Goal: Information Seeking & Learning: Learn about a topic

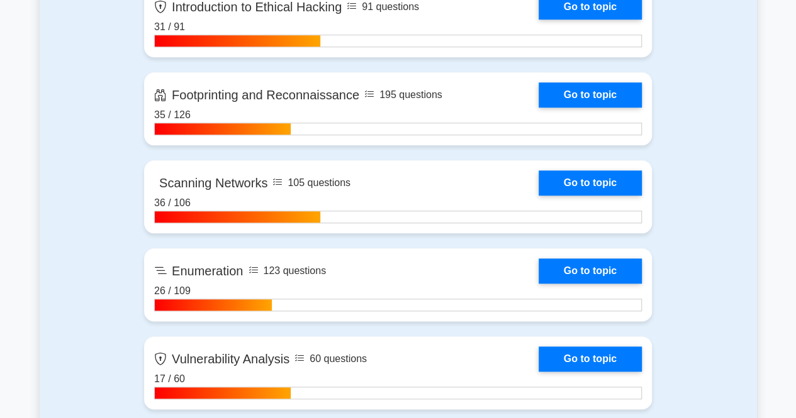
scroll to position [1258, 0]
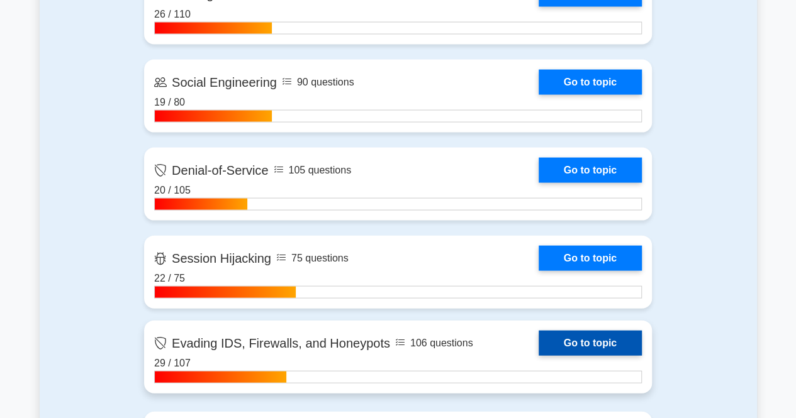
click at [579, 343] on link "Go to topic" at bounding box center [590, 343] width 103 height 25
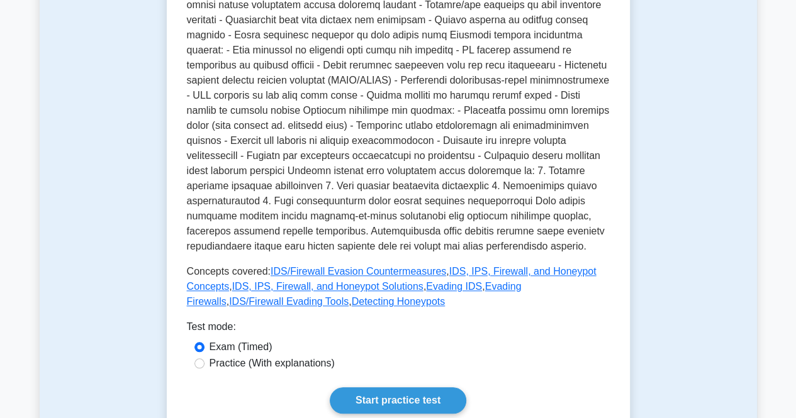
scroll to position [629, 0]
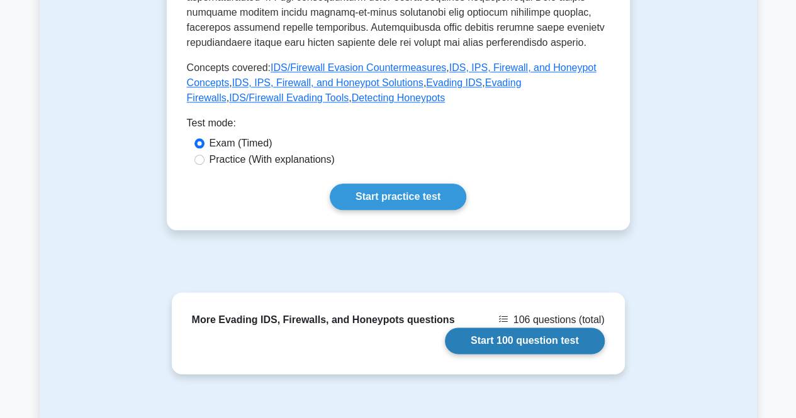
click at [501, 330] on link "Start 100 question test" at bounding box center [525, 341] width 160 height 26
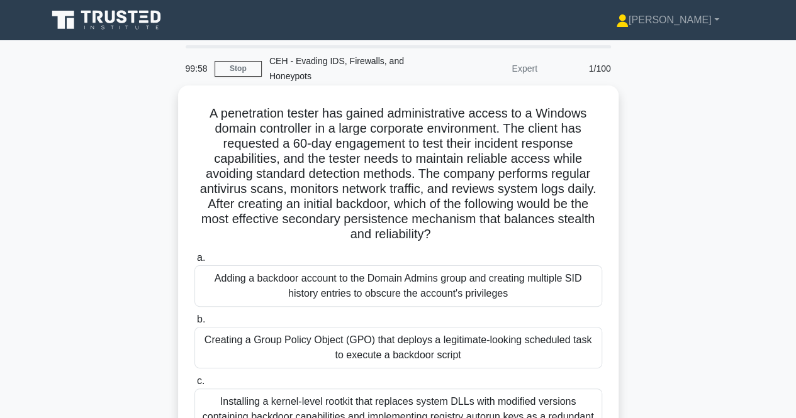
click at [403, 286] on div "Adding a backdoor account to the Domain Admins group and creating multiple SID …" at bounding box center [398, 286] width 408 height 42
click at [194, 262] on input "a. Adding a backdoor account to the Domain Admins group and creating multiple S…" at bounding box center [194, 258] width 0 height 8
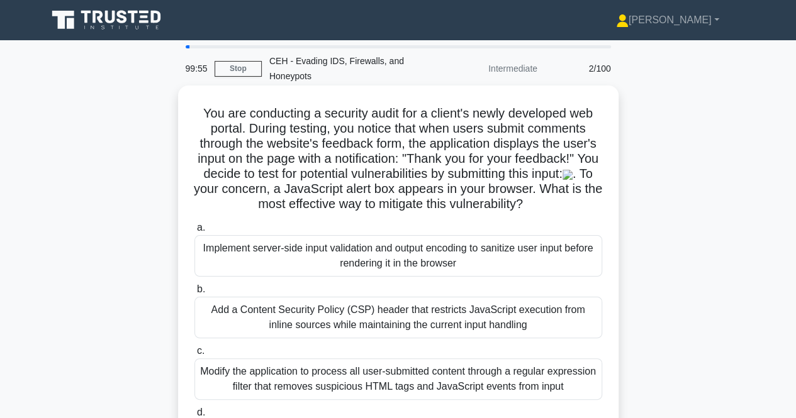
click at [406, 268] on div "Implement server-side input validation and output encoding to sanitize user inp…" at bounding box center [398, 256] width 408 height 42
click at [194, 232] on input "a. Implement server-side input validation and output encoding to sanitize user …" at bounding box center [194, 228] width 0 height 8
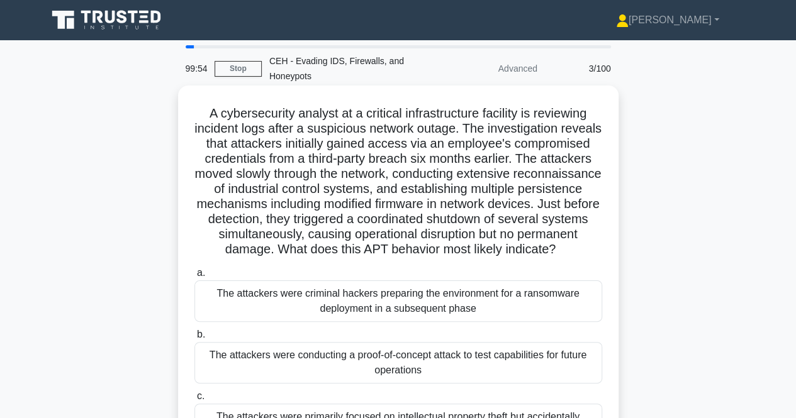
click at [407, 320] on div "The attackers were criminal hackers preparing the environment for a ransomware …" at bounding box center [398, 302] width 408 height 42
click at [194, 277] on input "a. The attackers were criminal hackers preparing the environment for a ransomwa…" at bounding box center [194, 273] width 0 height 8
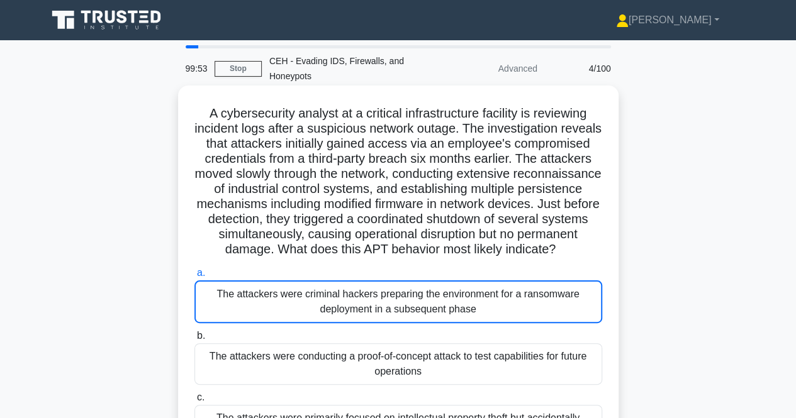
click at [407, 320] on div "The attackers were criminal hackers preparing the environment for a ransomware …" at bounding box center [398, 302] width 408 height 43
click at [194, 277] on input "a. The attackers were criminal hackers preparing the environment for a ransomwa…" at bounding box center [194, 273] width 0 height 8
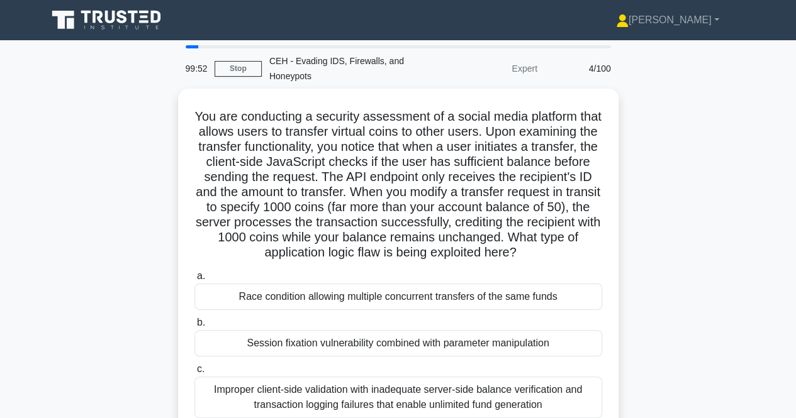
click at [407, 310] on div "Race condition allowing multiple concurrent transfers of the same funds" at bounding box center [398, 297] width 408 height 26
click at [194, 281] on input "a. Race condition allowing multiple concurrent transfers of the same funds" at bounding box center [194, 276] width 0 height 8
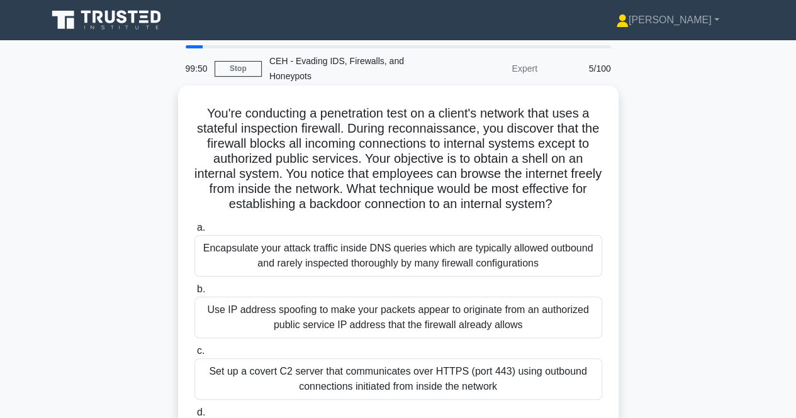
click at [413, 316] on div "Use IP address spoofing to make your packets appear to originate from an author…" at bounding box center [398, 318] width 408 height 42
click at [194, 294] on input "b. Use IP address spoofing to make your packets appear to originate from an aut…" at bounding box center [194, 290] width 0 height 8
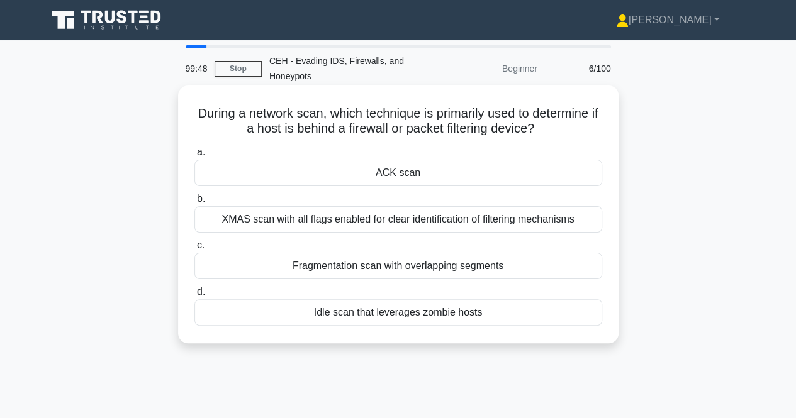
click at [418, 170] on div "ACK scan" at bounding box center [398, 173] width 408 height 26
click at [194, 157] on input "a. ACK scan" at bounding box center [194, 152] width 0 height 8
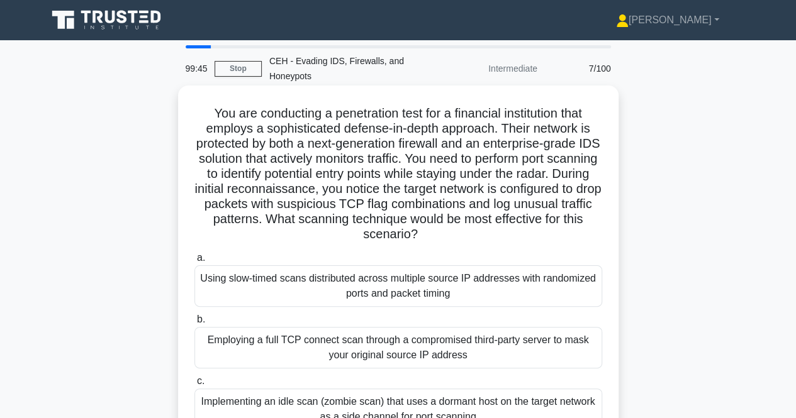
click at [418, 284] on div "Using slow-timed scans distributed across multiple source IP addresses with ran…" at bounding box center [398, 286] width 408 height 42
click at [194, 262] on input "a. Using slow-timed scans distributed across multiple source IP addresses with …" at bounding box center [194, 258] width 0 height 8
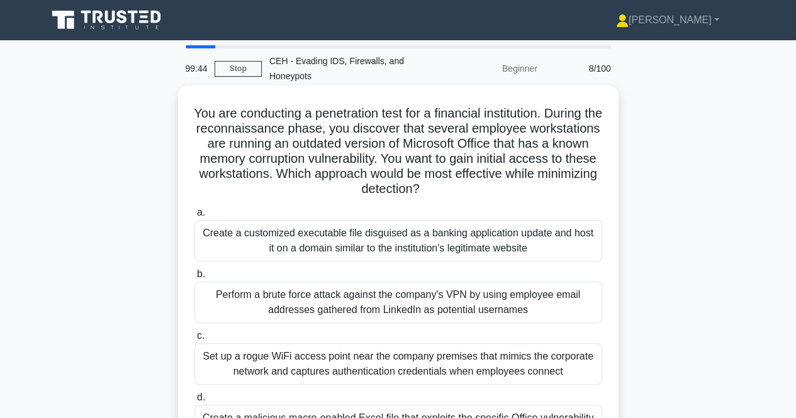
click at [423, 243] on div "Create a customized executable file disguised as a banking application update a…" at bounding box center [398, 241] width 408 height 42
click at [194, 217] on input "a. Create a customized executable file disguised as a banking application updat…" at bounding box center [194, 213] width 0 height 8
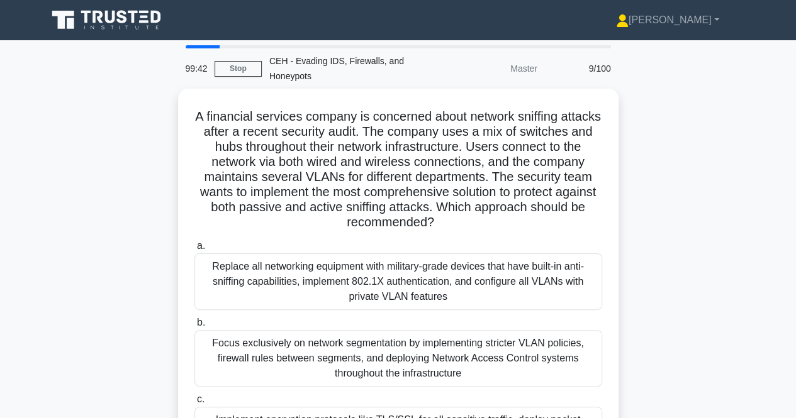
click at [423, 243] on label "a. Replace all networking equipment with military-grade devices that have built…" at bounding box center [398, 274] width 408 height 72
click at [194, 243] on input "a. Replace all networking equipment with military-grade devices that have built…" at bounding box center [194, 246] width 0 height 8
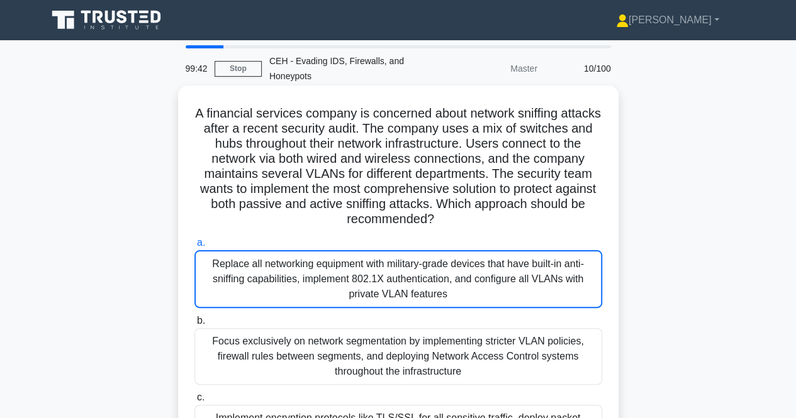
click at [420, 274] on div "Replace all networking equipment with military-grade devices that have built-in…" at bounding box center [398, 279] width 408 height 58
click at [194, 247] on input "a. Replace all networking equipment with military-grade devices that have built…" at bounding box center [194, 243] width 0 height 8
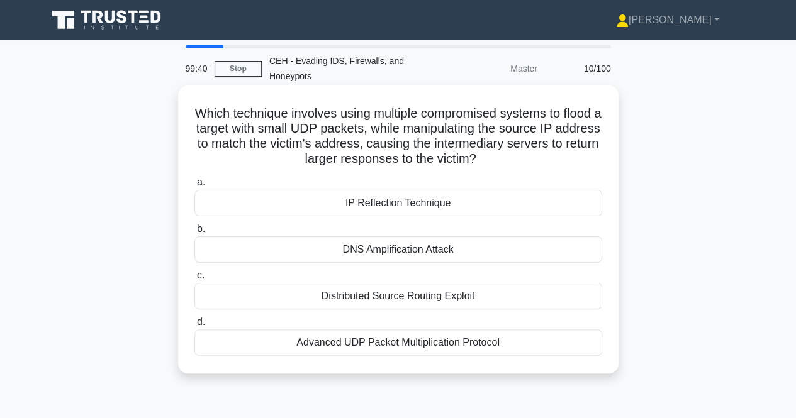
click at [428, 210] on div "IP Reflection Technique" at bounding box center [398, 203] width 408 height 26
click at [194, 187] on input "a. IP Reflection Technique" at bounding box center [194, 183] width 0 height 8
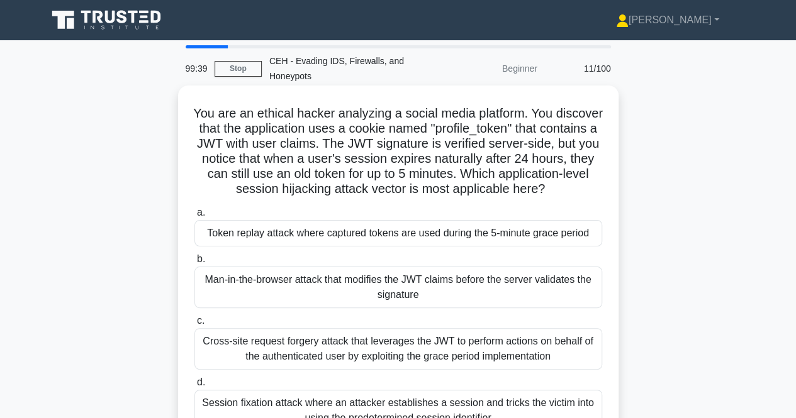
click at [422, 246] on div "Token replay attack where captured tokens are used during the 5-minute grace pe…" at bounding box center [398, 233] width 408 height 26
click at [194, 217] on input "a. Token replay attack where captured tokens are used during the 5-minute grace…" at bounding box center [194, 213] width 0 height 8
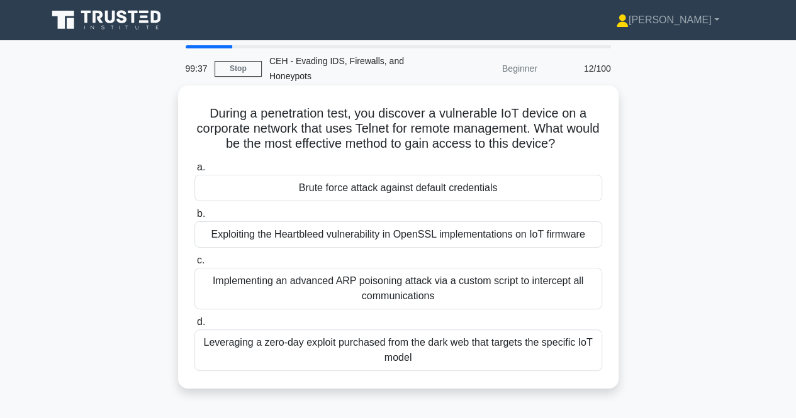
click at [432, 191] on div "Brute force attack against default credentials" at bounding box center [398, 188] width 408 height 26
click at [194, 172] on input "a. Brute force attack against default credentials" at bounding box center [194, 168] width 0 height 8
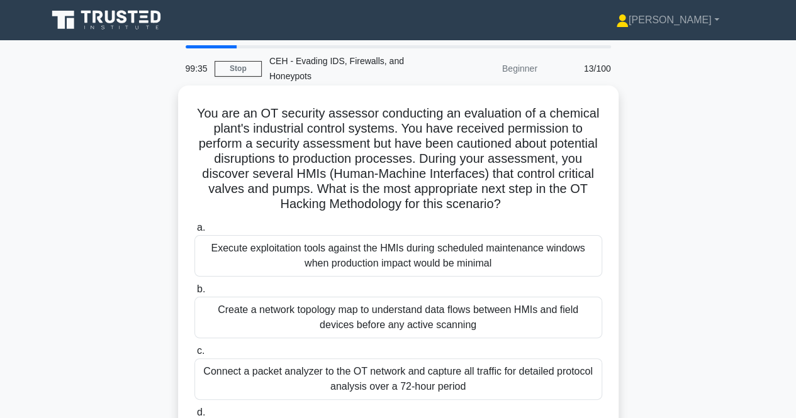
click at [434, 265] on div "Execute exploitation tools against the HMIs during scheduled maintenance window…" at bounding box center [398, 256] width 408 height 42
click at [194, 232] on input "a. Execute exploitation tools against the HMIs during scheduled maintenance win…" at bounding box center [194, 228] width 0 height 8
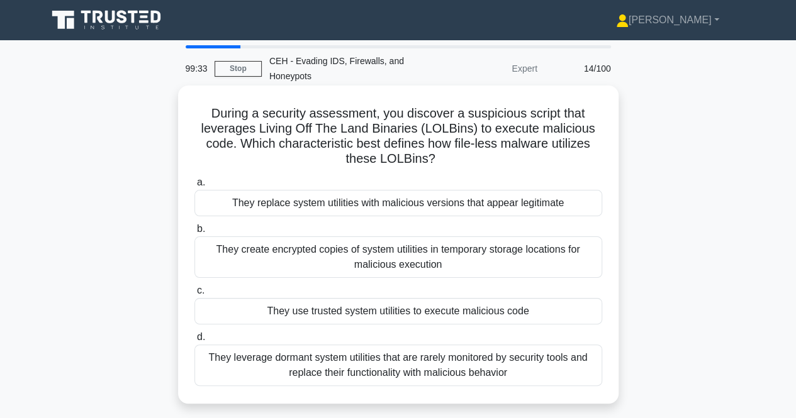
click at [440, 204] on div "They replace system utilities with malicious versions that appear legitimate" at bounding box center [398, 203] width 408 height 26
click at [194, 187] on input "a. They replace system utilities with malicious versions that appear legitimate" at bounding box center [194, 183] width 0 height 8
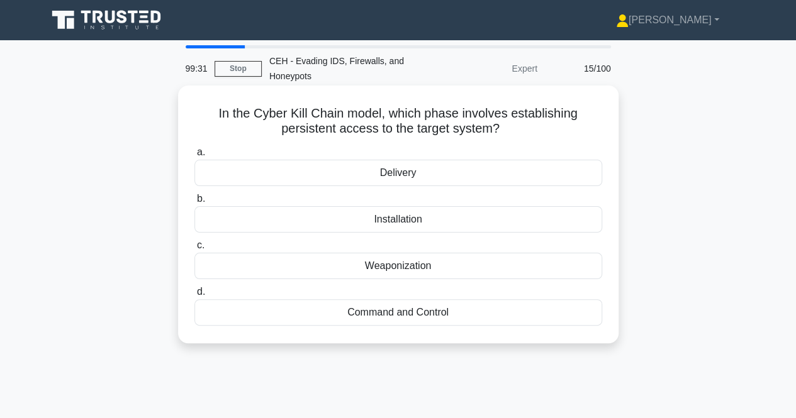
click at [431, 176] on div "Delivery" at bounding box center [398, 173] width 408 height 26
click at [194, 157] on input "a. Delivery" at bounding box center [194, 152] width 0 height 8
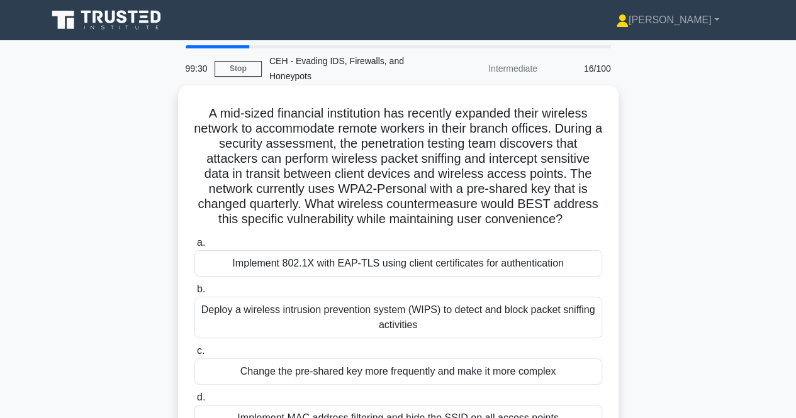
click at [427, 277] on div "Implement 802.1X with EAP-TLS using client certificates for authentication" at bounding box center [398, 263] width 408 height 26
click at [194, 247] on input "a. Implement 802.1X with EAP-TLS using client certificates for authentication" at bounding box center [194, 243] width 0 height 8
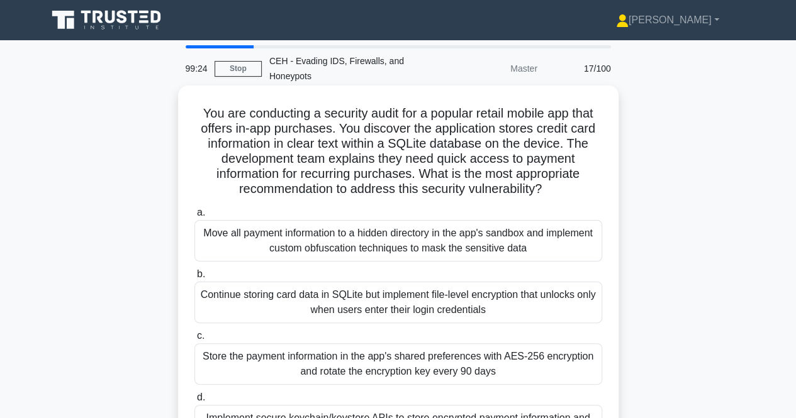
click at [423, 232] on div "Move all payment information to a hidden directory in the app's sandbox and imp…" at bounding box center [398, 241] width 408 height 42
click at [194, 217] on input "a. Move all payment information to a hidden directory in the app's sandbox and …" at bounding box center [194, 213] width 0 height 8
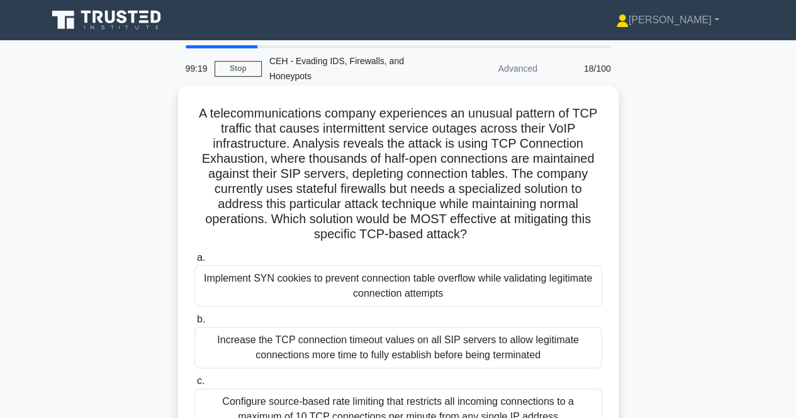
click at [372, 285] on div "Implement SYN cookies to prevent connection table overflow while validating leg…" at bounding box center [398, 286] width 408 height 42
click at [194, 262] on input "a. Implement SYN cookies to prevent connection table overflow while validating …" at bounding box center [194, 258] width 0 height 8
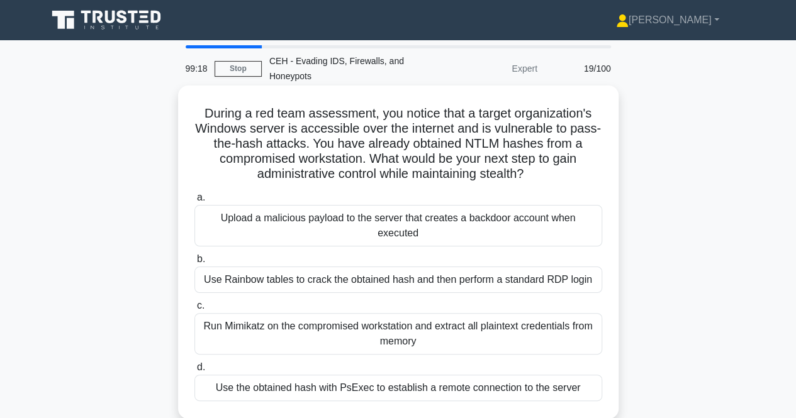
click at [411, 222] on div "Upload a malicious payload to the server that creates a backdoor account when e…" at bounding box center [398, 226] width 408 height 42
click at [194, 202] on input "a. Upload a malicious payload to the server that creates a backdoor account whe…" at bounding box center [194, 198] width 0 height 8
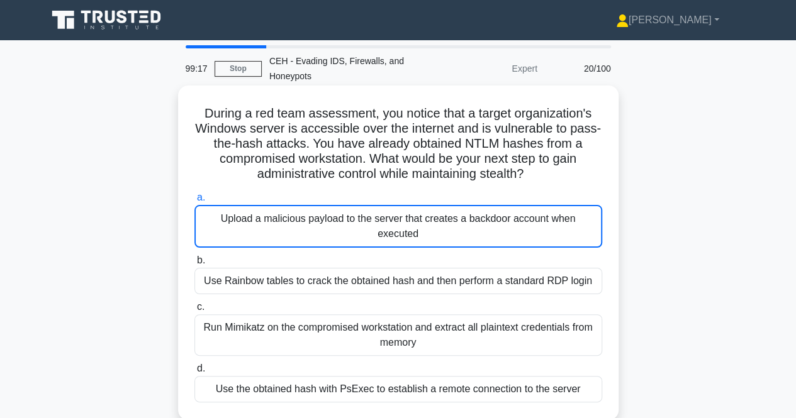
click at [405, 242] on div "Upload a malicious payload to the server that creates a backdoor account when e…" at bounding box center [398, 226] width 408 height 43
click at [194, 202] on input "a. Upload a malicious payload to the server that creates a backdoor account whe…" at bounding box center [194, 198] width 0 height 8
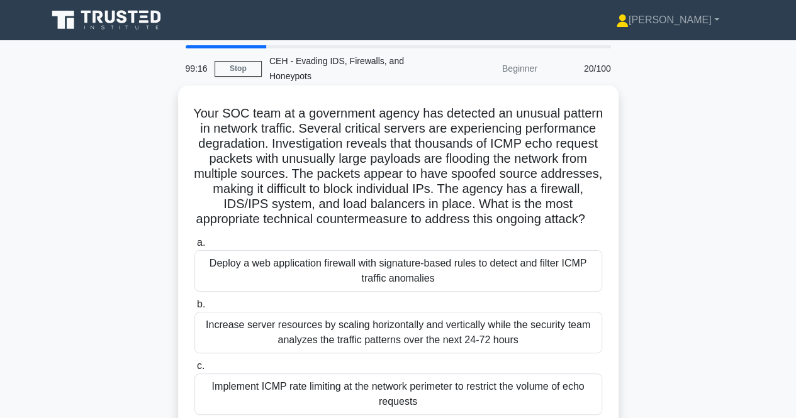
click at [430, 282] on div "Deploy a web application firewall with signature-based rules to detect and filt…" at bounding box center [398, 271] width 408 height 42
click at [194, 247] on input "a. Deploy a web application firewall with signature-based rules to detect and f…" at bounding box center [194, 243] width 0 height 8
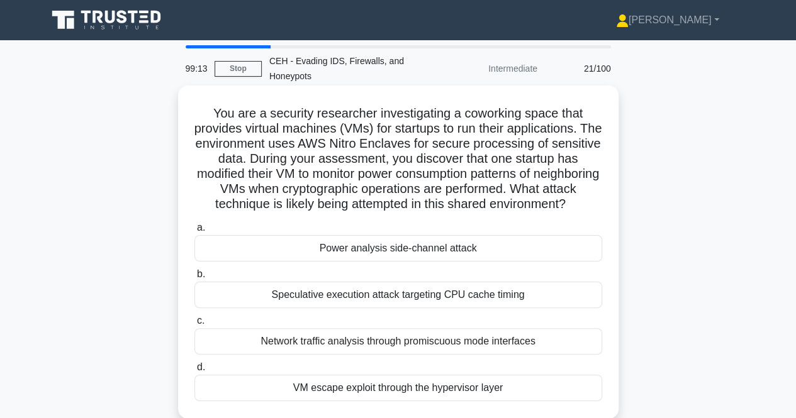
click at [429, 262] on div "Power analysis side-channel attack" at bounding box center [398, 248] width 408 height 26
click at [194, 232] on input "a. Power analysis side-channel attack" at bounding box center [194, 228] width 0 height 8
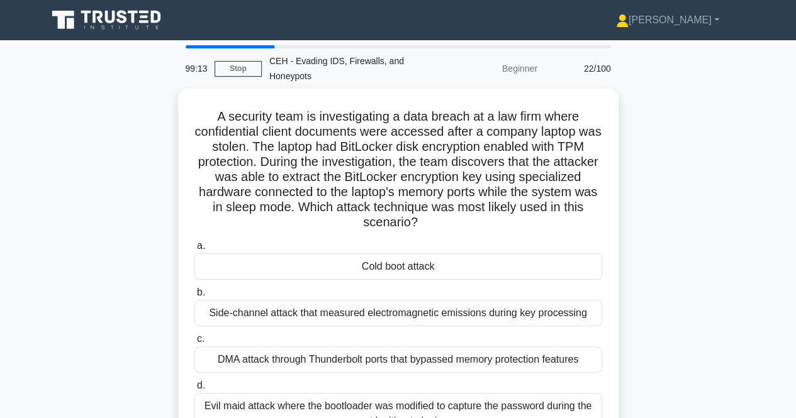
click at [428, 267] on div "Cold boot attack" at bounding box center [398, 267] width 408 height 26
click at [194, 250] on input "a. Cold boot attack" at bounding box center [194, 246] width 0 height 8
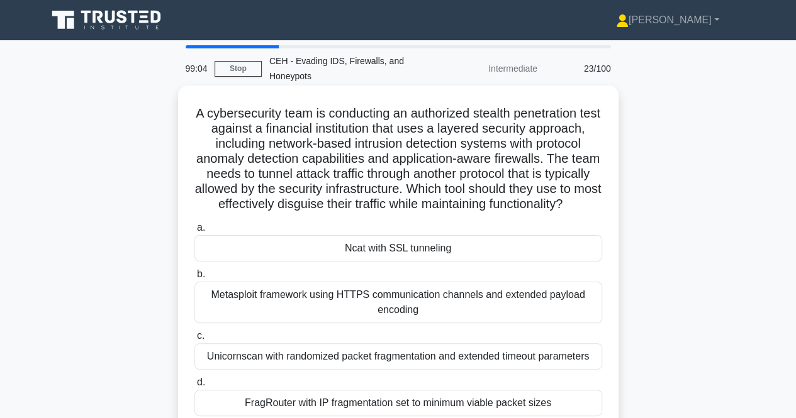
click at [442, 262] on div "Ncat with SSL tunneling" at bounding box center [398, 248] width 408 height 26
click at [194, 232] on input "a. Ncat with SSL tunneling" at bounding box center [194, 228] width 0 height 8
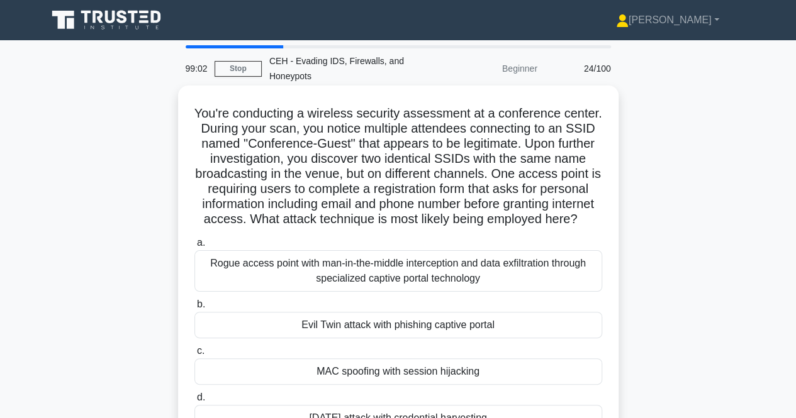
click at [427, 289] on div "Rogue access point with man-in-the-middle interception and data exfiltration th…" at bounding box center [398, 271] width 408 height 42
click at [194, 247] on input "a. Rogue access point with man-in-the-middle interception and data exfiltration…" at bounding box center [194, 243] width 0 height 8
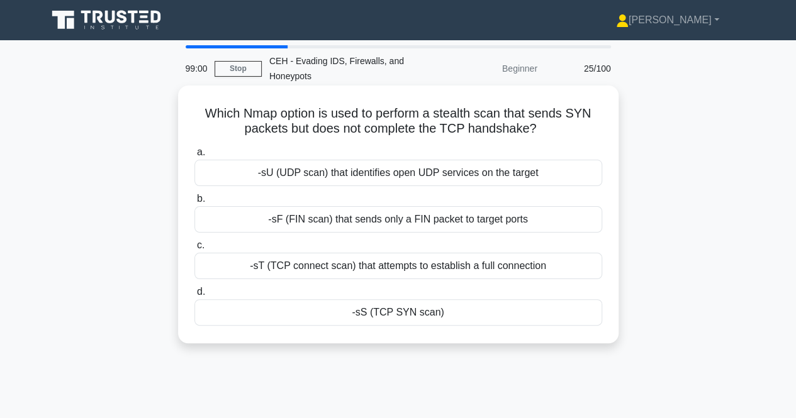
click at [434, 179] on div "-sU (UDP scan) that identifies open UDP services on the target" at bounding box center [398, 173] width 408 height 26
click at [194, 157] on input "a. -sU (UDP scan) that identifies open UDP services on the target" at bounding box center [194, 152] width 0 height 8
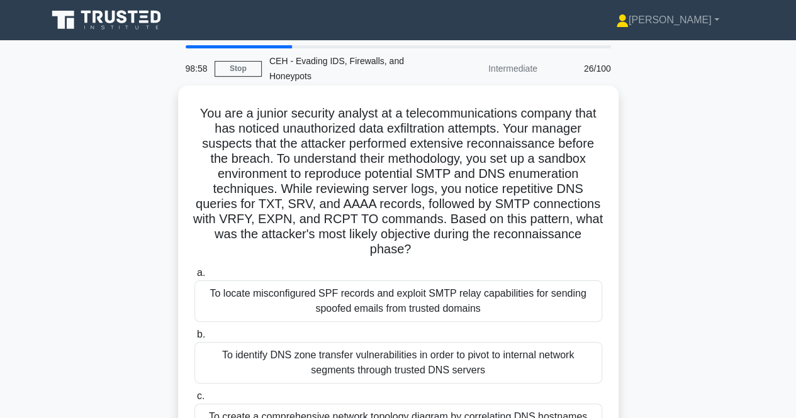
click at [365, 313] on div "To locate misconfigured SPF records and exploit SMTP relay capabilities for sen…" at bounding box center [398, 302] width 408 height 42
click at [194, 277] on input "a. To locate misconfigured SPF records and exploit SMTP relay capabilities for …" at bounding box center [194, 273] width 0 height 8
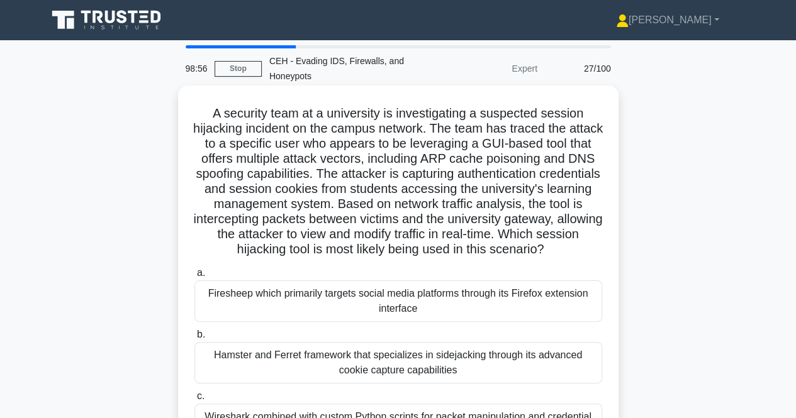
click at [379, 296] on div "Firesheep which primarily targets social media platforms through its Firefox ex…" at bounding box center [398, 302] width 408 height 42
click at [194, 277] on input "a. Firesheep which primarily targets social media platforms through its Firefox…" at bounding box center [194, 273] width 0 height 8
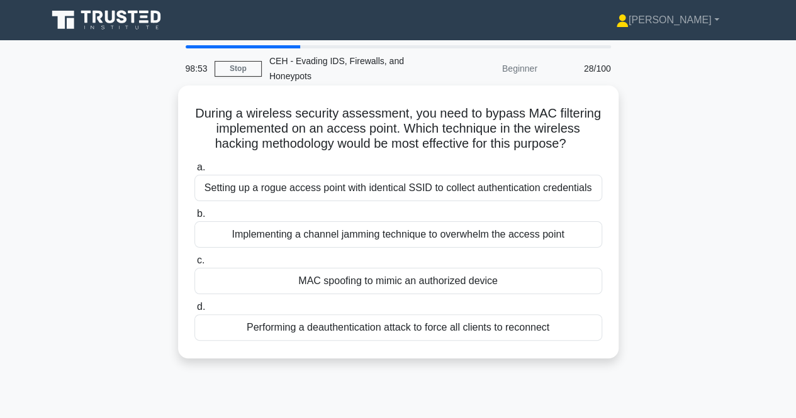
click at [389, 192] on div "Setting up a rogue access point with identical SSID to collect authentication c…" at bounding box center [398, 188] width 408 height 26
click at [194, 172] on input "a. Setting up a rogue access point with identical SSID to collect authenticatio…" at bounding box center [194, 168] width 0 height 8
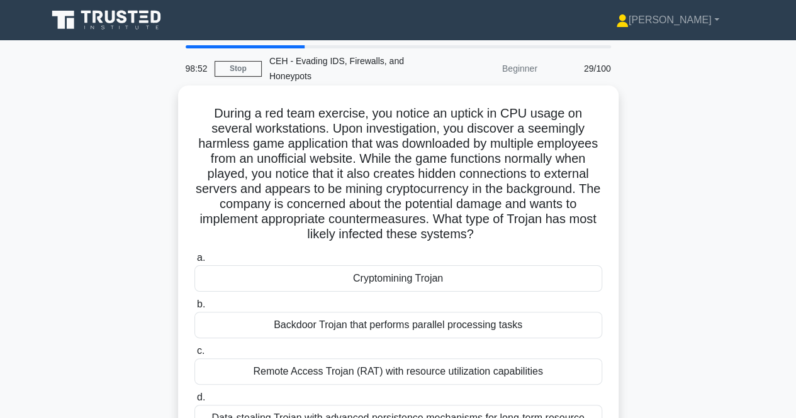
click at [388, 289] on div "Cryptomining Trojan" at bounding box center [398, 278] width 408 height 26
click at [350, 280] on label "a. Cryptomining Trojan" at bounding box center [398, 271] width 408 height 42
click at [389, 292] on div "Cryptomining Trojan" at bounding box center [398, 278] width 408 height 26
click at [194, 262] on input "a. Cryptomining Trojan" at bounding box center [194, 258] width 0 height 8
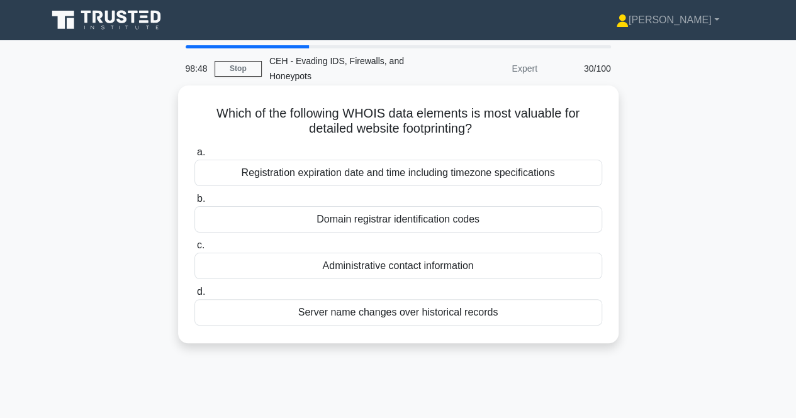
click at [396, 180] on div "Registration expiration date and time including timezone specifications" at bounding box center [398, 173] width 408 height 26
click at [194, 157] on input "a. Registration expiration date and time including timezone specifications" at bounding box center [194, 152] width 0 height 8
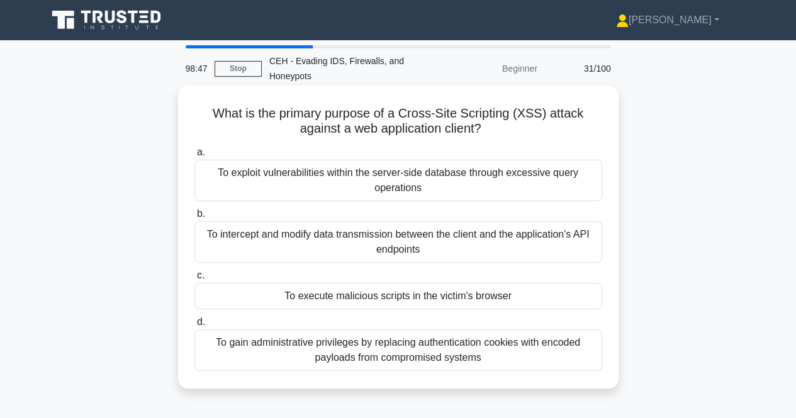
click at [410, 184] on div "To exploit vulnerabilities within the server-side database through excessive qu…" at bounding box center [398, 181] width 408 height 42
click at [194, 157] on input "a. To exploit vulnerabilities within the server-side database through excessive…" at bounding box center [194, 152] width 0 height 8
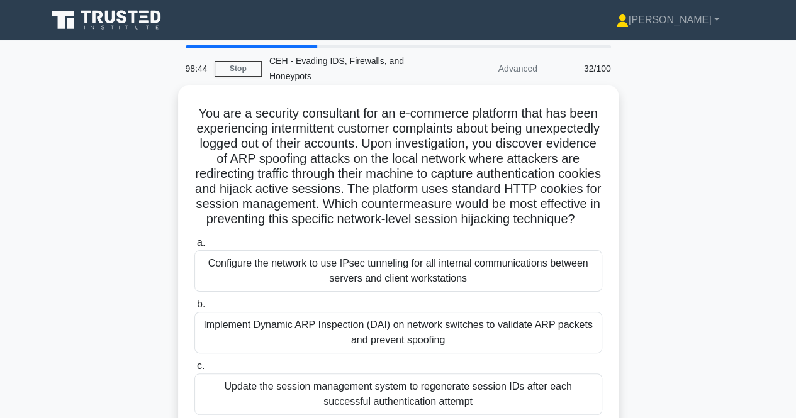
click at [430, 279] on div "Configure the network to use IPsec tunneling for all internal communications be…" at bounding box center [398, 271] width 408 height 42
click at [194, 247] on input "a. Configure the network to use IPsec tunneling for all internal communications…" at bounding box center [194, 243] width 0 height 8
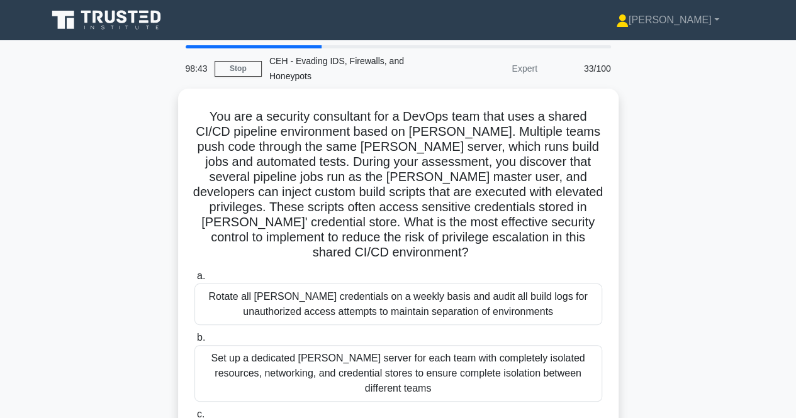
click at [434, 280] on label "a. Rotate all [PERSON_NAME] credentials on a weekly basis and audit all build l…" at bounding box center [398, 297] width 408 height 57
click at [194, 280] on input "a. Rotate all [PERSON_NAME] credentials on a weekly basis and audit all build l…" at bounding box center [194, 276] width 0 height 8
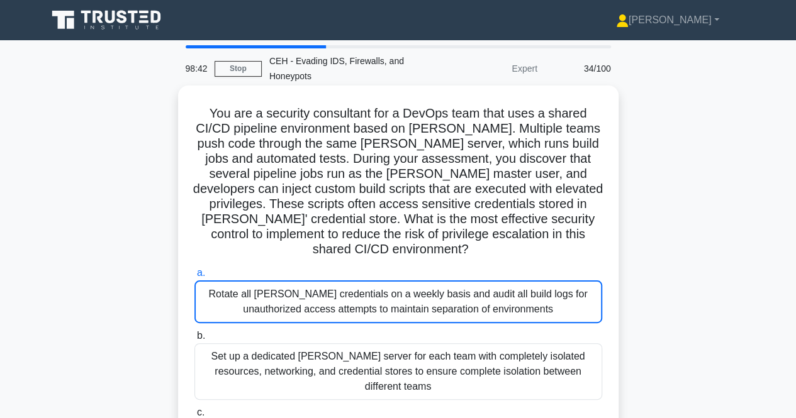
click at [432, 299] on div "Rotate all [PERSON_NAME] credentials on a weekly basis and audit all build logs…" at bounding box center [398, 302] width 408 height 43
click at [194, 277] on input "a. Rotate all [PERSON_NAME] credentials on a weekly basis and audit all build l…" at bounding box center [194, 273] width 0 height 8
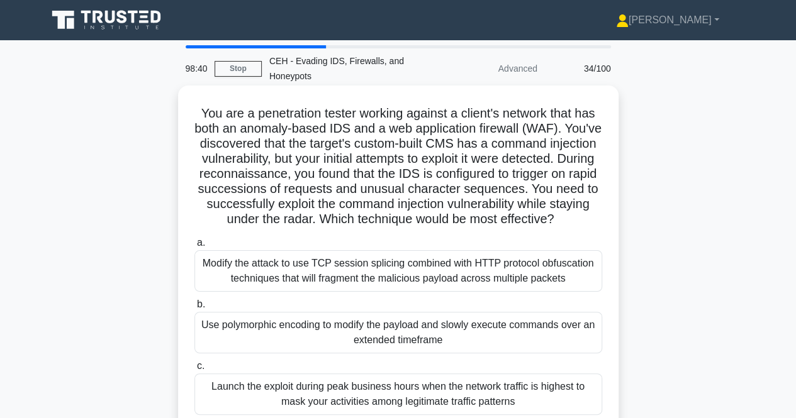
click at [433, 290] on div "Modify the attack to use TCP session splicing combined with HTTP protocol obfus…" at bounding box center [398, 271] width 408 height 42
click at [194, 247] on input "a. Modify the attack to use TCP session splicing combined with HTTP protocol ob…" at bounding box center [194, 243] width 0 height 8
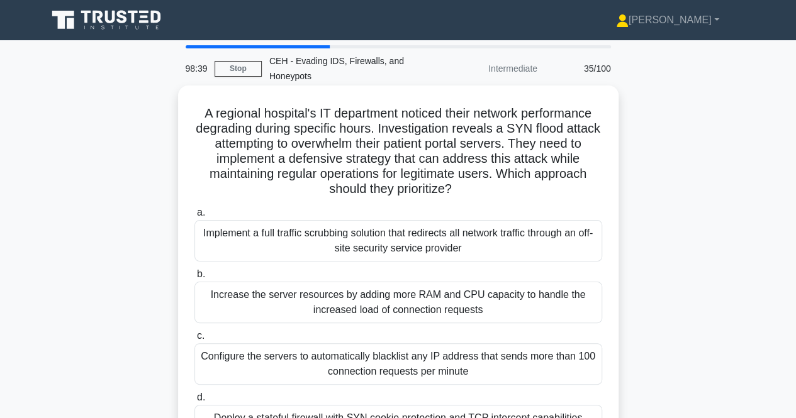
click at [433, 237] on div "Implement a full traffic scrubbing solution that redirects all network traffic …" at bounding box center [398, 241] width 408 height 42
click at [194, 217] on input "a. Implement a full traffic scrubbing solution that redirects all network traff…" at bounding box center [194, 213] width 0 height 8
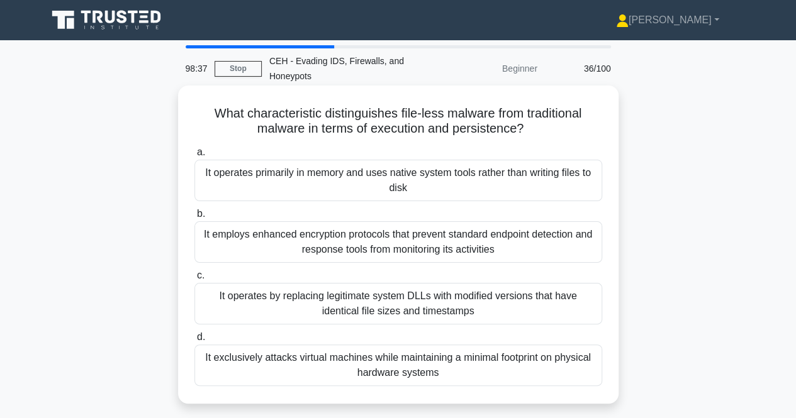
click at [443, 186] on div "It operates primarily in memory and uses native system tools rather than writin…" at bounding box center [398, 181] width 408 height 42
click at [194, 157] on input "a. It operates primarily in memory and uses native system tools rather than wri…" at bounding box center [194, 152] width 0 height 8
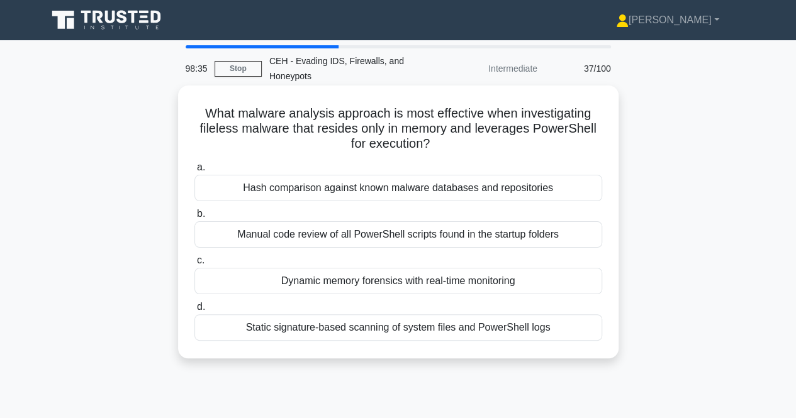
click at [443, 192] on div "Hash comparison against known malware databases and repositories" at bounding box center [398, 188] width 408 height 26
click at [194, 172] on input "a. Hash comparison against known malware databases and repositories" at bounding box center [194, 168] width 0 height 8
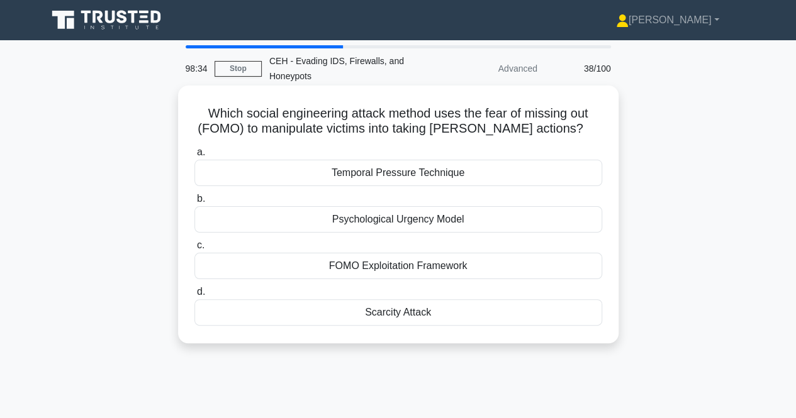
click at [444, 184] on div "Temporal Pressure Technique" at bounding box center [398, 173] width 408 height 26
click at [194, 157] on input "a. Temporal Pressure Technique" at bounding box center [194, 152] width 0 height 8
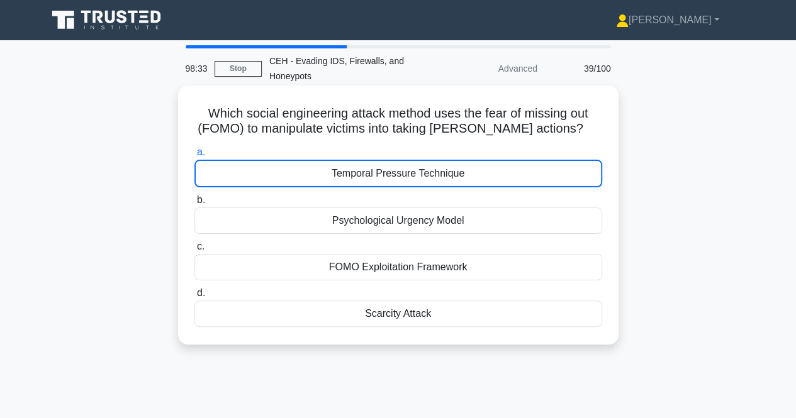
click at [447, 169] on div "Temporal Pressure Technique" at bounding box center [398, 174] width 408 height 28
click at [194, 157] on input "a. Temporal Pressure Technique" at bounding box center [194, 152] width 0 height 8
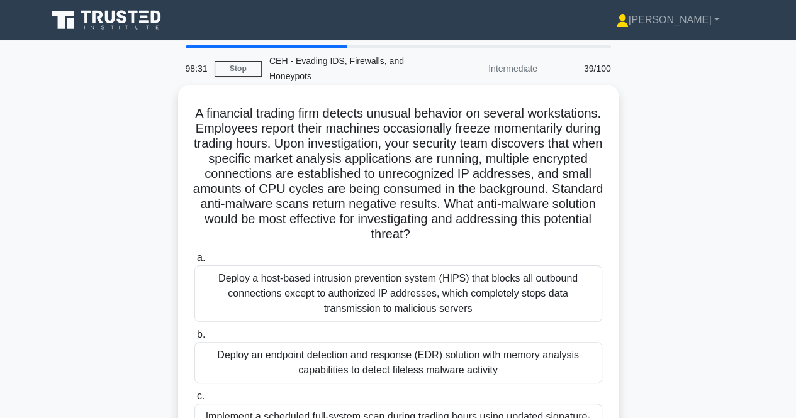
click at [409, 303] on div "Deploy a host-based intrusion prevention system (HIPS) that blocks all outbound…" at bounding box center [398, 293] width 408 height 57
click at [194, 262] on input "a. Deploy a host-based intrusion prevention system (HIPS) that blocks all outbo…" at bounding box center [194, 258] width 0 height 8
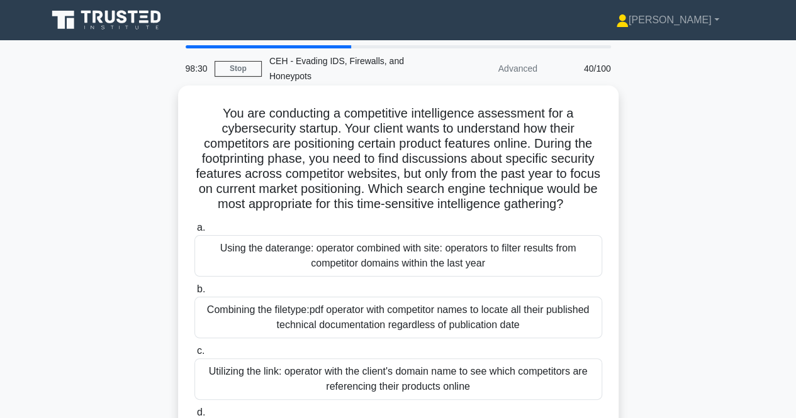
click at [427, 277] on div "Using the daterange: operator combined with site: operators to filter results f…" at bounding box center [398, 256] width 408 height 42
click at [194, 232] on input "a. Using the daterange: operator combined with site: operators to filter result…" at bounding box center [194, 228] width 0 height 8
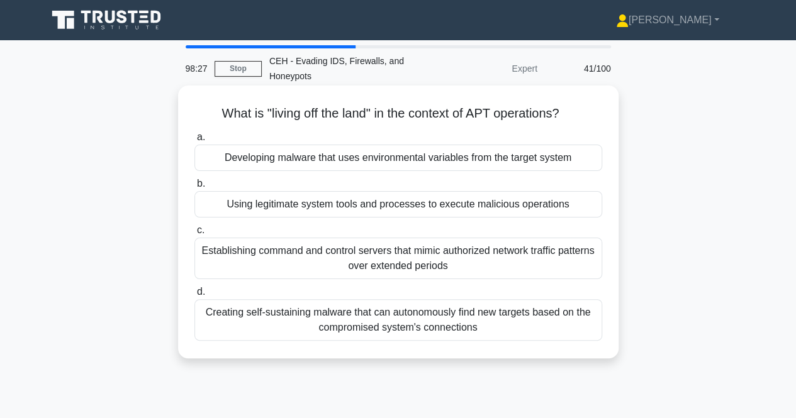
click at [438, 162] on div "Developing malware that uses environmental variables from the target system" at bounding box center [398, 158] width 408 height 26
click at [194, 142] on input "a. Developing malware that uses environmental variables from the target system" at bounding box center [194, 137] width 0 height 8
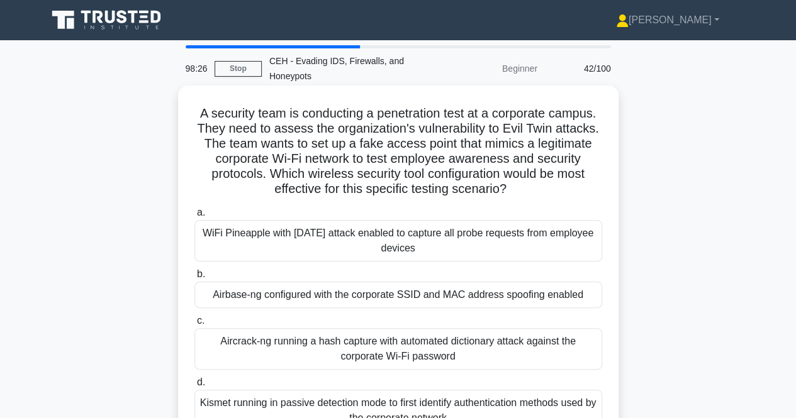
click at [408, 233] on div "WiFi Pineapple with [DATE] attack enabled to capture all probe requests from em…" at bounding box center [398, 241] width 408 height 42
click at [194, 217] on input "a. WiFi Pineapple with [DATE] attack enabled to capture all probe requests from…" at bounding box center [194, 213] width 0 height 8
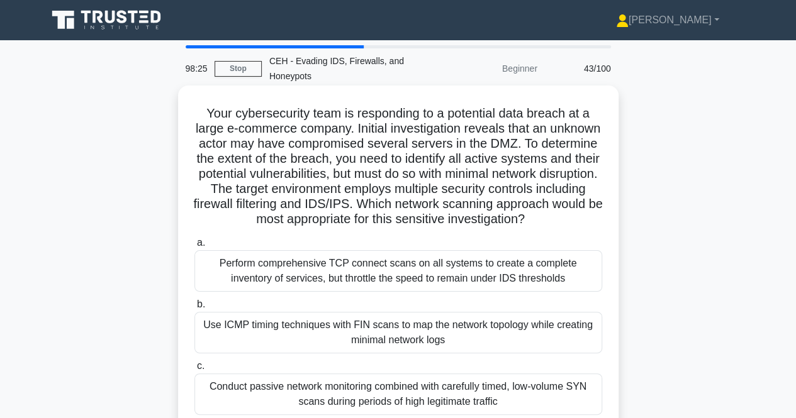
click at [381, 292] on div "Perform comprehensive TCP connect scans on all systems to create a complete inv…" at bounding box center [398, 271] width 408 height 42
click at [194, 247] on input "a. Perform comprehensive TCP connect scans on all systems to create a complete …" at bounding box center [194, 243] width 0 height 8
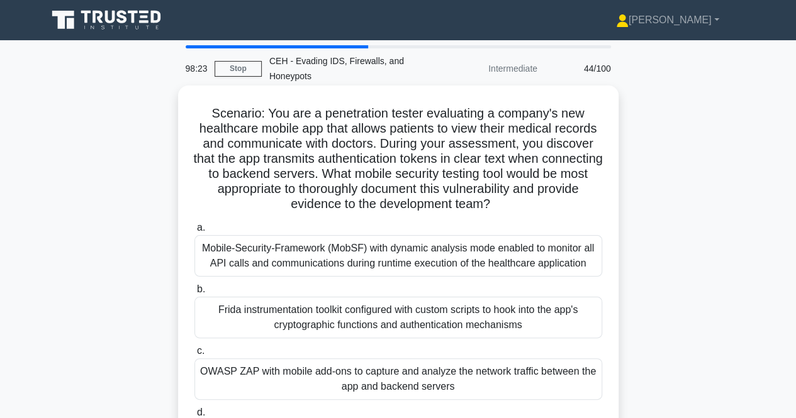
click at [401, 259] on div "Mobile-Security-Framework (MobSF) with dynamic analysis mode enabled to monitor…" at bounding box center [398, 256] width 408 height 42
click at [194, 232] on input "a. Mobile-Security-Framework (MobSF) with dynamic analysis mode enabled to moni…" at bounding box center [194, 228] width 0 height 8
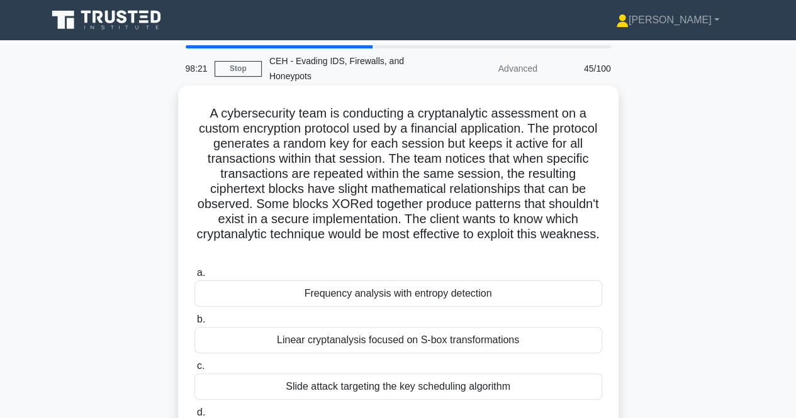
click at [407, 294] on div "Frequency analysis with entropy detection" at bounding box center [398, 294] width 408 height 26
click at [194, 277] on input "a. Frequency analysis with entropy detection" at bounding box center [194, 273] width 0 height 8
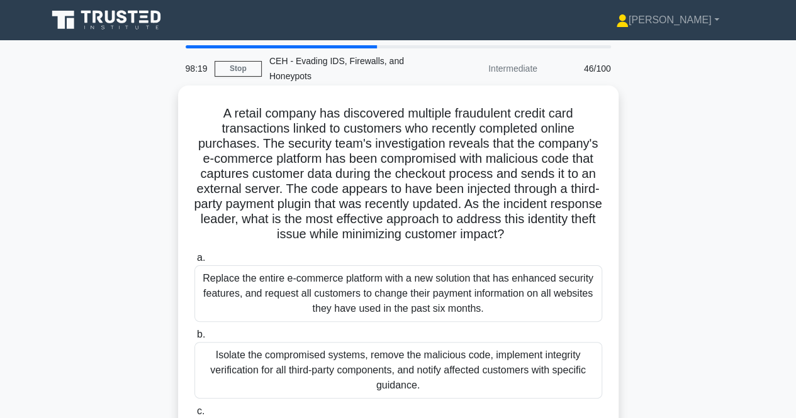
click at [418, 299] on div "Replace the entire e-commerce platform with a new solution that has enhanced se…" at bounding box center [398, 293] width 408 height 57
click at [194, 262] on input "a. Replace the entire e-commerce platform with a new solution that has enhanced…" at bounding box center [194, 258] width 0 height 8
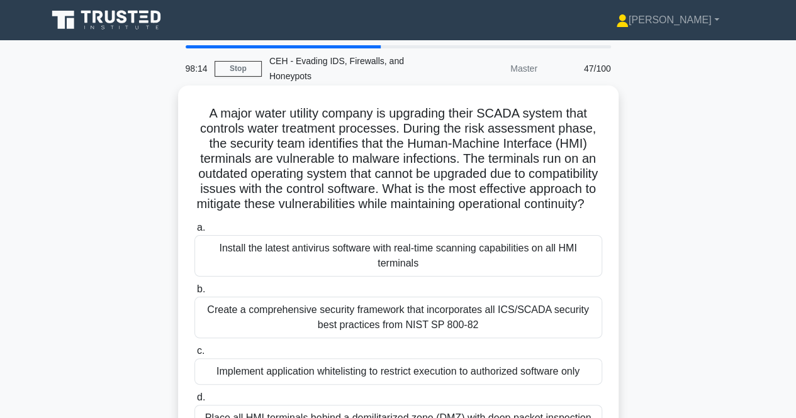
click at [414, 264] on div "Install the latest antivirus software with real-time scanning capabilities on a…" at bounding box center [398, 256] width 408 height 42
click at [331, 267] on div "Install the latest antivirus software with real-time scanning capabilities on a…" at bounding box center [398, 256] width 408 height 42
click at [194, 232] on input "a. Install the latest antivirus software with real-time scanning capabilities o…" at bounding box center [194, 228] width 0 height 8
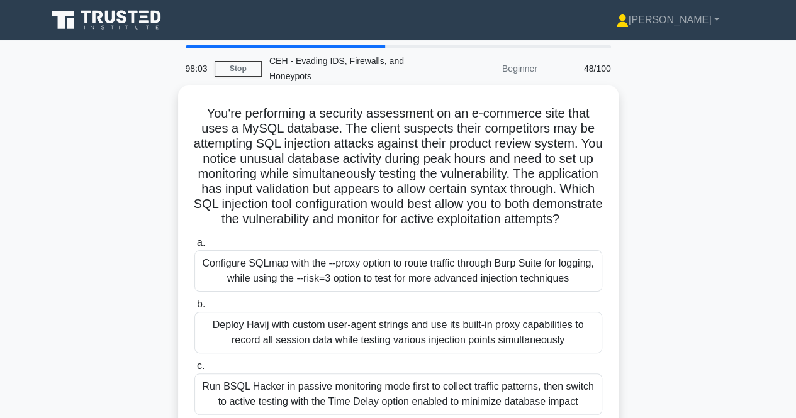
click at [340, 292] on div "Configure SQLmap with the --proxy option to route traffic through Burp Suite fo…" at bounding box center [398, 271] width 408 height 42
click at [194, 247] on input "a. Configure SQLmap with the --proxy option to route traffic through Burp Suite…" at bounding box center [194, 243] width 0 height 8
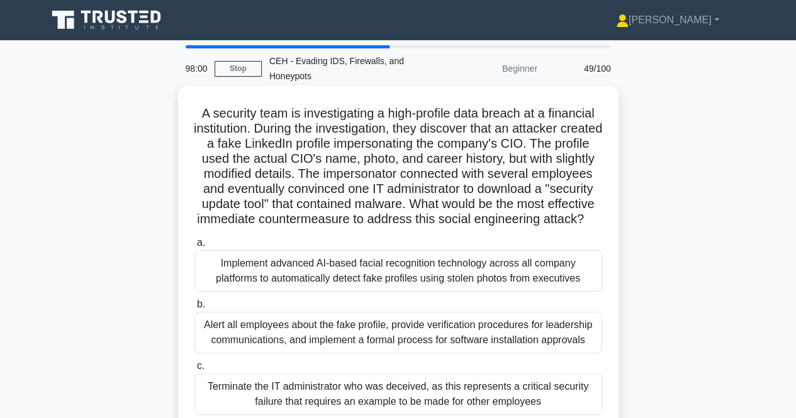
click at [395, 291] on div "Implement advanced AI-based facial recognition technology across all company pl…" at bounding box center [398, 271] width 408 height 42
click at [194, 247] on input "a. Implement advanced AI-based facial recognition technology across all company…" at bounding box center [194, 243] width 0 height 8
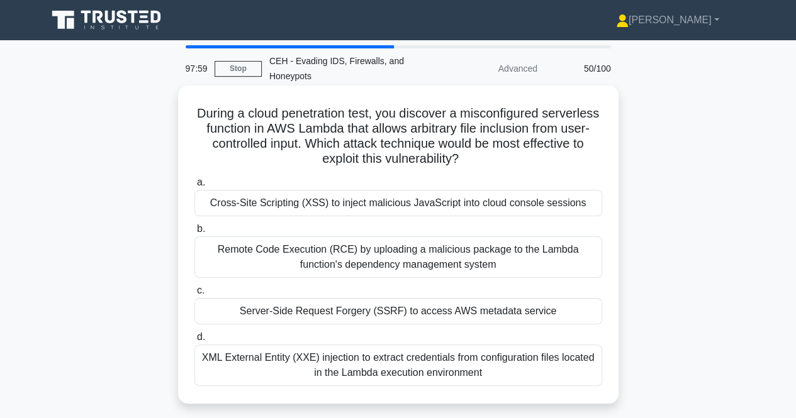
click at [422, 207] on div "Cross-Site Scripting (XSS) to inject malicious JavaScript into cloud console se…" at bounding box center [398, 203] width 408 height 26
click at [194, 187] on input "a. Cross-Site Scripting (XSS) to inject malicious JavaScript into cloud console…" at bounding box center [194, 183] width 0 height 8
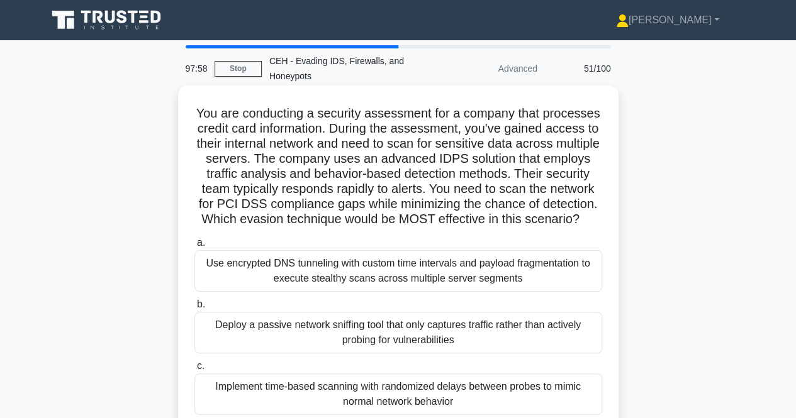
click at [393, 278] on div "Use encrypted DNS tunneling with custom time intervals and payload fragmentatio…" at bounding box center [398, 271] width 408 height 42
click at [194, 247] on input "a. Use encrypted DNS tunneling with custom time intervals and payload fragmenta…" at bounding box center [194, 243] width 0 height 8
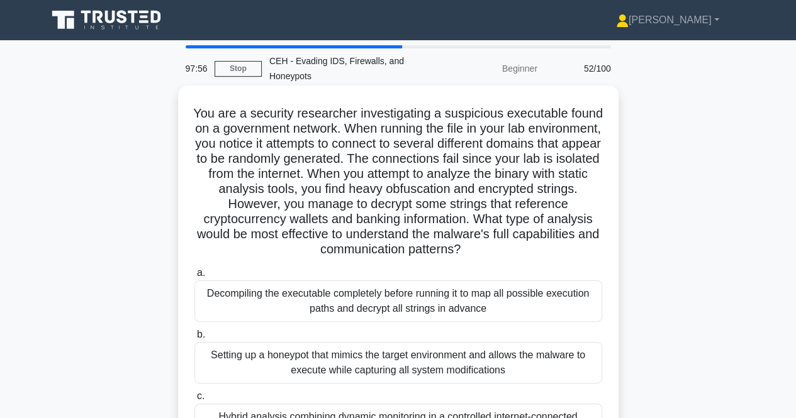
click at [394, 309] on div "Decompiling the executable completely before running it to map all possible exe…" at bounding box center [398, 302] width 408 height 42
click at [194, 277] on input "a. Decompiling the executable completely before running it to map all possible …" at bounding box center [194, 273] width 0 height 8
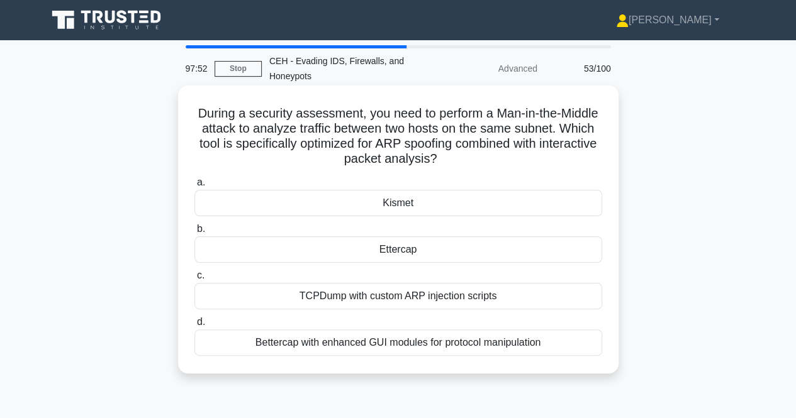
click at [377, 196] on div "Kismet" at bounding box center [398, 203] width 408 height 26
click at [194, 187] on input "a. [GEOGRAPHIC_DATA]" at bounding box center [194, 183] width 0 height 8
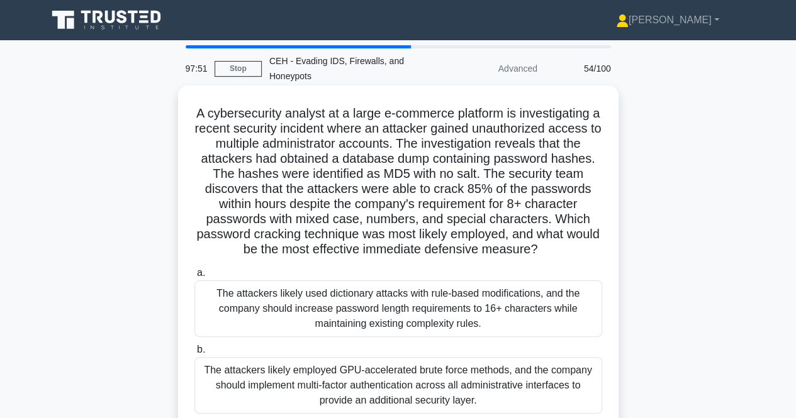
click at [398, 315] on div "The attackers likely used dictionary attacks with rule-based modifications, and…" at bounding box center [398, 309] width 408 height 57
click at [194, 277] on input "a. The attackers likely used dictionary attacks with rule-based modifications, …" at bounding box center [194, 273] width 0 height 8
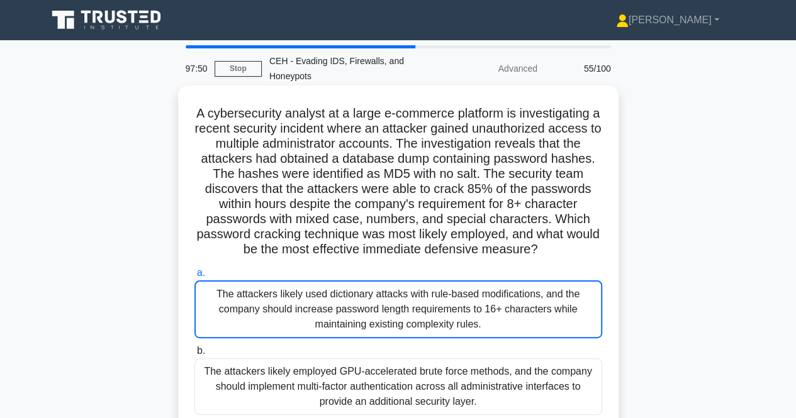
click at [398, 315] on div "The attackers likely used dictionary attacks with rule-based modifications, and…" at bounding box center [398, 310] width 408 height 58
click at [194, 277] on input "a. The attackers likely used dictionary attacks with rule-based modifications, …" at bounding box center [194, 273] width 0 height 8
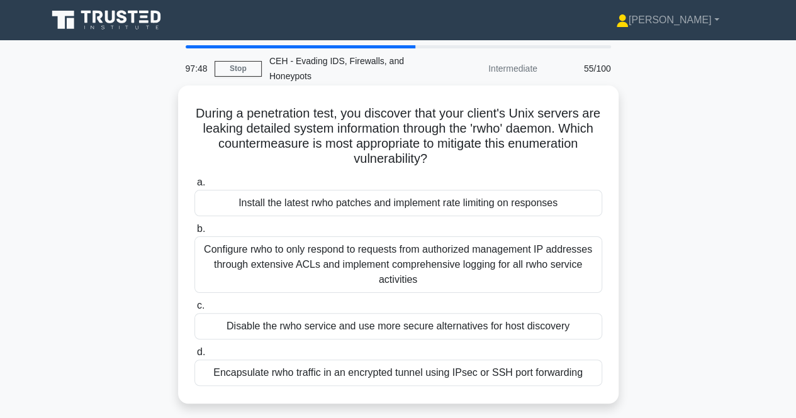
click at [410, 203] on div "Install the latest rwho patches and implement rate limiting on responses" at bounding box center [398, 203] width 408 height 26
click at [194, 187] on input "a. Install the latest rwho patches and implement rate limiting on responses" at bounding box center [194, 183] width 0 height 8
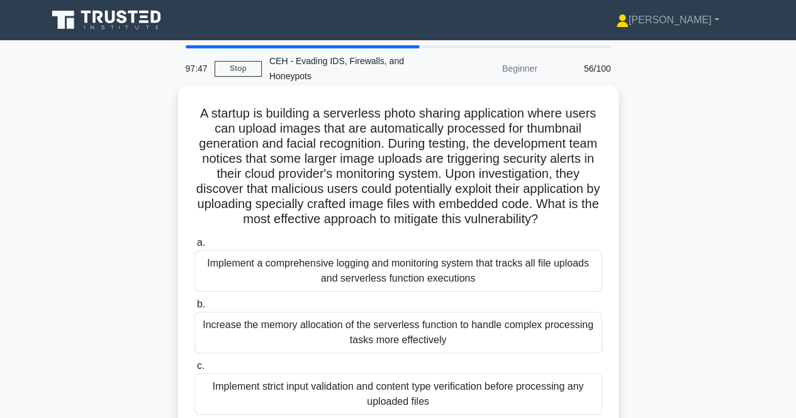
click at [389, 287] on div "Implement a comprehensive logging and monitoring system that tracks all file up…" at bounding box center [398, 271] width 408 height 42
click at [194, 247] on input "a. Implement a comprehensive logging and monitoring system that tracks all file…" at bounding box center [194, 243] width 0 height 8
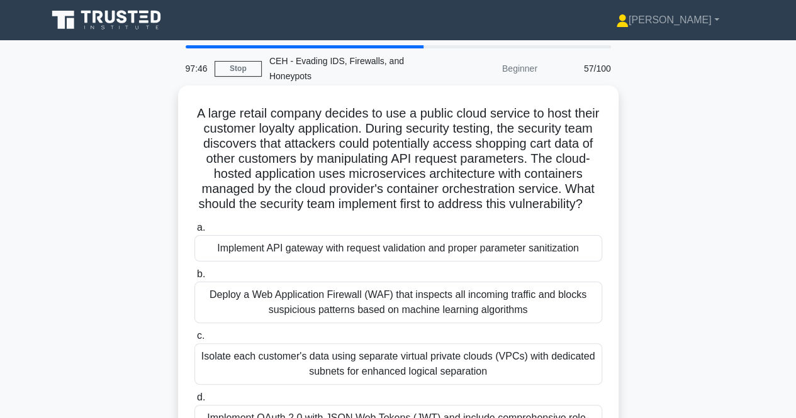
click at [405, 262] on div "Implement API gateway with request validation and proper parameter sanitization" at bounding box center [398, 248] width 408 height 26
click at [194, 232] on input "a. Implement API gateway with request validation and proper parameter sanitizat…" at bounding box center [194, 228] width 0 height 8
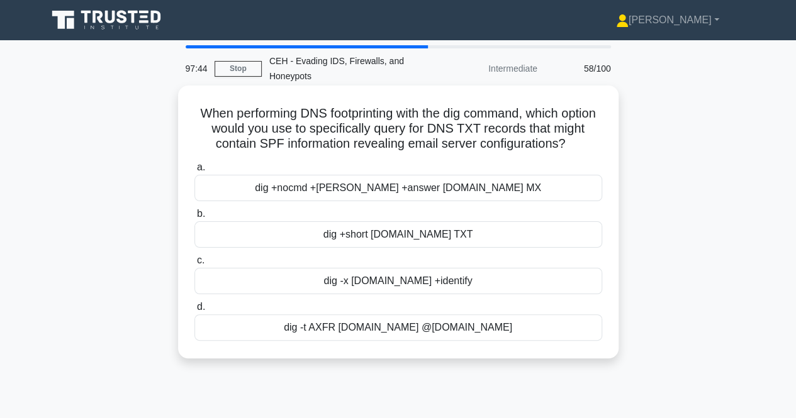
click at [406, 201] on div "dig +nocmd +[PERSON_NAME] +answer [DOMAIN_NAME] MX" at bounding box center [398, 188] width 408 height 26
click at [194, 172] on input "a. dig +nocmd +[PERSON_NAME] +answer [DOMAIN_NAME] MX" at bounding box center [194, 168] width 0 height 8
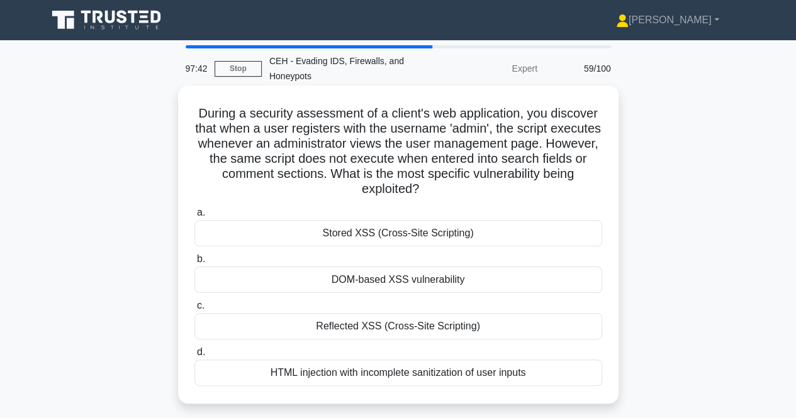
click at [395, 237] on div "Stored XSS (Cross-Site Scripting)" at bounding box center [398, 233] width 408 height 26
click at [194, 217] on input "a. Stored XSS (Cross-Site Scripting)" at bounding box center [194, 213] width 0 height 8
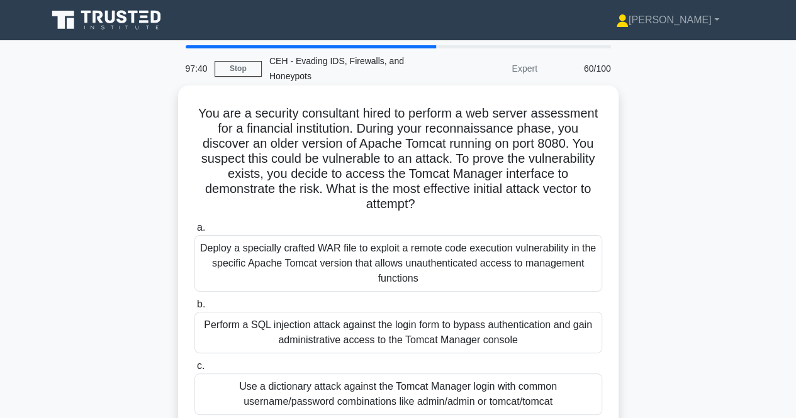
click at [366, 256] on div "Deploy a specially crafted WAR file to exploit a remote code execution vulnerab…" at bounding box center [398, 263] width 408 height 57
click at [194, 232] on input "a. Deploy a specially crafted WAR file to exploit a remote code execution vulne…" at bounding box center [194, 228] width 0 height 8
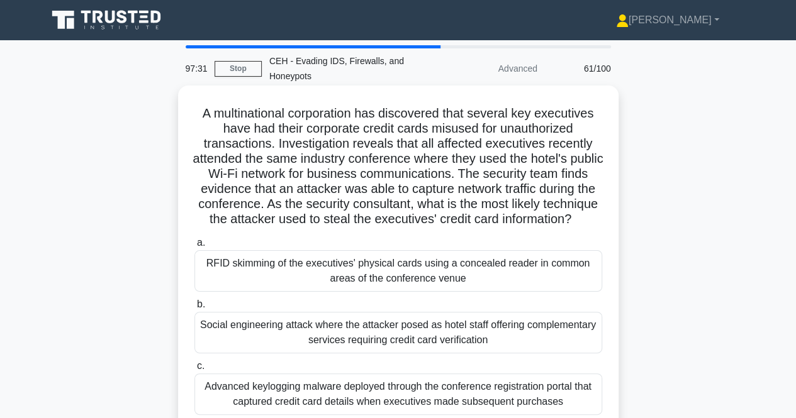
click at [413, 288] on div "RFID skimming of the executives' physical cards using a concealed reader in com…" at bounding box center [398, 271] width 408 height 42
click at [194, 247] on input "a. RFID skimming of the executives' physical cards using a concealed reader in …" at bounding box center [194, 243] width 0 height 8
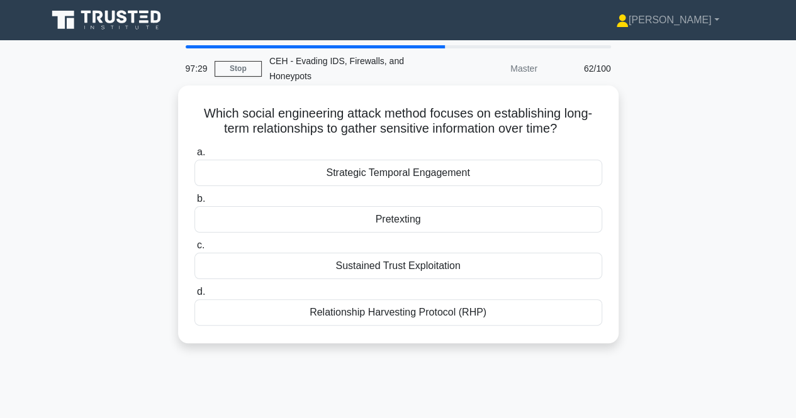
click at [401, 174] on div "Strategic Temporal Engagement" at bounding box center [398, 173] width 408 height 26
click at [194, 157] on input "a. Strategic Temporal Engagement" at bounding box center [194, 152] width 0 height 8
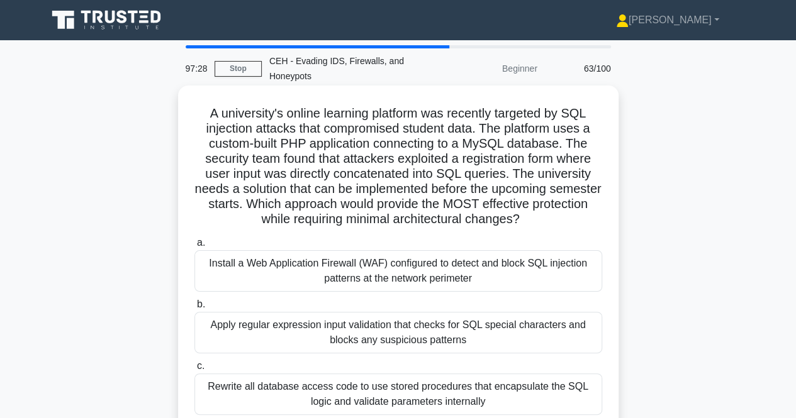
click at [403, 265] on div "Install a Web Application Firewall (WAF) configured to detect and block SQL inj…" at bounding box center [398, 271] width 408 height 42
click at [194, 247] on input "a. Install a Web Application Firewall (WAF) configured to detect and block SQL …" at bounding box center [194, 243] width 0 height 8
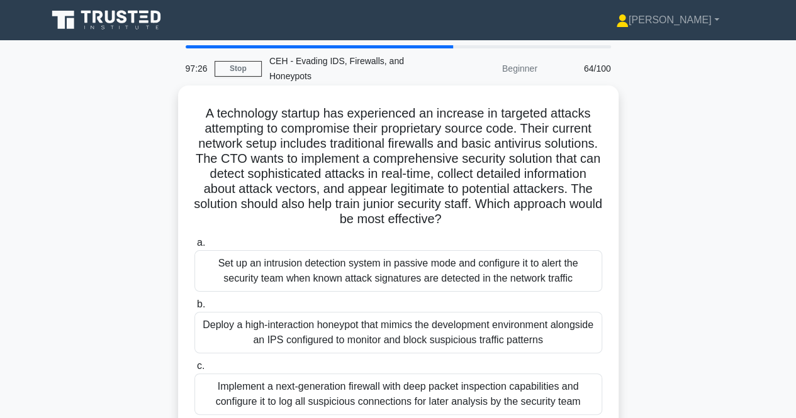
click at [410, 281] on div "Set up an intrusion detection system in passive mode and configure it to alert …" at bounding box center [398, 271] width 408 height 42
click at [194, 247] on input "a. Set up an intrusion detection system in passive mode and configure it to ale…" at bounding box center [194, 243] width 0 height 8
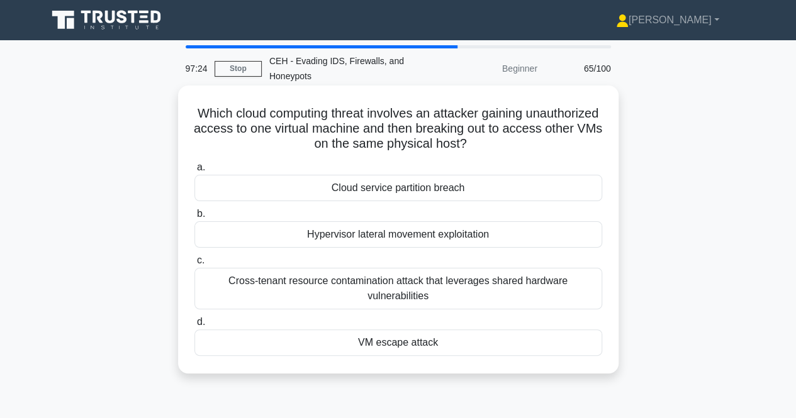
click at [398, 184] on div "Cloud service partition breach" at bounding box center [398, 188] width 408 height 26
click at [194, 172] on input "a. Cloud service partition breach" at bounding box center [194, 168] width 0 height 8
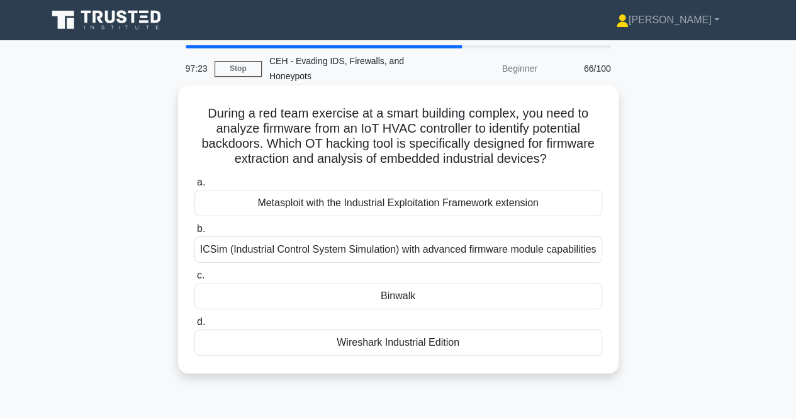
click at [403, 204] on div "Metasploit with the Industrial Exploitation Framework extension" at bounding box center [398, 203] width 408 height 26
click at [194, 187] on input "a. Metasploit with the Industrial Exploitation Framework extension" at bounding box center [194, 183] width 0 height 8
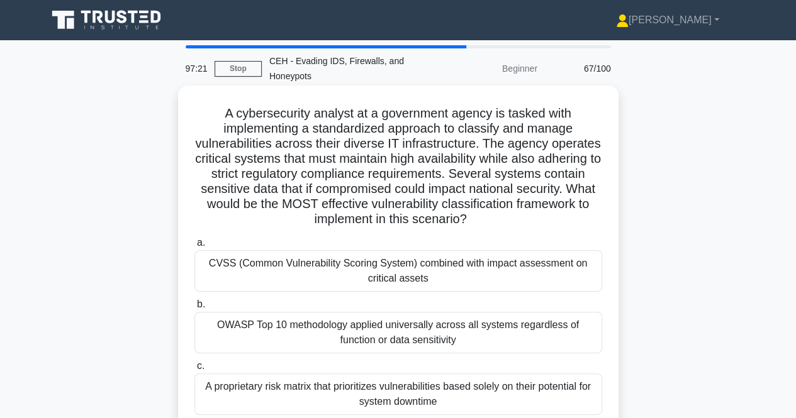
click at [389, 289] on div "CVSS (Common Vulnerability Scoring System) combined with impact assessment on c…" at bounding box center [398, 271] width 408 height 42
click at [194, 247] on input "a. CVSS (Common Vulnerability Scoring System) combined with impact assessment o…" at bounding box center [194, 243] width 0 height 8
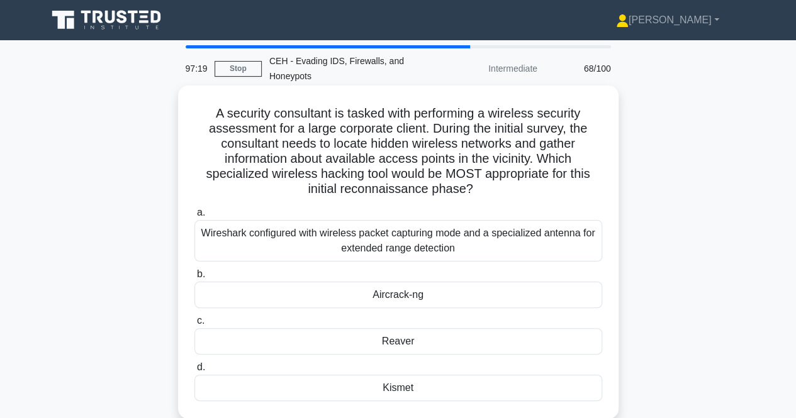
click at [403, 298] on div "Aircrack-ng" at bounding box center [398, 295] width 408 height 26
click at [194, 279] on input "b. Aircrack-ng" at bounding box center [194, 275] width 0 height 8
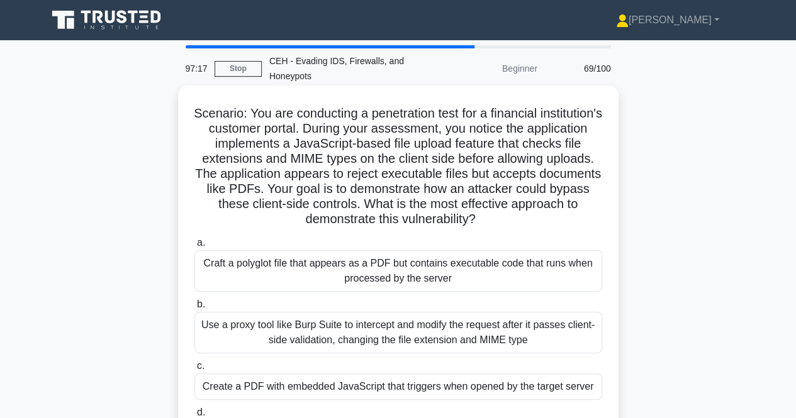
click at [406, 269] on div "Craft a polyglot file that appears as a PDF but contains executable code that r…" at bounding box center [398, 271] width 408 height 42
click at [194, 247] on input "a. Craft a polyglot file that appears as a PDF but contains executable code tha…" at bounding box center [194, 243] width 0 height 8
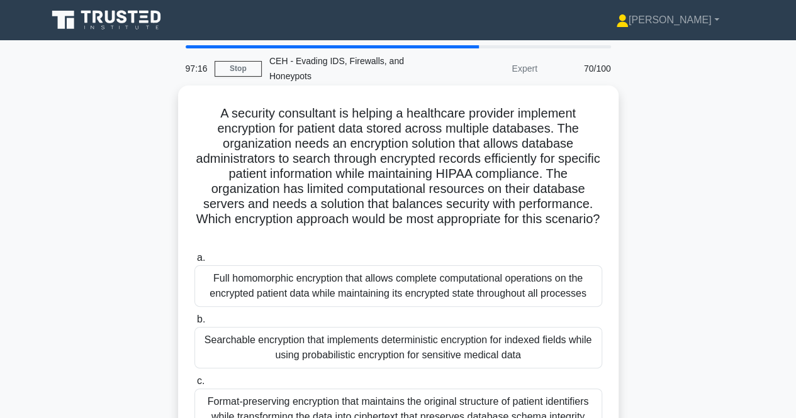
click at [414, 293] on div "Full homomorphic encryption that allows complete computational operations on th…" at bounding box center [398, 286] width 408 height 42
click at [194, 262] on input "a. Full homomorphic encryption that allows complete computational operations on…" at bounding box center [194, 258] width 0 height 8
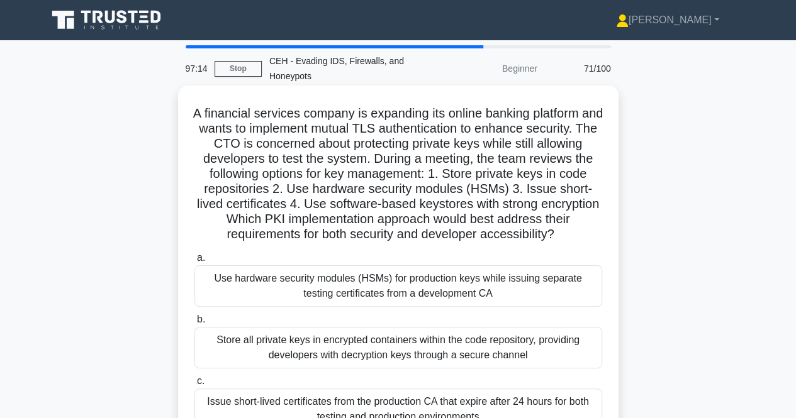
click at [401, 289] on div "Use hardware security modules (HSMs) for production keys while issuing separate…" at bounding box center [398, 286] width 408 height 42
click at [194, 262] on input "a. Use hardware security modules (HSMs) for production keys while issuing separ…" at bounding box center [194, 258] width 0 height 8
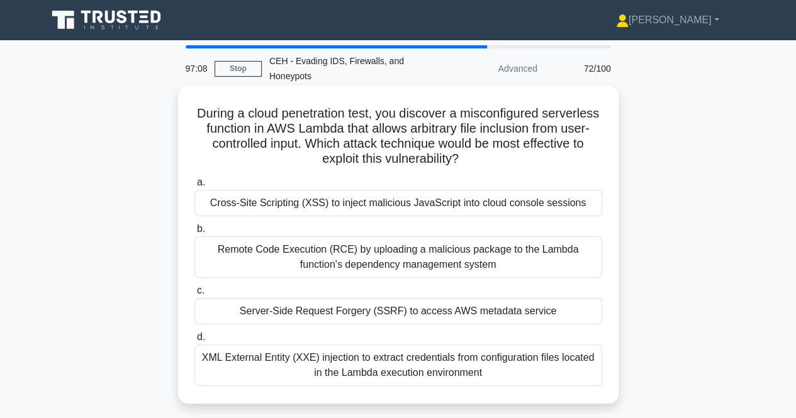
click at [405, 208] on div "Cross-Site Scripting (XSS) to inject malicious JavaScript into cloud console se…" at bounding box center [398, 203] width 408 height 26
click at [194, 187] on input "a. Cross-Site Scripting (XSS) to inject malicious JavaScript into cloud console…" at bounding box center [194, 183] width 0 height 8
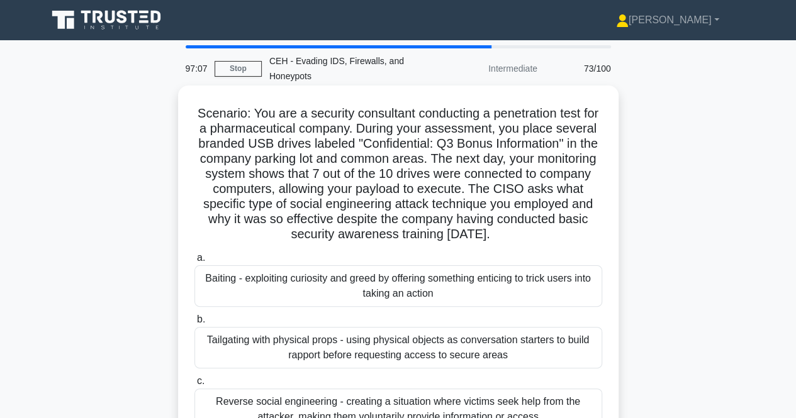
click at [415, 293] on div "Baiting - exploiting curiosity and greed by offering something enticing to tric…" at bounding box center [398, 286] width 408 height 42
click at [194, 262] on input "a. Baiting - exploiting curiosity and greed by offering something enticing to t…" at bounding box center [194, 258] width 0 height 8
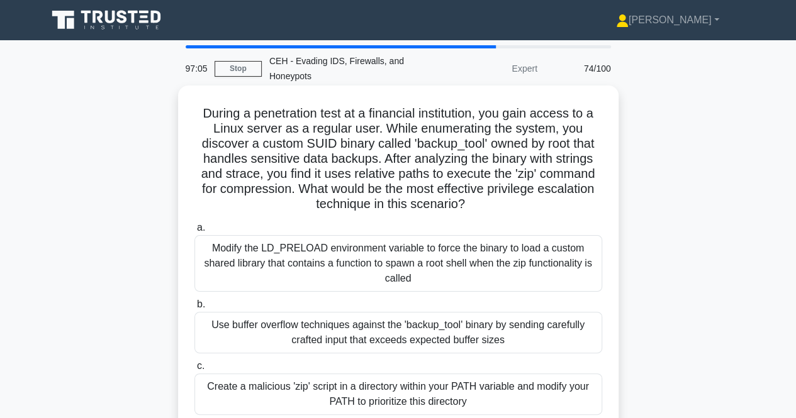
click at [425, 263] on div "Modify the LD_PRELOAD environment variable to force the binary to load a custom…" at bounding box center [398, 263] width 408 height 57
click at [194, 232] on input "a. Modify the LD_PRELOAD environment variable to force the binary to load a cus…" at bounding box center [194, 228] width 0 height 8
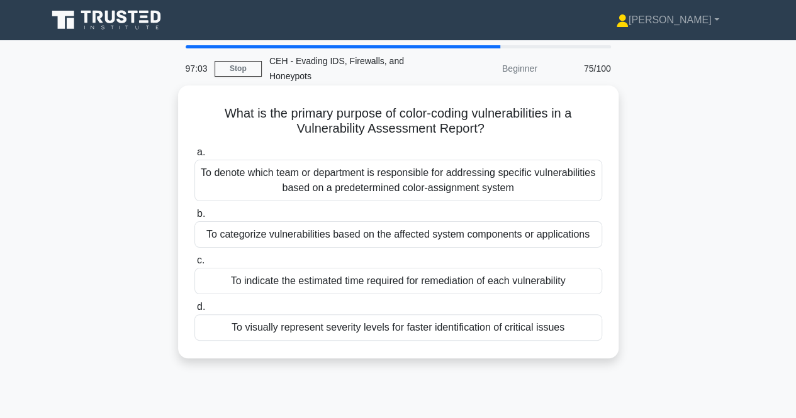
click at [416, 185] on div "To denote which team or department is responsible for addressing specific vulne…" at bounding box center [398, 181] width 408 height 42
click at [194, 157] on input "a. To denote which team or department is responsible for addressing specific vu…" at bounding box center [194, 152] width 0 height 8
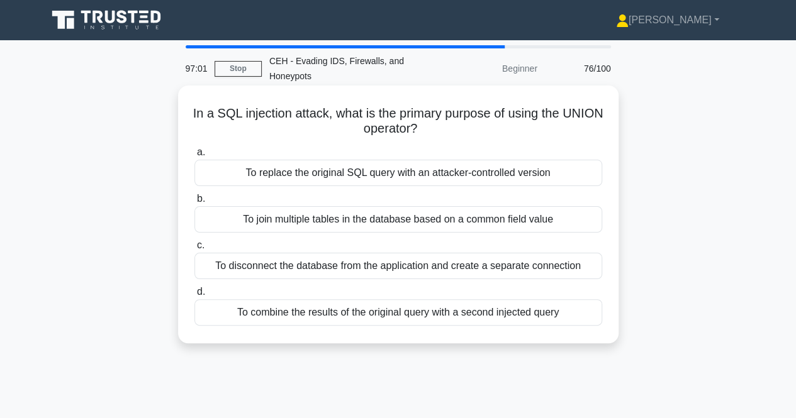
click at [420, 174] on div "To replace the original SQL query with an attacker-controlled version" at bounding box center [398, 173] width 408 height 26
click at [194, 157] on input "a. To replace the original SQL query with an attacker-controlled version" at bounding box center [194, 152] width 0 height 8
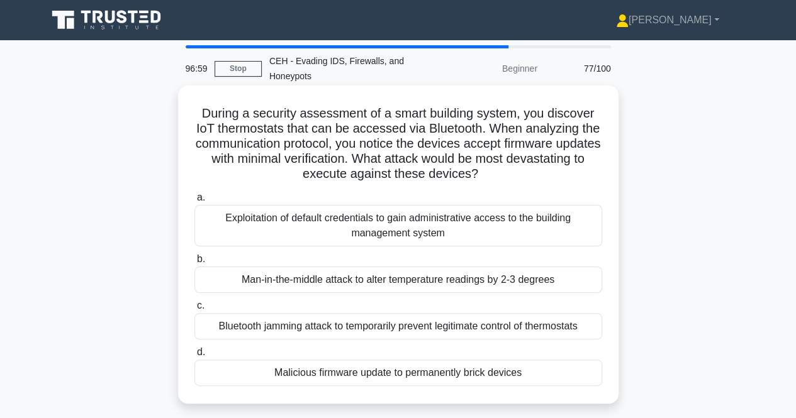
click at [424, 230] on div "Exploitation of default credentials to gain administrative access to the buildi…" at bounding box center [398, 226] width 408 height 42
click at [194, 202] on input "a. Exploitation of default credentials to gain administrative access to the bui…" at bounding box center [194, 198] width 0 height 8
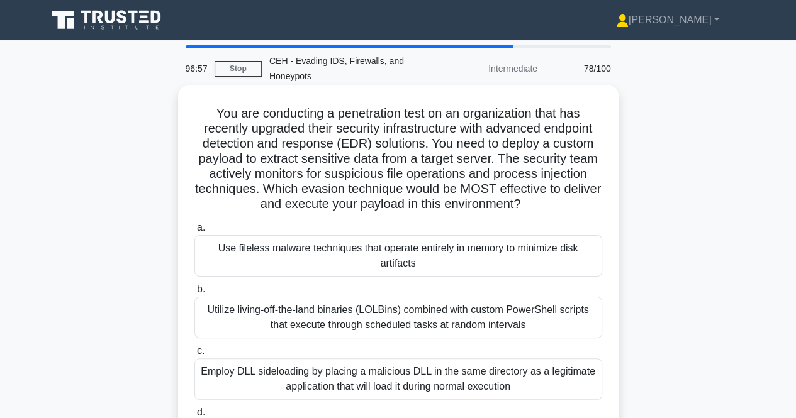
click at [425, 265] on div "Use fileless malware techniques that operate entirely in memory to minimize dis…" at bounding box center [398, 256] width 408 height 42
click at [194, 232] on input "a. Use fileless malware techniques that operate entirely in memory to minimize …" at bounding box center [194, 228] width 0 height 8
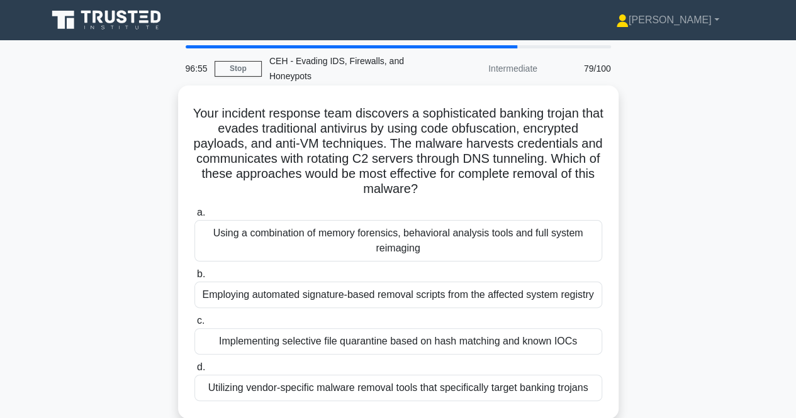
click at [393, 239] on div "Using a combination of memory forensics, behavioral analysis tools and full sys…" at bounding box center [398, 241] width 408 height 42
click at [194, 217] on input "a. Using a combination of memory forensics, behavioral analysis tools and full …" at bounding box center [194, 213] width 0 height 8
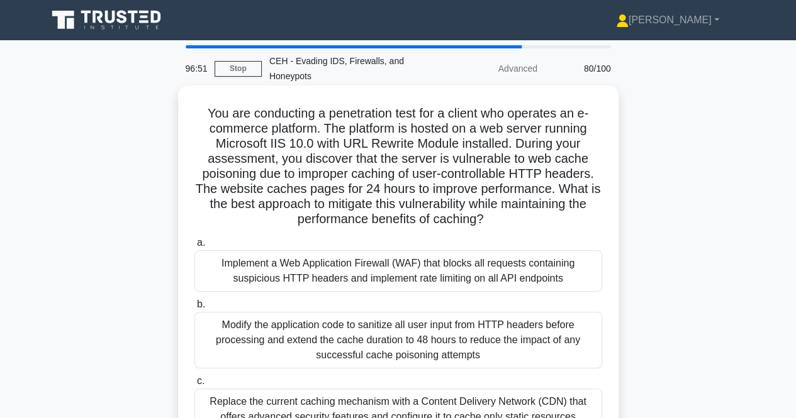
click at [405, 275] on div "Implement a Web Application Firewall (WAF) that blocks all requests containing …" at bounding box center [398, 271] width 408 height 42
click at [194, 247] on input "a. Implement a Web Application Firewall (WAF) that blocks all requests containi…" at bounding box center [194, 243] width 0 height 8
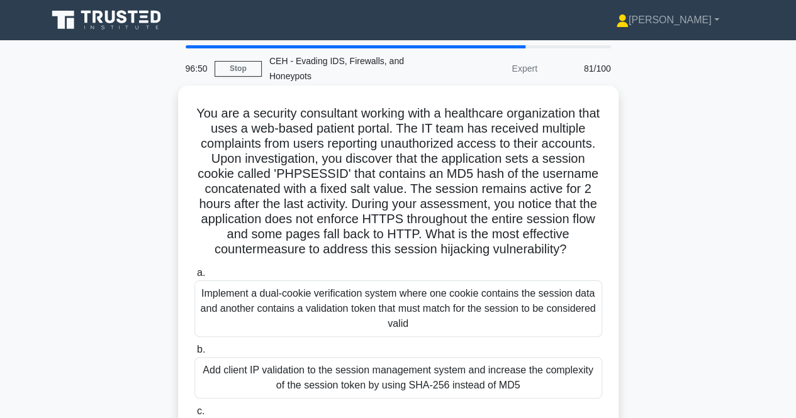
click at [409, 301] on div "Implement a dual-cookie verification system where one cookie contains the sessi…" at bounding box center [398, 309] width 408 height 57
click at [194, 277] on input "a. Implement a dual-cookie verification system where one cookie contains the se…" at bounding box center [194, 273] width 0 height 8
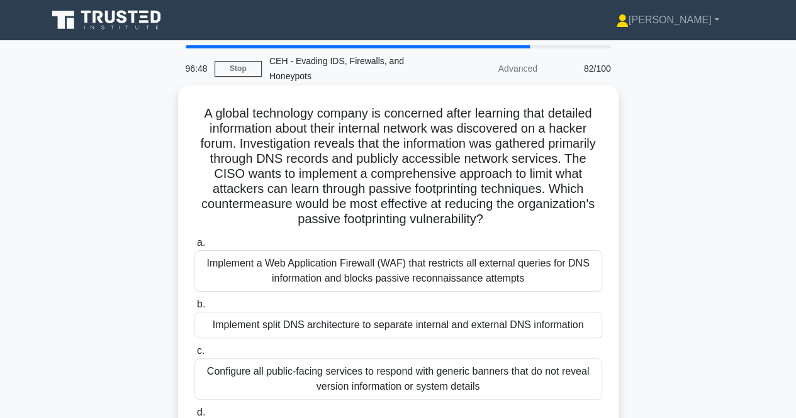
click at [435, 270] on div "Implement a Web Application Firewall (WAF) that restricts all external queries …" at bounding box center [398, 271] width 408 height 42
click at [194, 247] on input "a. Implement a Web Application Firewall (WAF) that restricts all external queri…" at bounding box center [194, 243] width 0 height 8
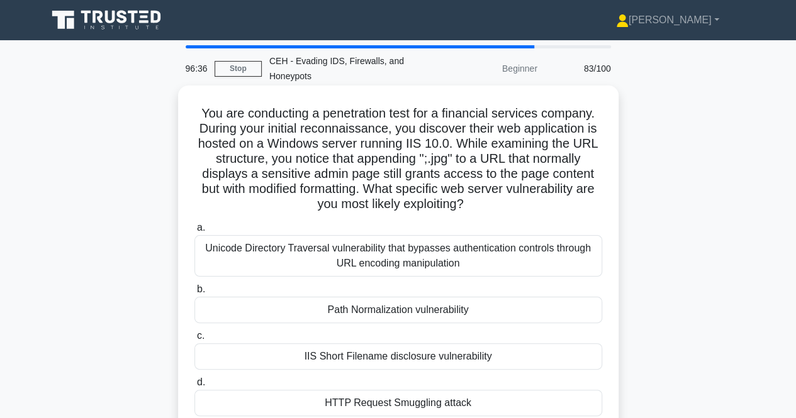
click at [411, 255] on div "Unicode Directory Traversal vulnerability that bypasses authentication controls…" at bounding box center [398, 256] width 408 height 42
click at [194, 232] on input "a. Unicode Directory Traversal vulnerability that bypasses authentication contr…" at bounding box center [194, 228] width 0 height 8
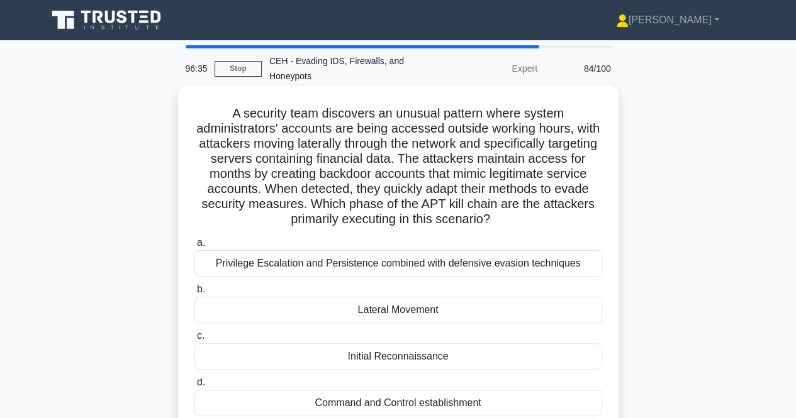
click at [412, 260] on div "Privilege Escalation and Persistence combined with defensive evasion techniques" at bounding box center [398, 263] width 408 height 26
click at [194, 247] on input "a. Privilege Escalation and Persistence combined with defensive evasion techniq…" at bounding box center [194, 243] width 0 height 8
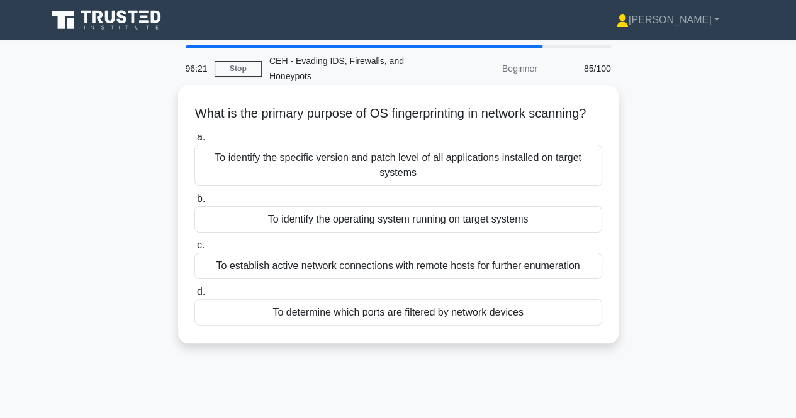
click at [406, 186] on div "To identify the specific version and patch level of all applications installed …" at bounding box center [398, 166] width 408 height 42
click at [194, 142] on input "a. To identify the specific version and patch level of all applications install…" at bounding box center [194, 137] width 0 height 8
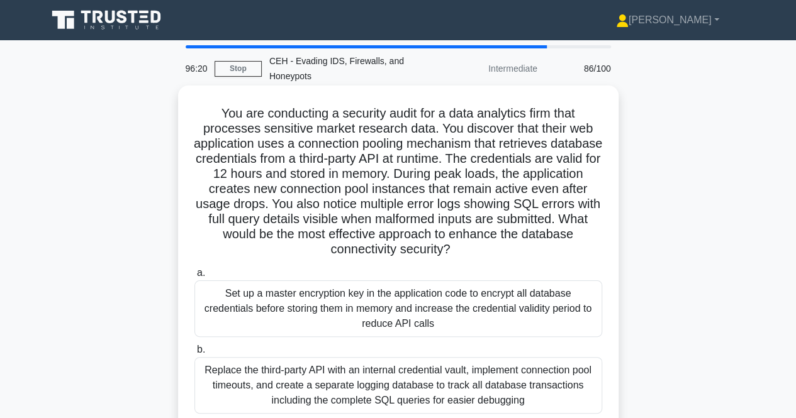
click at [399, 306] on div "Set up a master encryption key in the application code to encrypt all database …" at bounding box center [398, 309] width 408 height 57
click at [194, 277] on input "a. Set up a master encryption key in the application code to encrypt all databa…" at bounding box center [194, 273] width 0 height 8
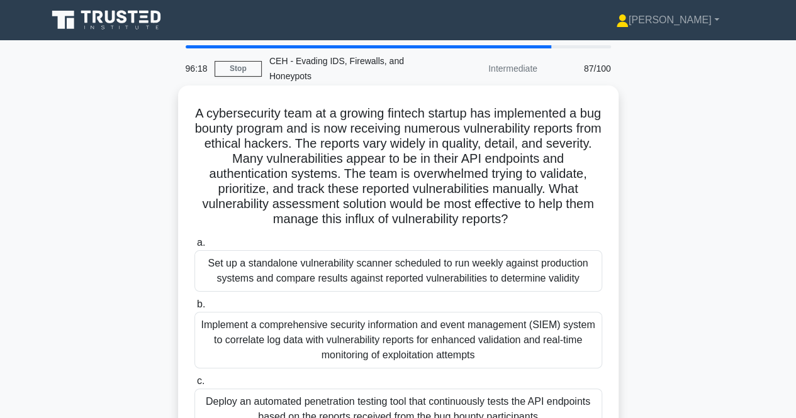
click at [411, 277] on div "Set up a standalone vulnerability scanner scheduled to run weekly against produ…" at bounding box center [398, 271] width 408 height 42
click at [194, 247] on input "a. Set up a standalone vulnerability scanner scheduled to run weekly against pr…" at bounding box center [194, 243] width 0 height 8
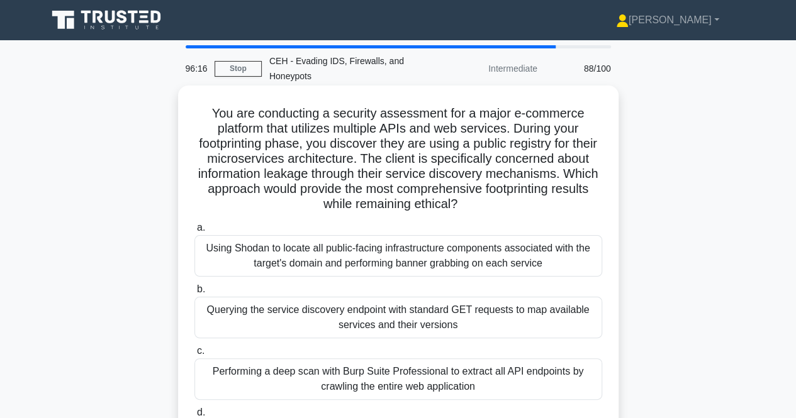
click at [389, 254] on div "Using Shodan to locate all public-facing infrastructure components associated w…" at bounding box center [398, 256] width 408 height 42
click at [194, 232] on input "a. Using Shodan to locate all public-facing infrastructure components associate…" at bounding box center [194, 228] width 0 height 8
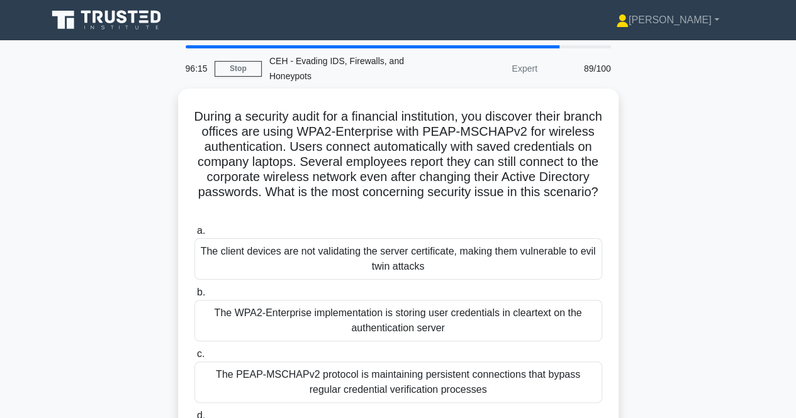
click at [389, 254] on div "The client devices are not validating the server certificate, making them vulne…" at bounding box center [398, 259] width 408 height 42
click at [194, 235] on input "a. The client devices are not validating the server certificate, making them vu…" at bounding box center [194, 231] width 0 height 8
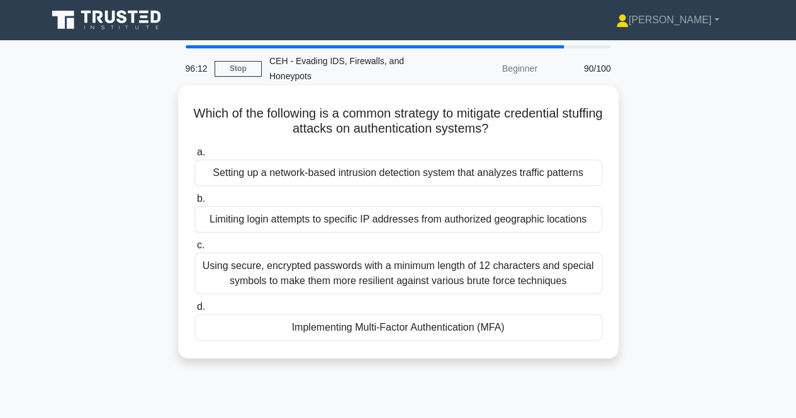
click at [407, 179] on div "Setting up a network-based intrusion detection system that analyzes traffic pat…" at bounding box center [398, 173] width 408 height 26
click at [194, 157] on input "a. Setting up a network-based intrusion detection system that analyzes traffic …" at bounding box center [194, 152] width 0 height 8
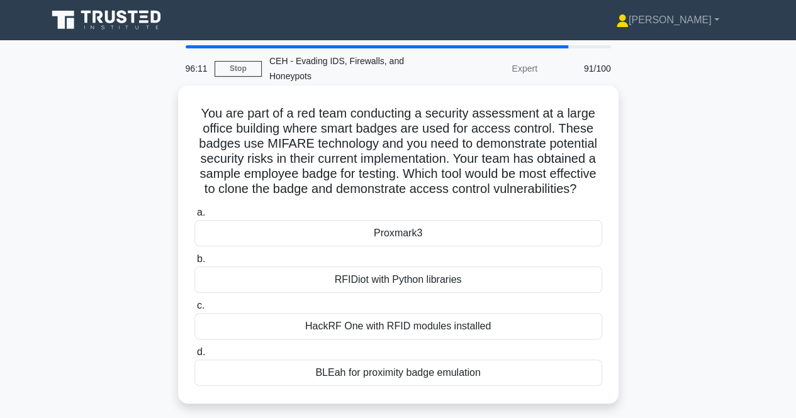
click at [405, 247] on div "Proxmark3" at bounding box center [398, 233] width 408 height 26
click at [194, 217] on input "a. Proxmark3" at bounding box center [194, 213] width 0 height 8
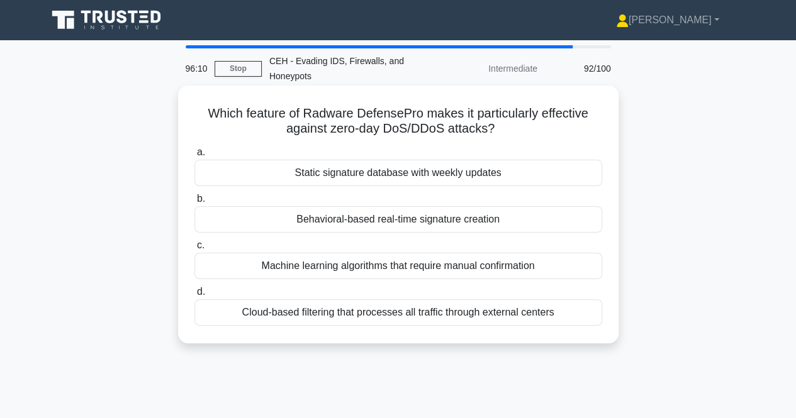
click at [412, 179] on div "Static signature database with weekly updates" at bounding box center [398, 173] width 408 height 26
click at [194, 157] on input "a. Static signature database with weekly updates" at bounding box center [194, 152] width 0 height 8
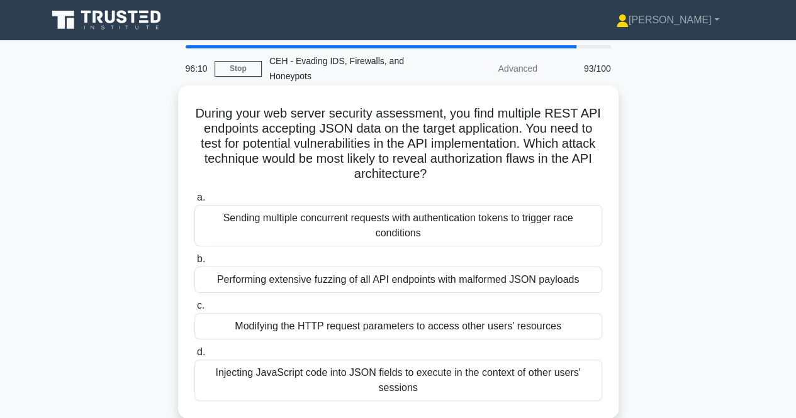
click at [411, 222] on div "Sending multiple concurrent requests with authentication tokens to trigger race…" at bounding box center [398, 226] width 408 height 42
click at [194, 202] on input "a. Sending multiple concurrent requests with authentication tokens to trigger r…" at bounding box center [194, 198] width 0 height 8
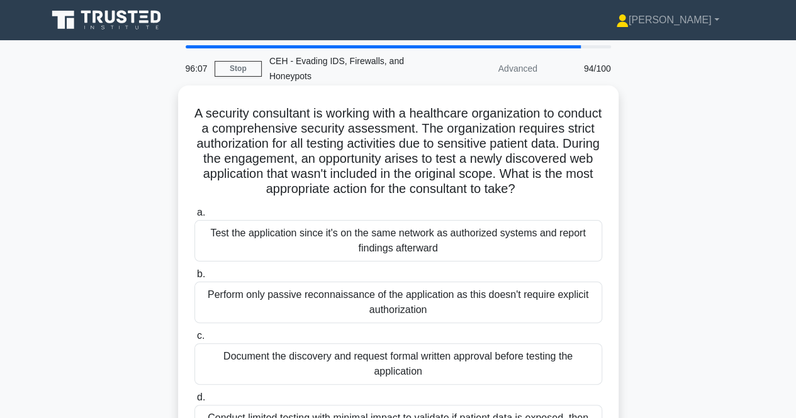
click at [403, 257] on div "Test the application since it's on the same network as authorized systems and r…" at bounding box center [398, 241] width 408 height 42
click at [194, 217] on input "a. Test the application since it's on the same network as authorized systems an…" at bounding box center [194, 213] width 0 height 8
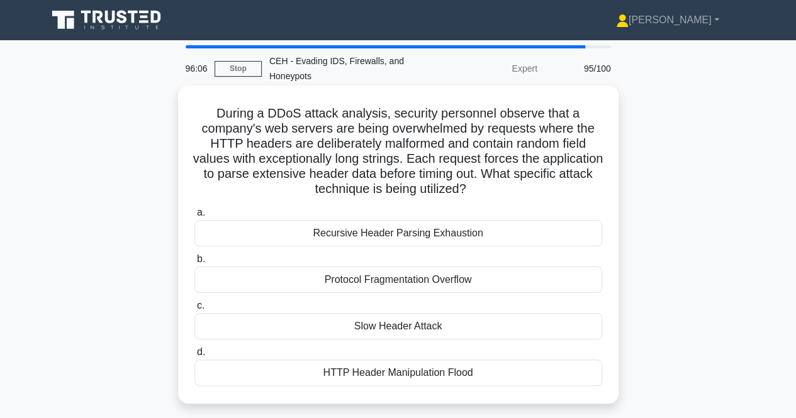
click at [422, 237] on div "Recursive Header Parsing Exhaustion" at bounding box center [398, 233] width 408 height 26
click at [194, 217] on input "a. Recursive Header Parsing Exhaustion" at bounding box center [194, 213] width 0 height 8
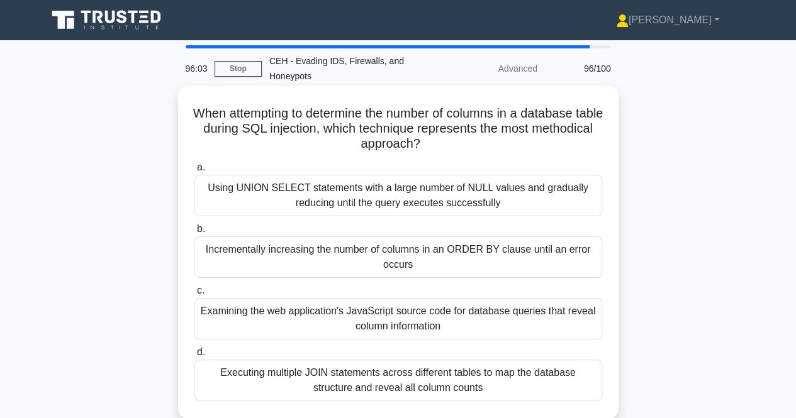
click at [424, 199] on div "Using UNION SELECT statements with a large number of NULL values and gradually …" at bounding box center [398, 196] width 408 height 42
click at [194, 172] on input "a. Using UNION SELECT statements with a large number of NULL values and gradual…" at bounding box center [194, 168] width 0 height 8
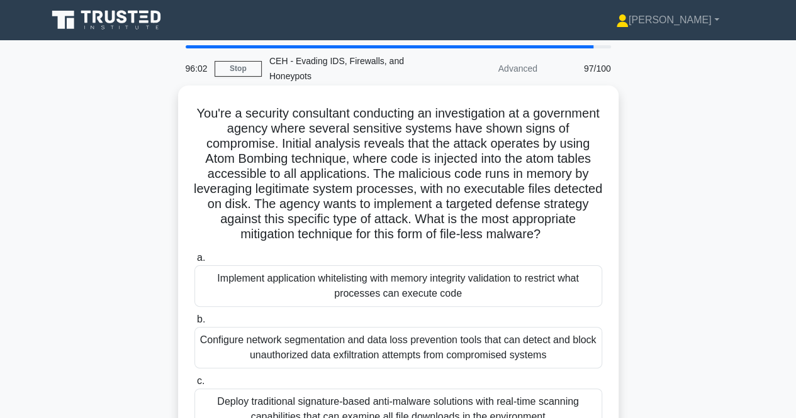
click at [419, 277] on div "Implement application whitelisting with memory integrity validation to restrict…" at bounding box center [398, 286] width 408 height 42
click at [194, 262] on input "a. Implement application whitelisting with memory integrity validation to restr…" at bounding box center [194, 258] width 0 height 8
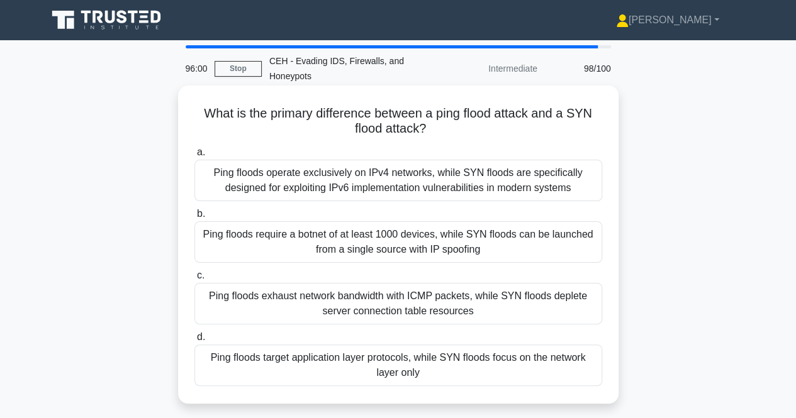
click at [407, 187] on div "Ping floods operate exclusively on IPv4 networks, while SYN floods are specific…" at bounding box center [398, 181] width 408 height 42
click at [194, 157] on input "a. Ping floods operate exclusively on IPv4 networks, while SYN floods are speci…" at bounding box center [194, 152] width 0 height 8
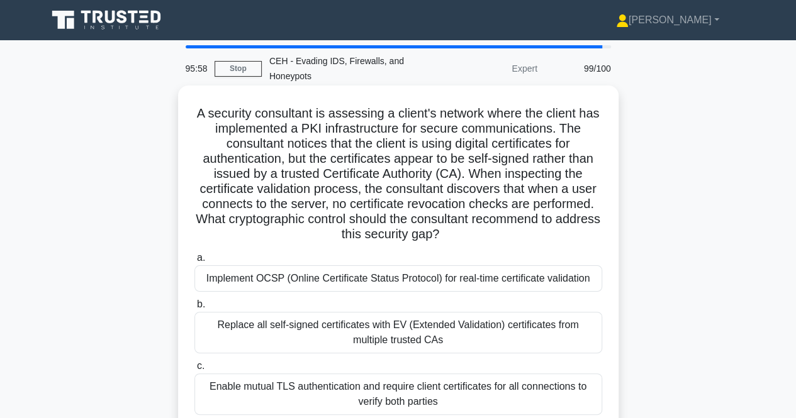
click at [420, 277] on div "Implement OCSP (Online Certificate Status Protocol) for real-time certificate v…" at bounding box center [398, 278] width 408 height 26
click at [194, 262] on input "a. Implement OCSP (Online Certificate Status Protocol) for real-time certificat…" at bounding box center [194, 258] width 0 height 8
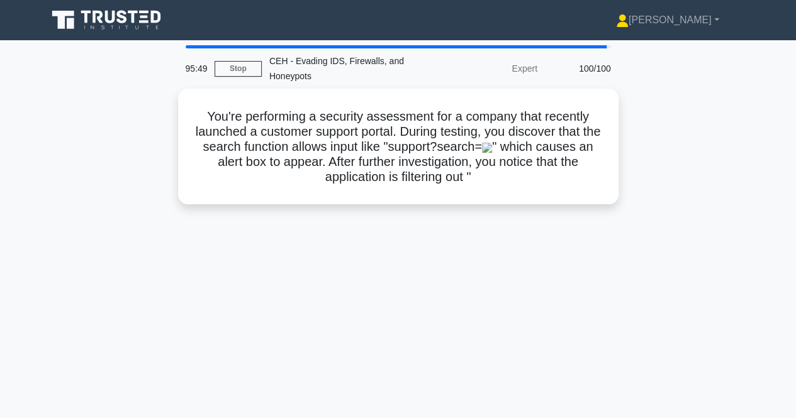
click at [401, 225] on div "95:49 Stop CEH - Evading IDS, Firewalls, and Honeypots Expert 100/100 You're pe…" at bounding box center [398, 359] width 717 height 629
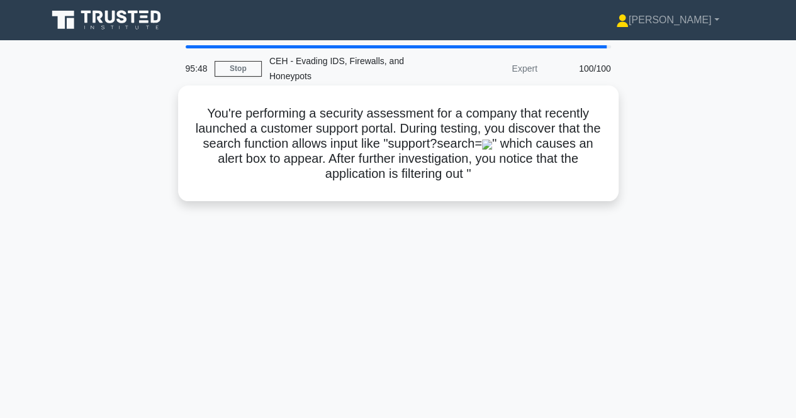
click at [396, 151] on h5 "You're performing a security assessment for a company that recently launched a …" at bounding box center [398, 143] width 410 height 75
click at [505, 133] on h5 "You're performing a security assessment for a company that recently launched a …" at bounding box center [398, 143] width 410 height 75
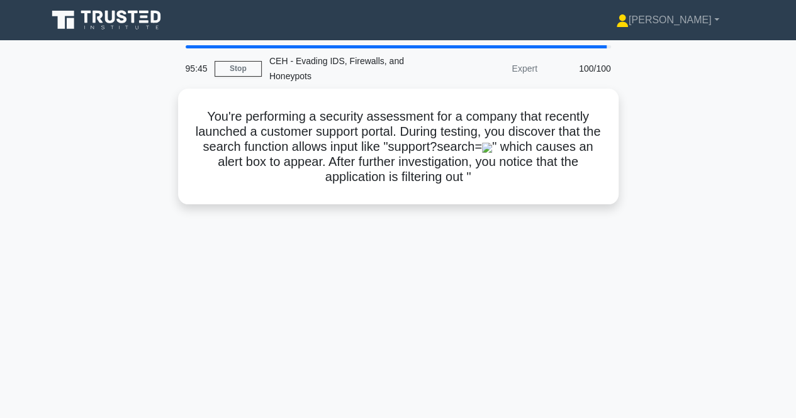
click at [522, 75] on div "Expert" at bounding box center [490, 68] width 110 height 25
click at [245, 70] on link "Stop" at bounding box center [238, 69] width 47 height 16
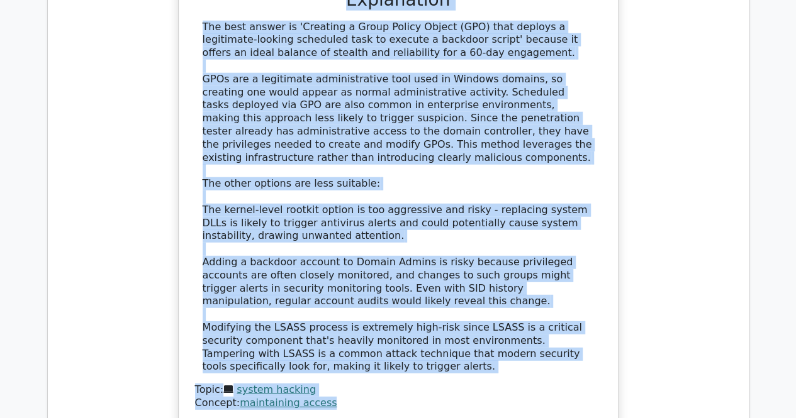
scroll to position [1680, 0]
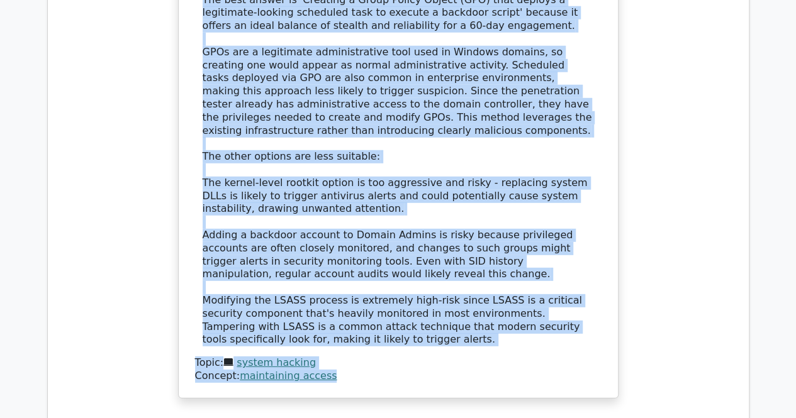
drag, startPoint x: 195, startPoint y: 293, endPoint x: 479, endPoint y: 358, distance: 291.8
copy div "A penetration tester has gained administrative access to a Windows domain contr…"
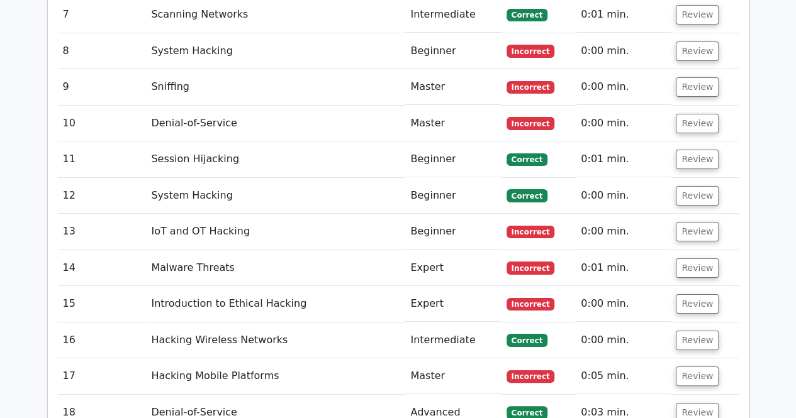
scroll to position [1994, 0]
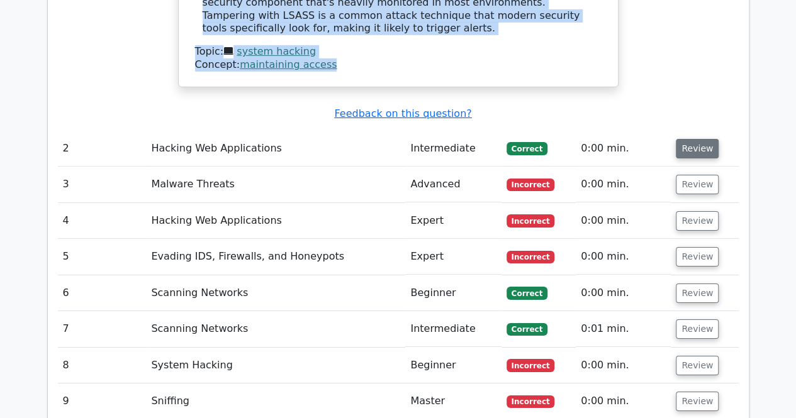
click at [690, 139] on button "Review" at bounding box center [697, 149] width 43 height 20
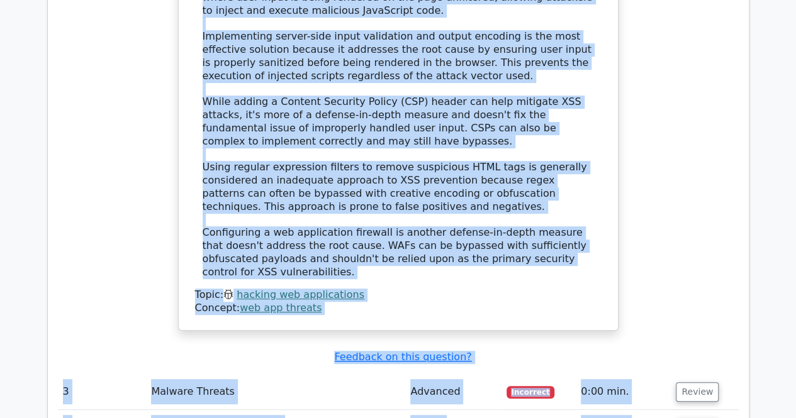
scroll to position [2660, 0]
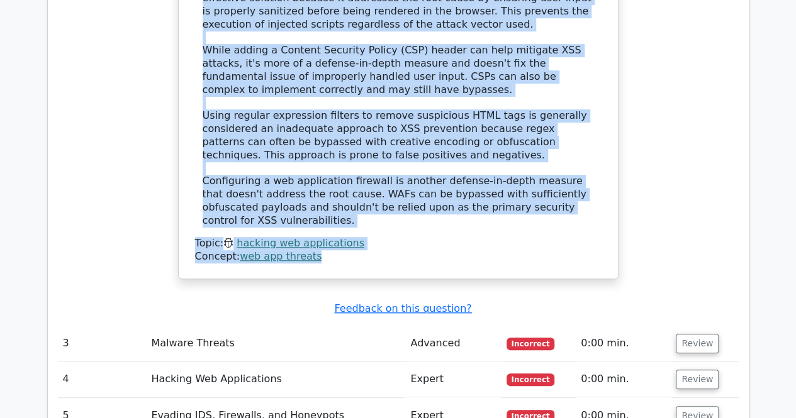
drag, startPoint x: 200, startPoint y: 170, endPoint x: 505, endPoint y: 196, distance: 305.5
copy div "You are conducting a security audit for a client's newly developed web portal. …"
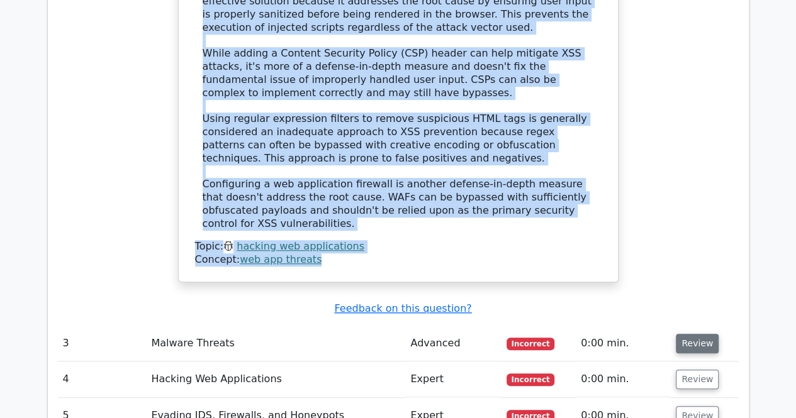
click at [684, 334] on button "Review" at bounding box center [697, 344] width 43 height 20
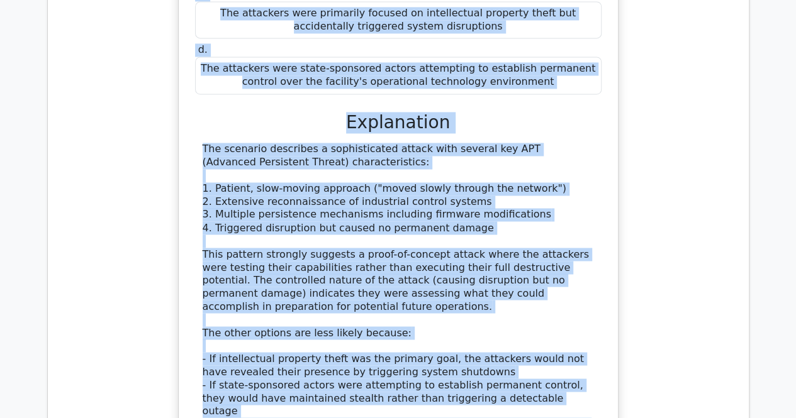
scroll to position [3578, 0]
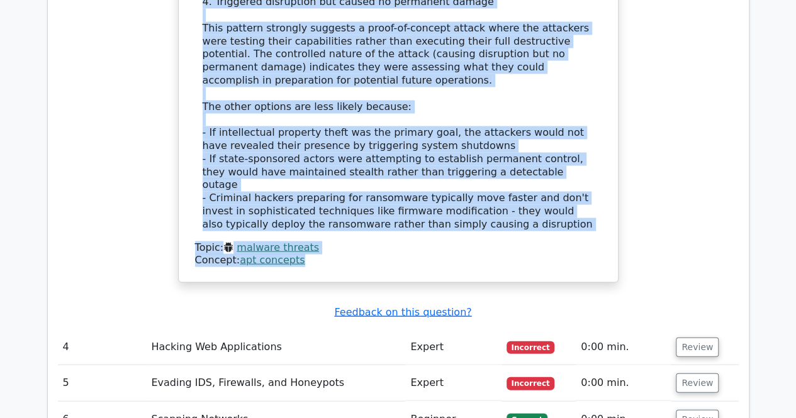
drag, startPoint x: 199, startPoint y: 321, endPoint x: 482, endPoint y: 178, distance: 317.4
copy div "A cybersecurity analyst at a critical infrastructure facility is reviewing inci…"
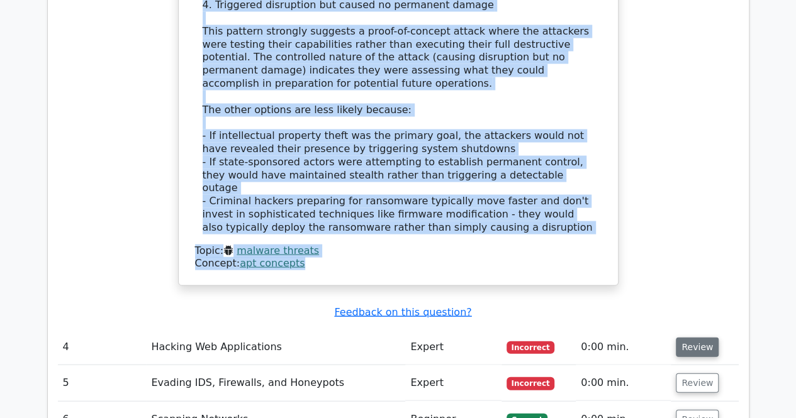
click at [697, 337] on button "Review" at bounding box center [697, 347] width 43 height 20
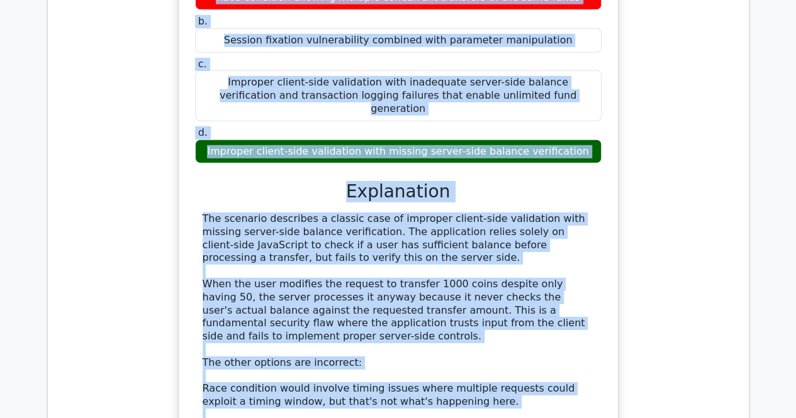
scroll to position [4295, 0]
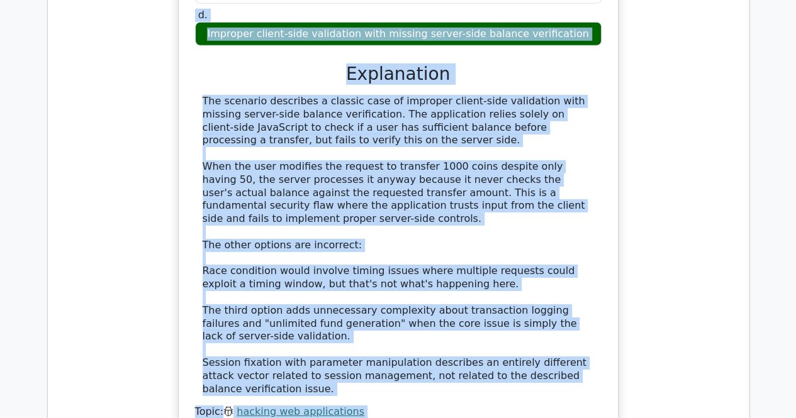
drag, startPoint x: 203, startPoint y: 294, endPoint x: 419, endPoint y: 293, distance: 216.4
click at [419, 293] on div "You are conducting a security assessment of a social media platform that allows…" at bounding box center [398, 46] width 429 height 791
copy div "You are conducting a security assessment of a social media platform that allows…"
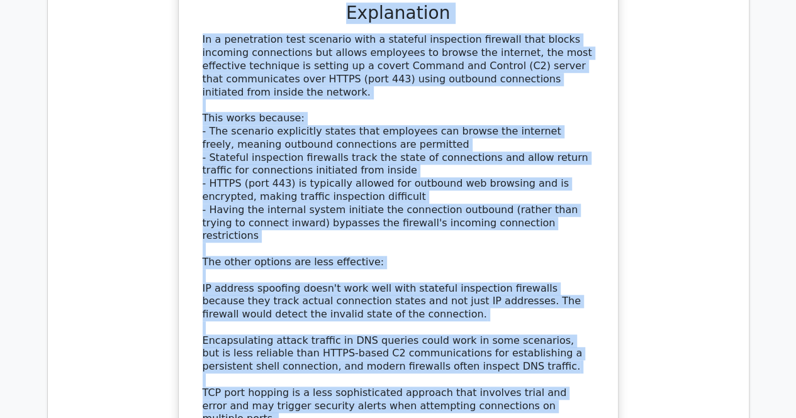
scroll to position [5243, 0]
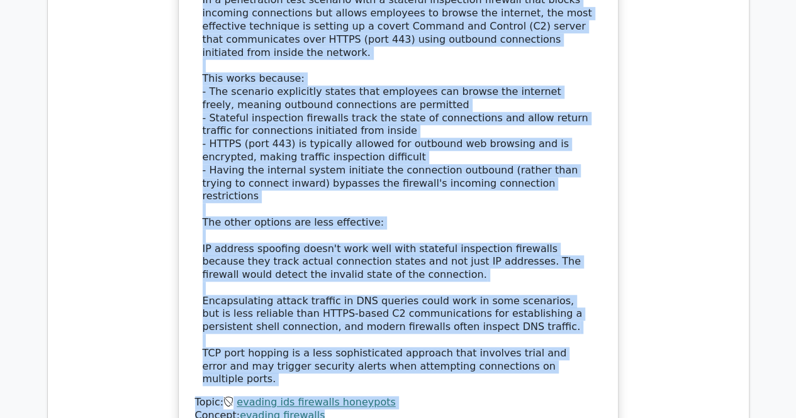
drag, startPoint x: 198, startPoint y: 155, endPoint x: 463, endPoint y: 230, distance: 275.7
click at [463, 230] on div "You're conducting a penetration test on a client's network that uses a stateful…" at bounding box center [398, 8] width 429 height 849
copy div "You're conducting a penetration test on a client's network that uses a stateful…"
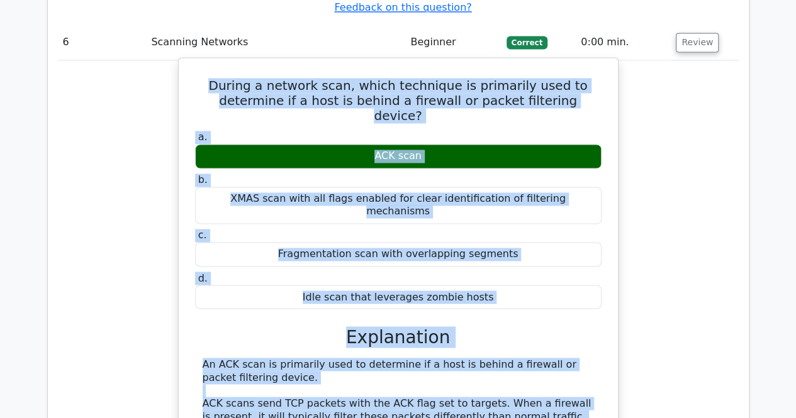
scroll to position [5764, 0]
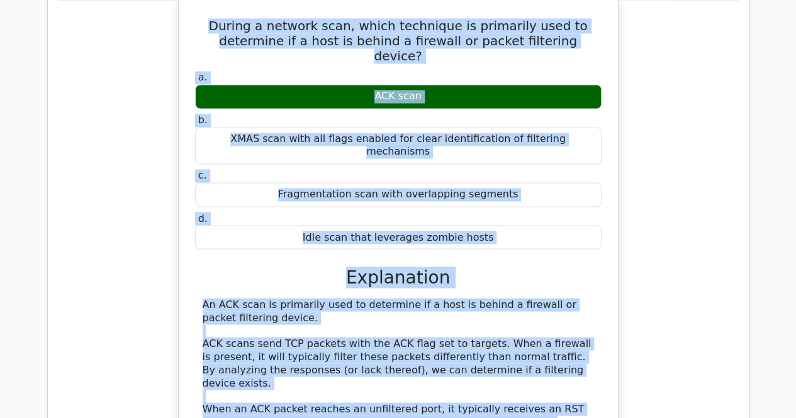
drag, startPoint x: 194, startPoint y: 38, endPoint x: 422, endPoint y: 384, distance: 414.6
click at [422, 384] on div "During a network scan, which technique is primarily used to determine if a host…" at bounding box center [398, 324] width 429 height 642
copy div "During a network scan, which technique is primarily used to determine if a host…"
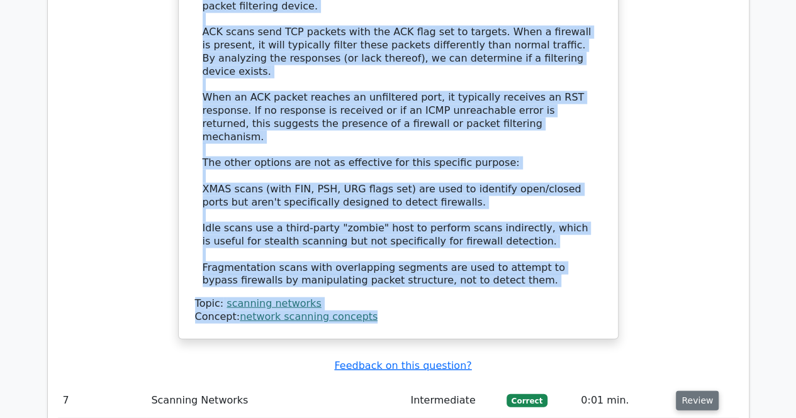
click at [685, 391] on button "Review" at bounding box center [697, 401] width 43 height 20
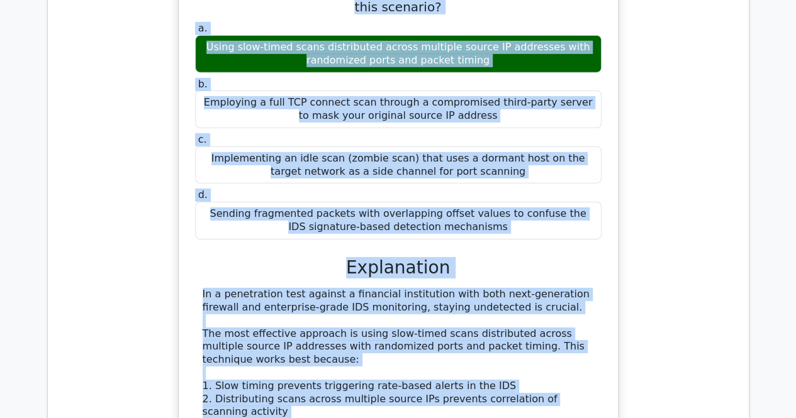
scroll to position [6712, 0]
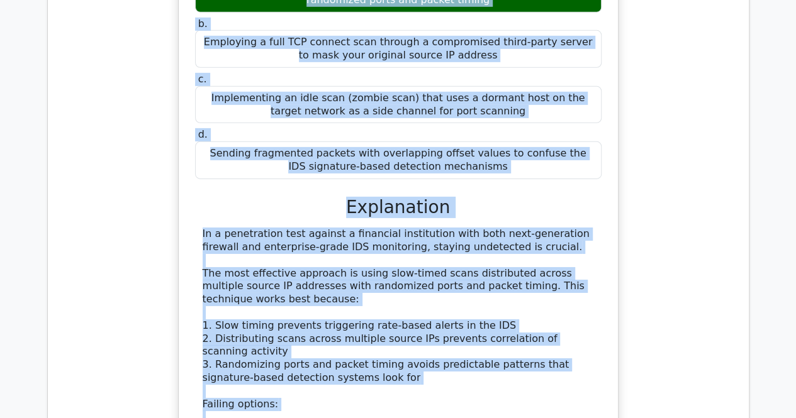
drag, startPoint x: 205, startPoint y: 193, endPoint x: 433, endPoint y: 340, distance: 271.2
click at [433, 340] on div "You are conducting a penetration test for a financial institution that employs …" at bounding box center [398, 214] width 429 height 852
copy div "You are conducting a penetration test for a financial institution that employs …"
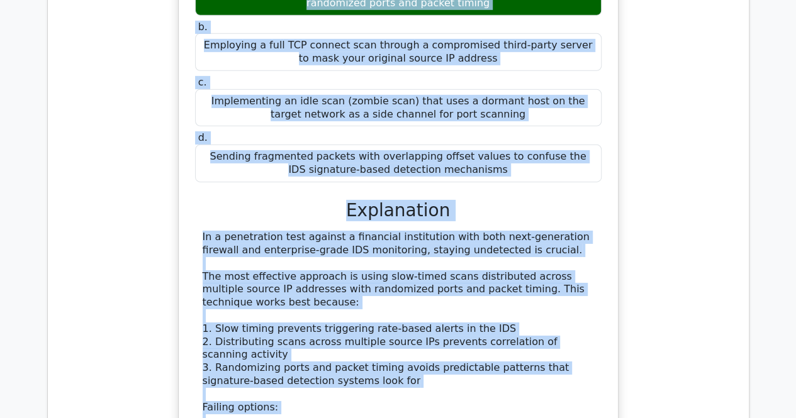
scroll to position [7026, 0]
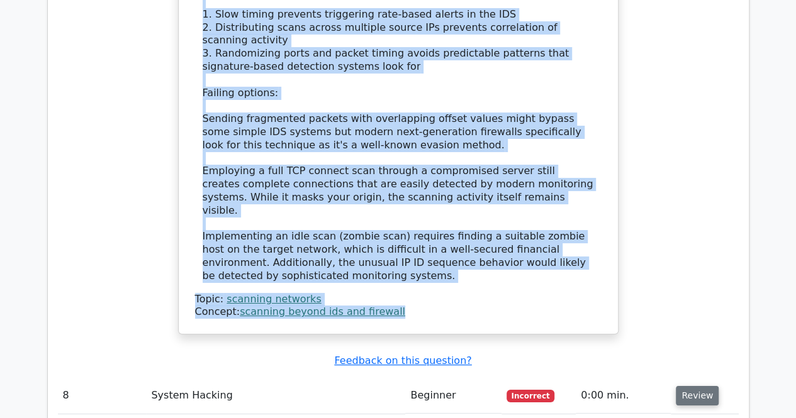
click at [690, 386] on button "Review" at bounding box center [697, 396] width 43 height 20
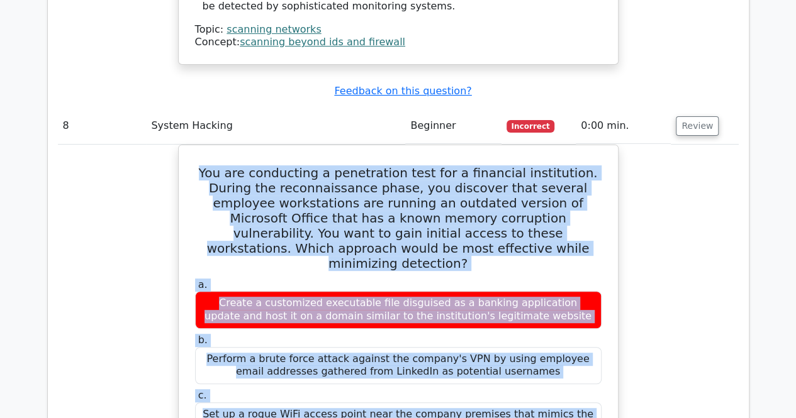
scroll to position [7577, 0]
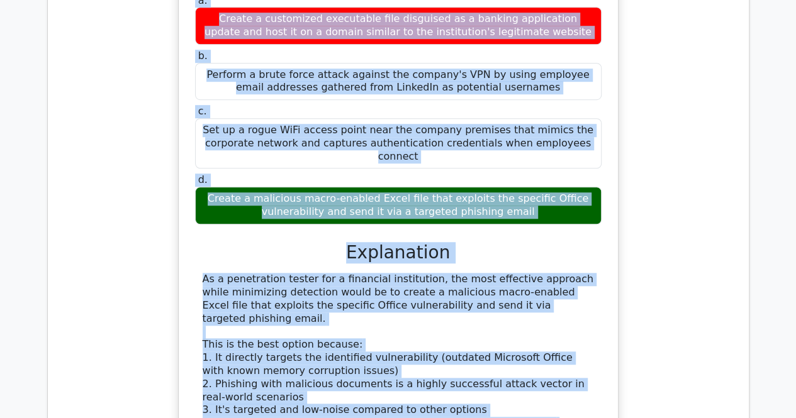
drag, startPoint x: 194, startPoint y: 140, endPoint x: 376, endPoint y: 318, distance: 254.0
click at [376, 318] on div "You are conducting a penetration test for a financial institution. During the r…" at bounding box center [398, 283] width 429 height 834
copy div "You are conducting a penetration test for a financial institution. During the r…"
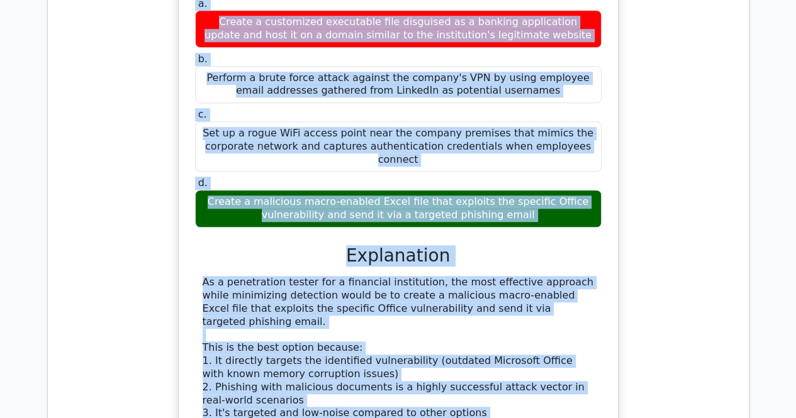
scroll to position [7892, 0]
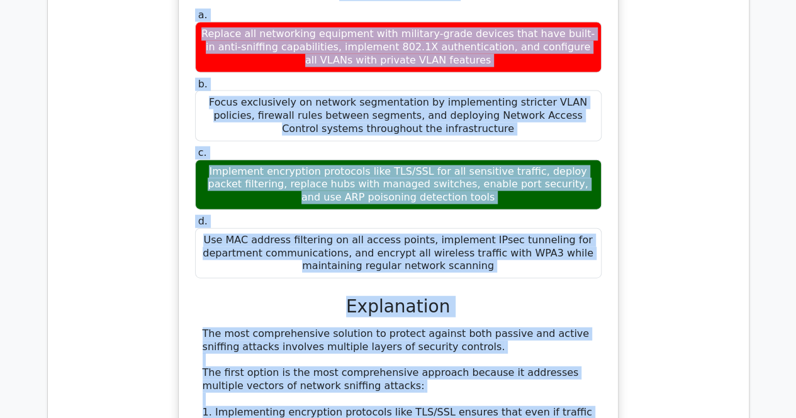
scroll to position [8530, 0]
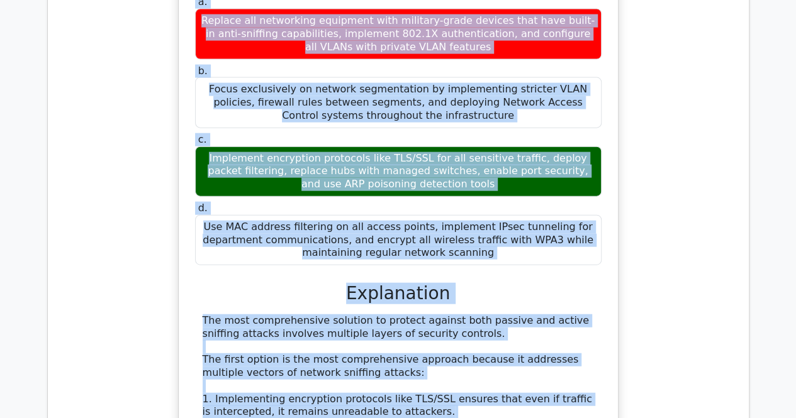
drag, startPoint x: 206, startPoint y: 133, endPoint x: 408, endPoint y: 304, distance: 264.2
click at [408, 304] on div "A financial services company is concerned about network sniffing attacks after …" at bounding box center [398, 282] width 429 height 890
copy div "A financial services company is concerned about network sniffing attacks after …"
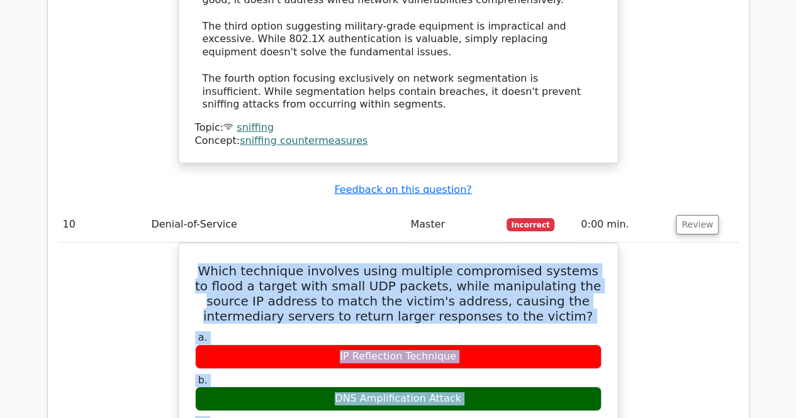
scroll to position [9256, 0]
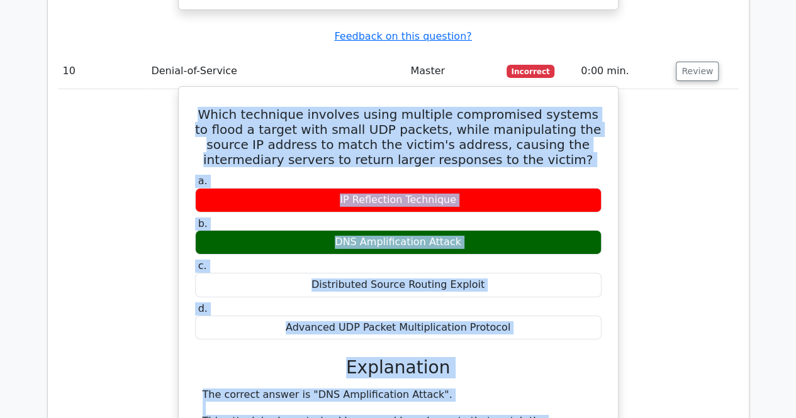
drag, startPoint x: 208, startPoint y: 115, endPoint x: 449, endPoint y: 312, distance: 311.2
click at [449, 312] on div "Which technique involves using multiple compromised systems to flood a target w…" at bounding box center [398, 420] width 429 height 657
copy div "Which technique involves using multiple compromised systems to flood a target w…"
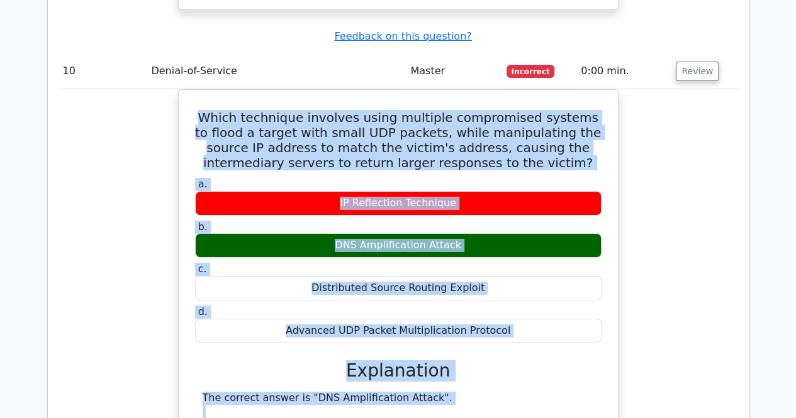
scroll to position [9571, 0]
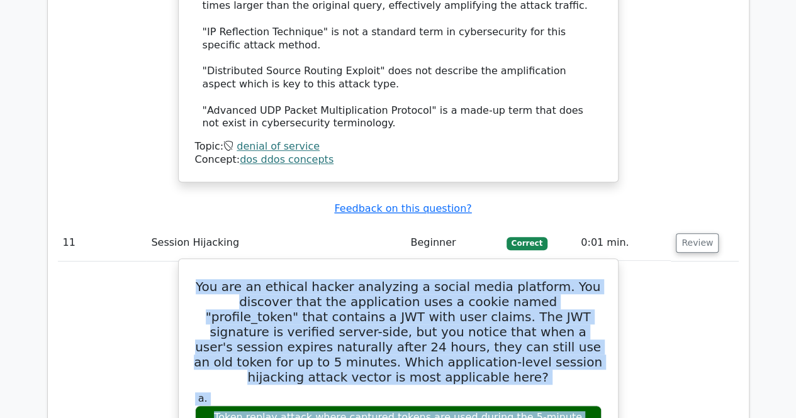
scroll to position [9986, 0]
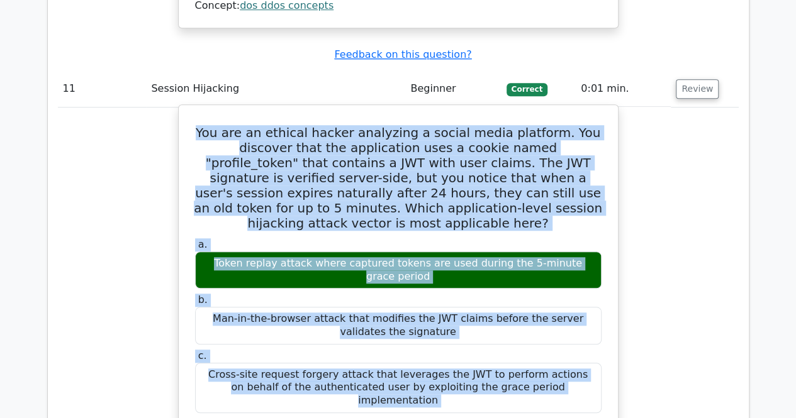
drag, startPoint x: 213, startPoint y: 126, endPoint x: 473, endPoint y: 408, distance: 383.8
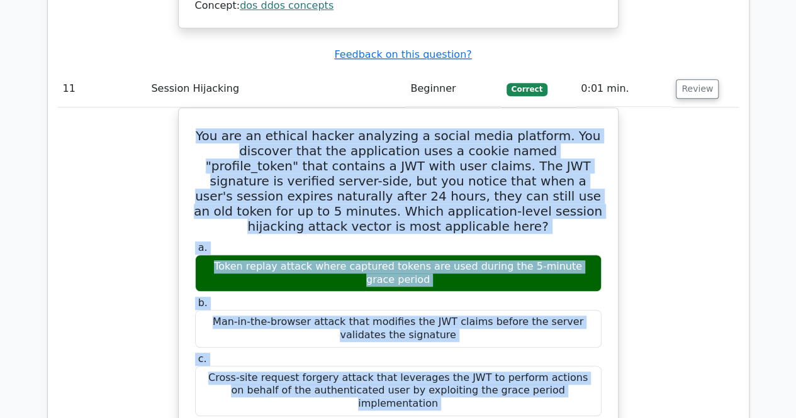
scroll to position [10300, 0]
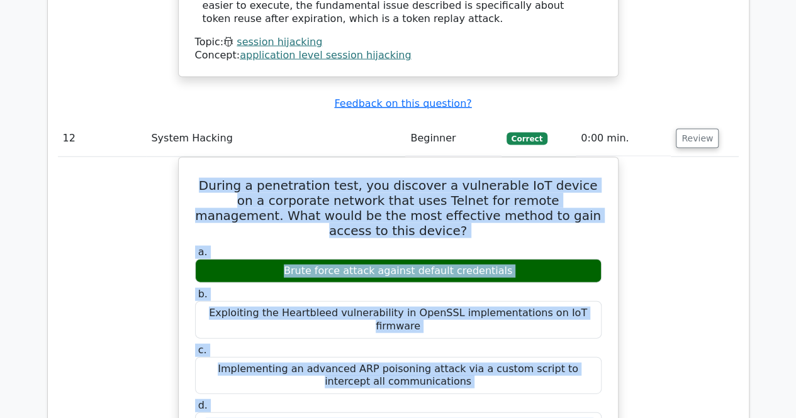
scroll to position [10845, 0]
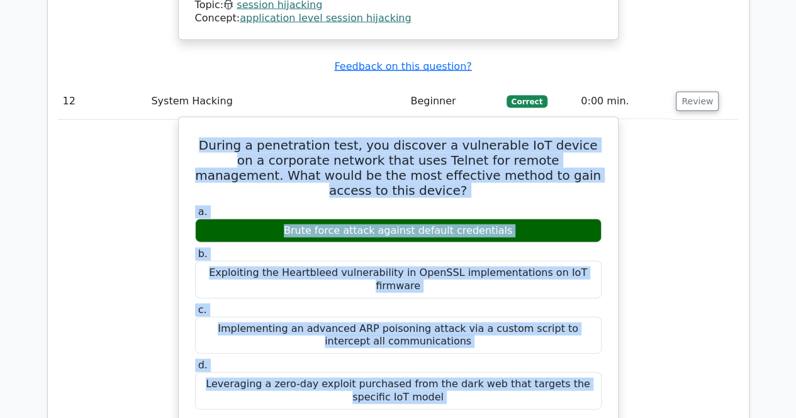
drag, startPoint x: 196, startPoint y: 221, endPoint x: 383, endPoint y: 316, distance: 208.8
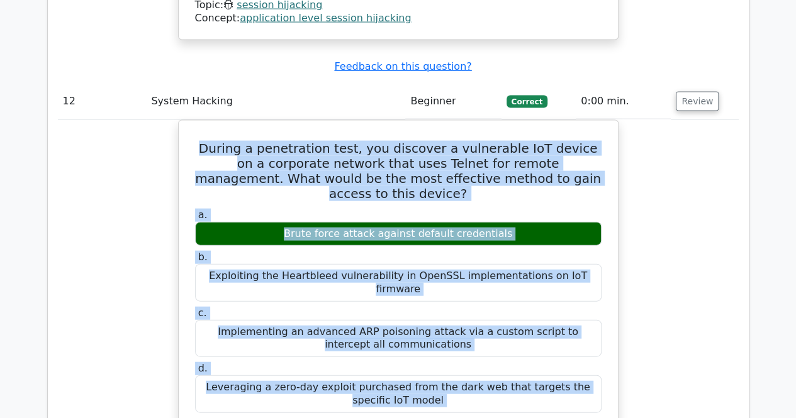
scroll to position [11160, 0]
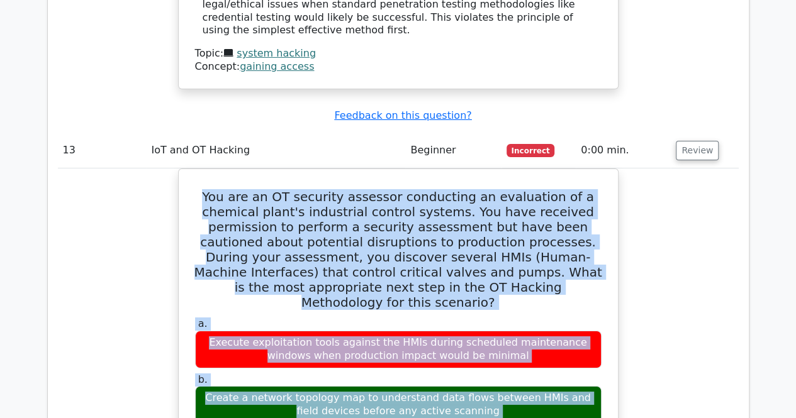
scroll to position [11634, 0]
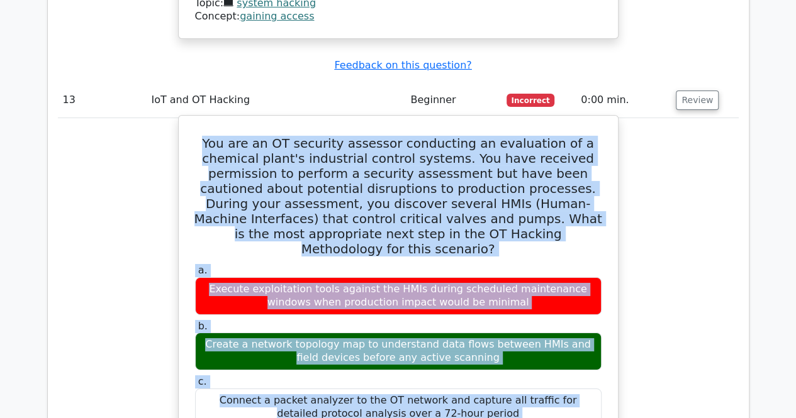
drag, startPoint x: 193, startPoint y: 109, endPoint x: 489, endPoint y: 353, distance: 383.4
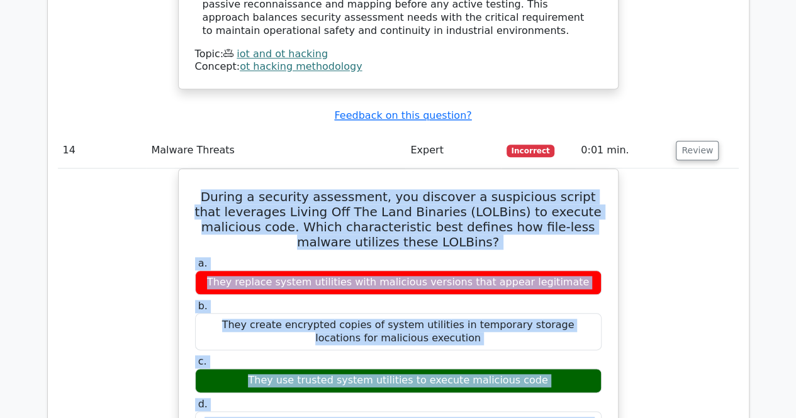
scroll to position [12546, 0]
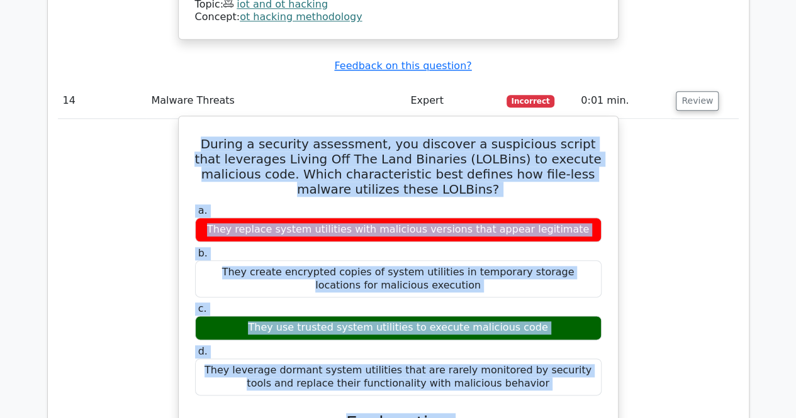
drag, startPoint x: 203, startPoint y: 160, endPoint x: 397, endPoint y: 187, distance: 195.7
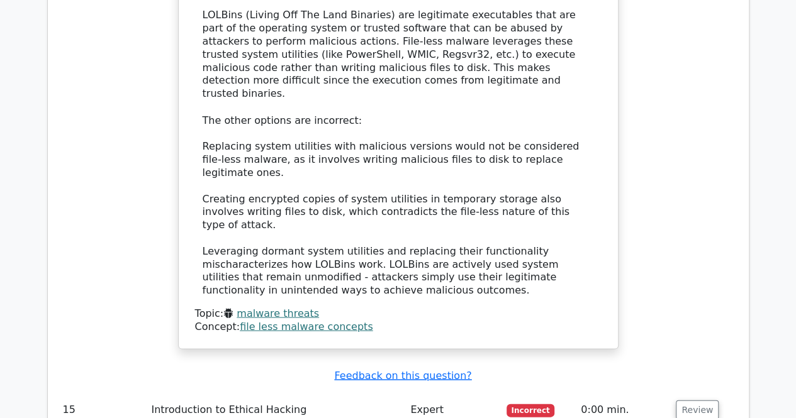
scroll to position [13043, 0]
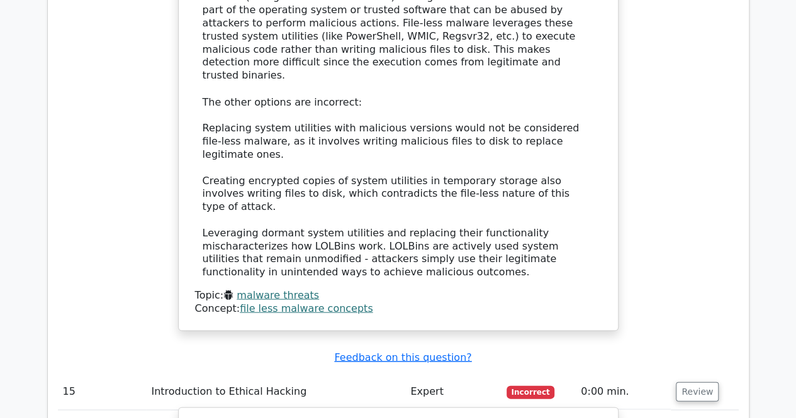
drag, startPoint x: 208, startPoint y: 294, endPoint x: 384, endPoint y: 257, distance: 180.0
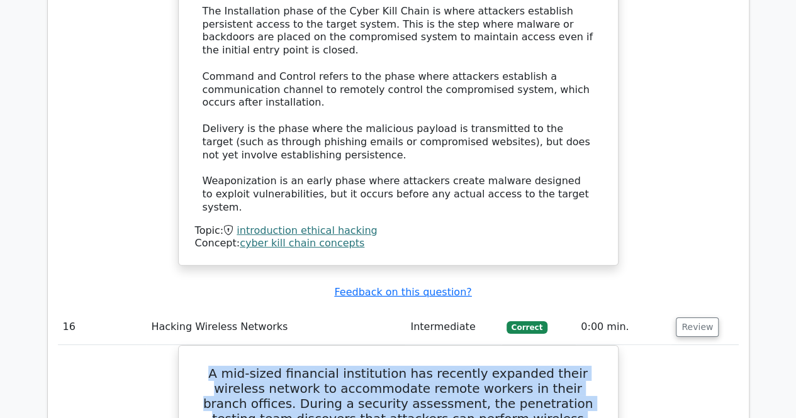
scroll to position [13805, 0]
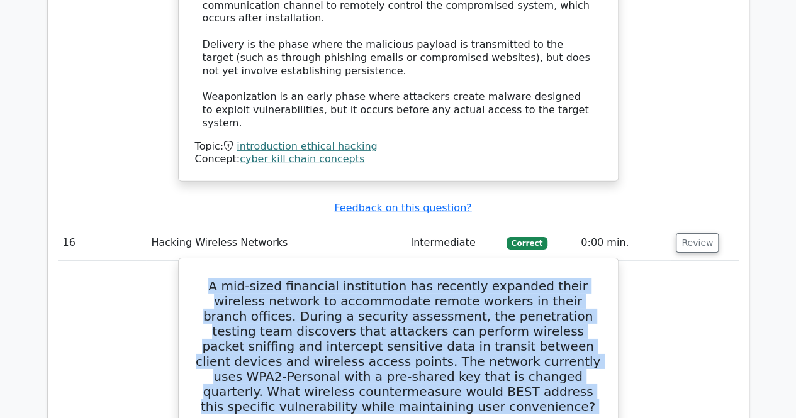
drag, startPoint x: 194, startPoint y: 62, endPoint x: 459, endPoint y: 298, distance: 354.8
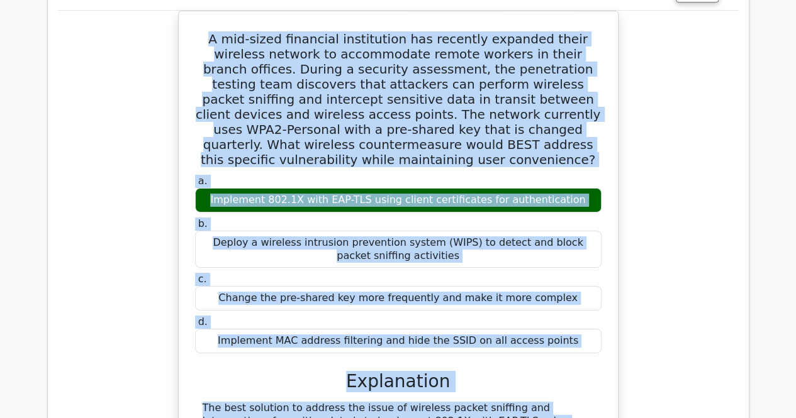
scroll to position [14119, 0]
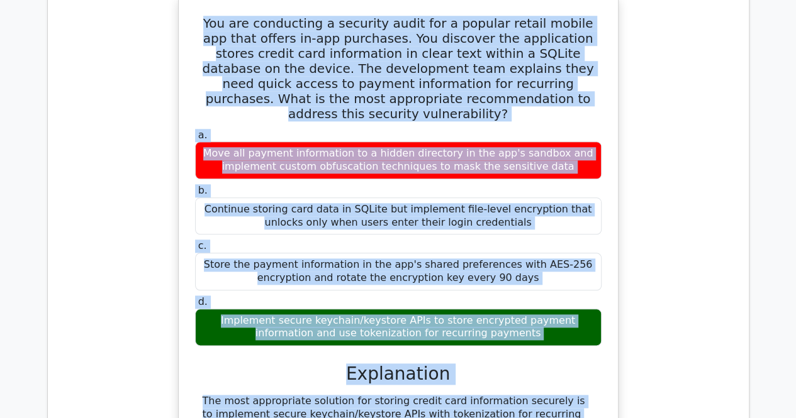
scroll to position [14906, 0]
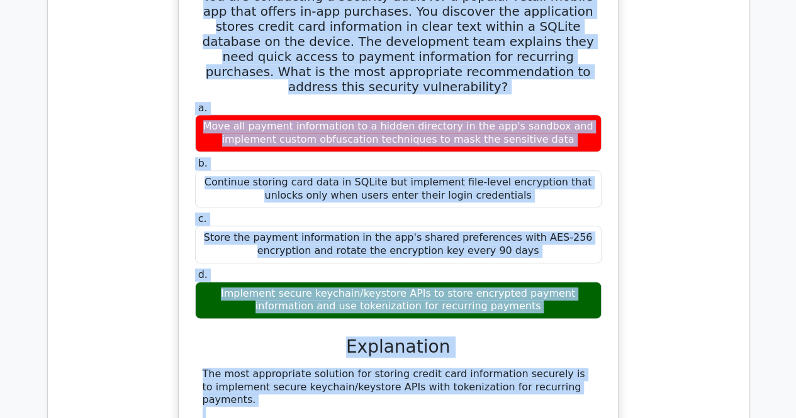
drag, startPoint x: 191, startPoint y: 102, endPoint x: 377, endPoint y: 48, distance: 193.9
click at [377, 48] on div "You are conducting a security audit for a popular retail mobile app that offers…" at bounding box center [398, 377] width 429 height 807
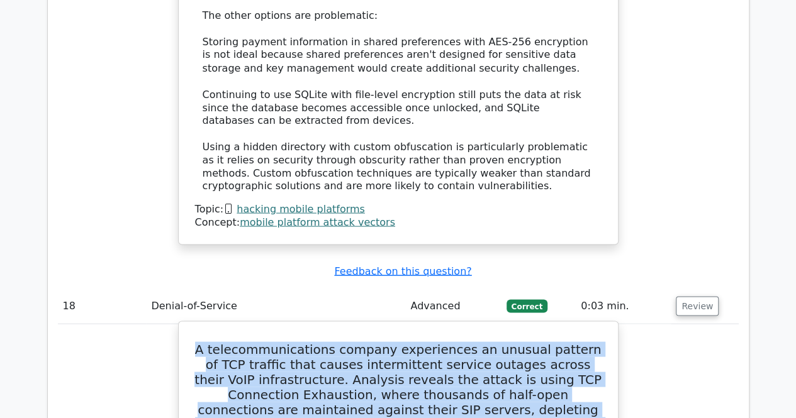
scroll to position [15464, 0]
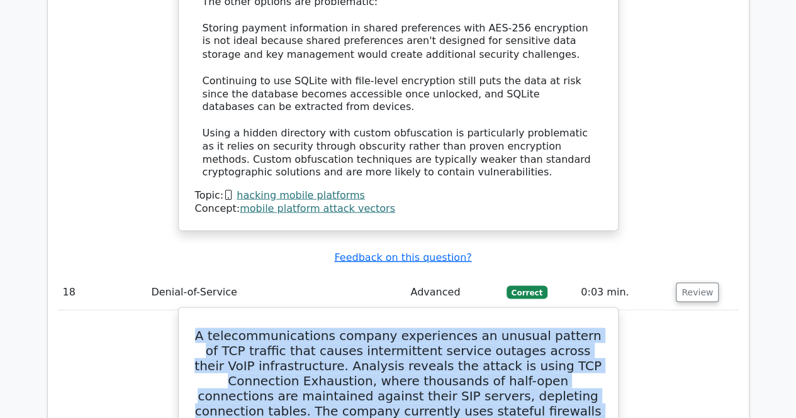
drag, startPoint x: 191, startPoint y: 156, endPoint x: 420, endPoint y: 371, distance: 313.8
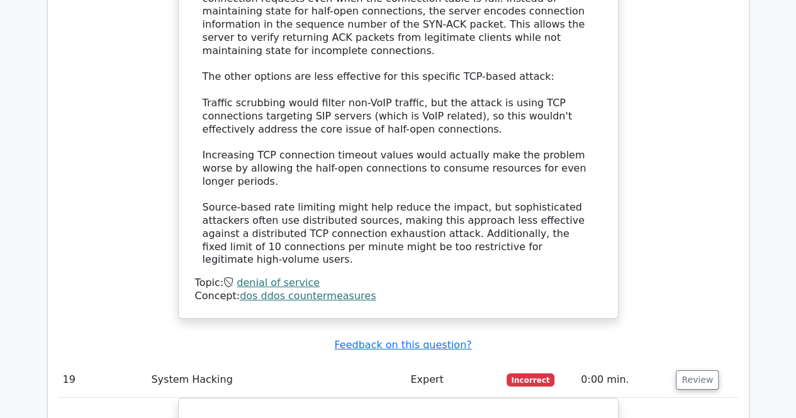
scroll to position [16350, 0]
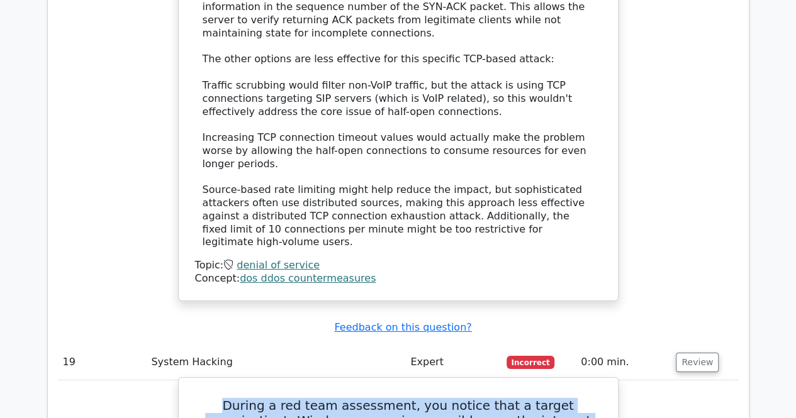
drag, startPoint x: 199, startPoint y: 173, endPoint x: 354, endPoint y: 289, distance: 193.3
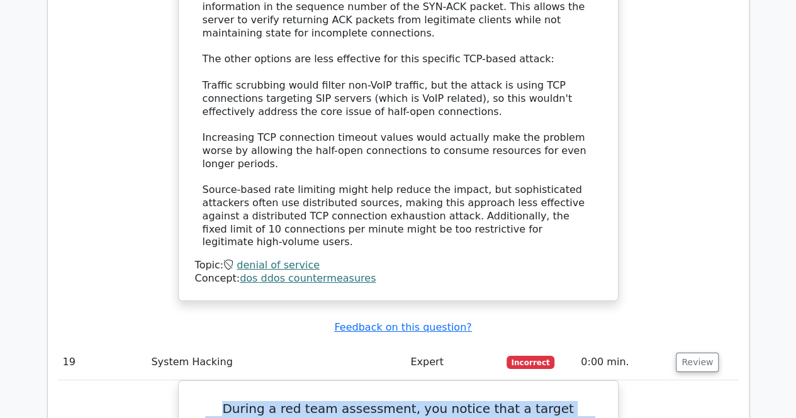
scroll to position [16665, 0]
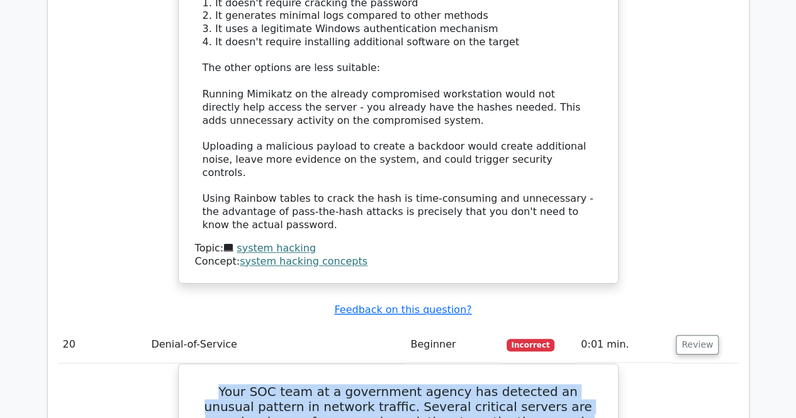
scroll to position [17291, 0]
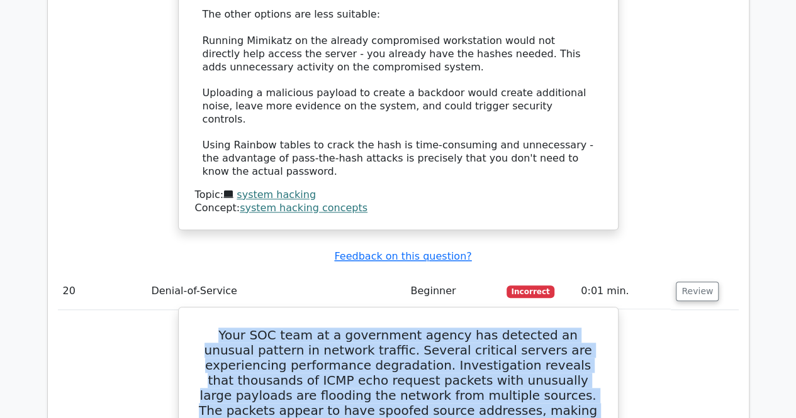
drag, startPoint x: 210, startPoint y: 100, endPoint x: 422, endPoint y: 238, distance: 252.7
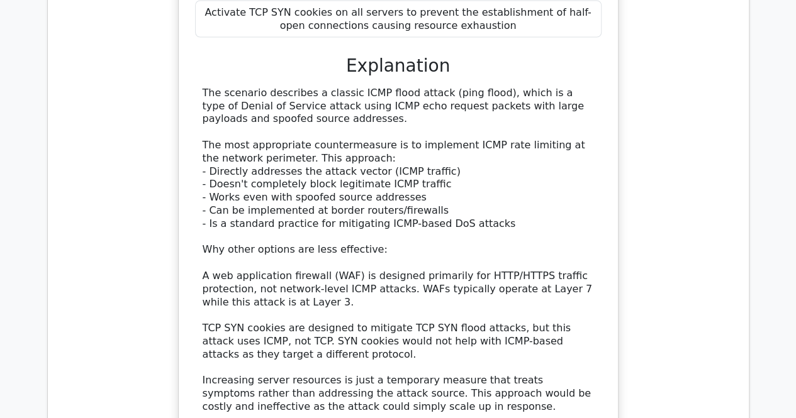
scroll to position [18127, 0]
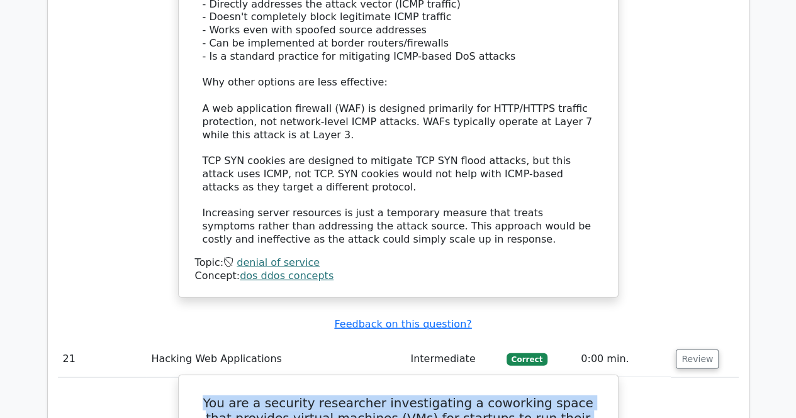
drag, startPoint x: 198, startPoint y: 47, endPoint x: 430, endPoint y: 186, distance: 271.1
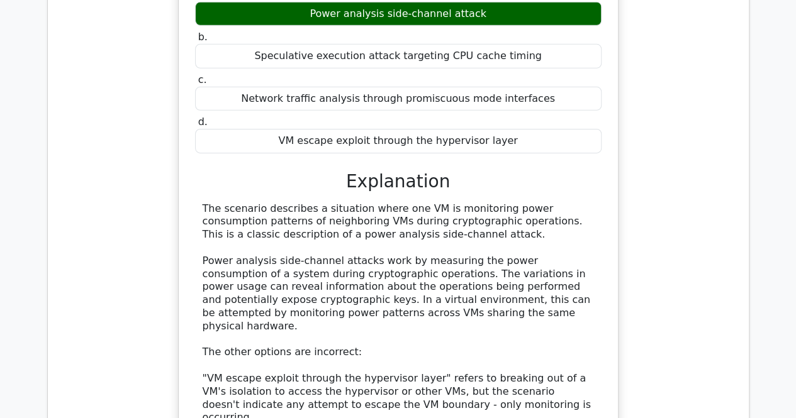
scroll to position [18721, 0]
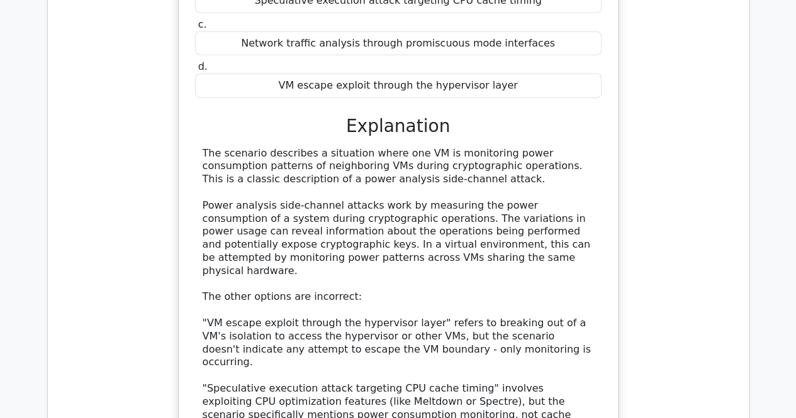
drag, startPoint x: 204, startPoint y: 304, endPoint x: 337, endPoint y: 366, distance: 146.4
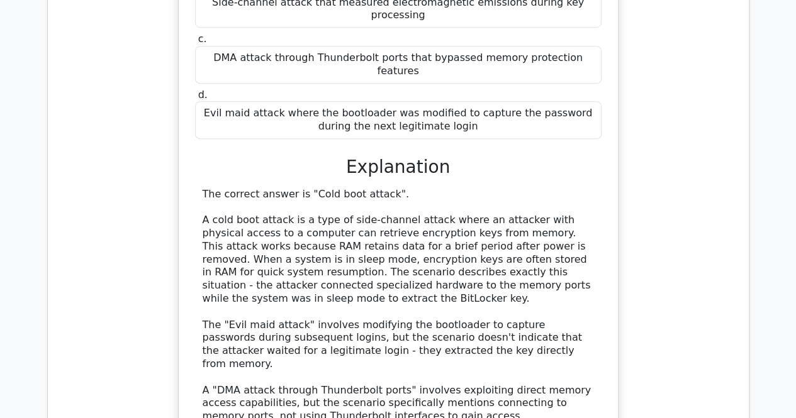
scroll to position [19580, 0]
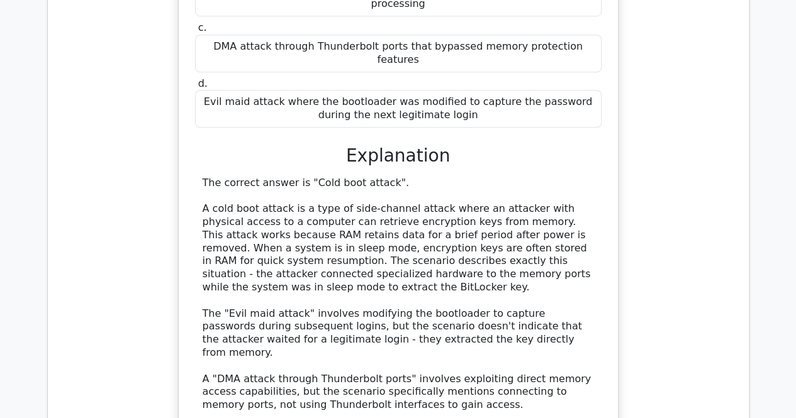
drag, startPoint x: 194, startPoint y: 178, endPoint x: 394, endPoint y: 308, distance: 238.9
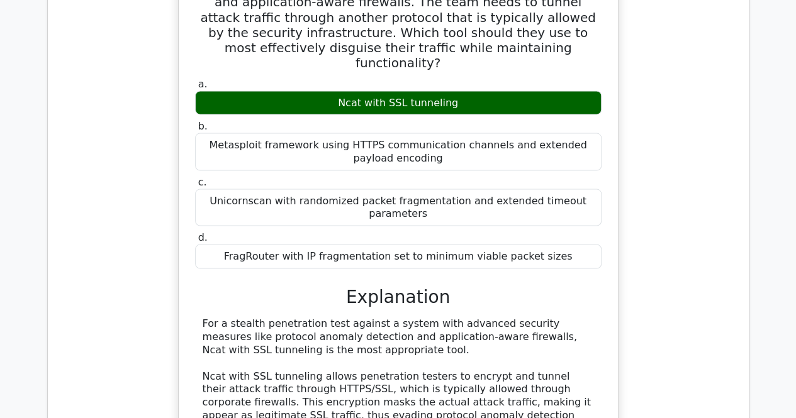
scroll to position [20325, 0]
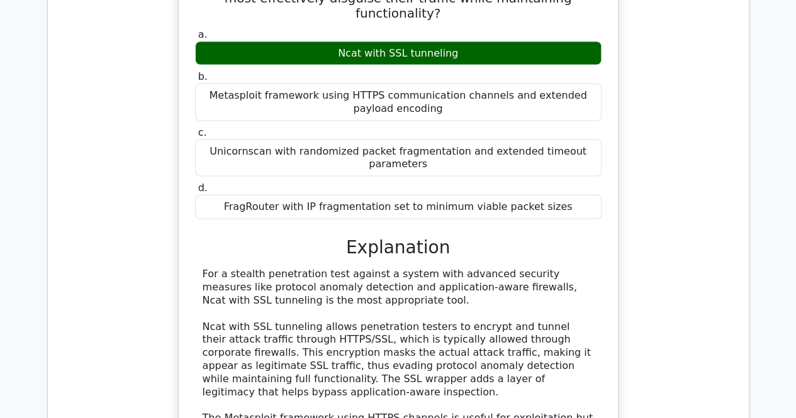
drag, startPoint x: 188, startPoint y: 118, endPoint x: 411, endPoint y: 367, distance: 334.6
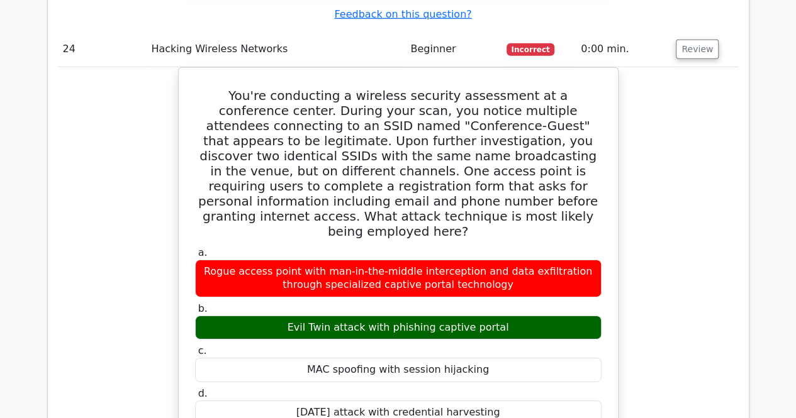
scroll to position [21008, 0]
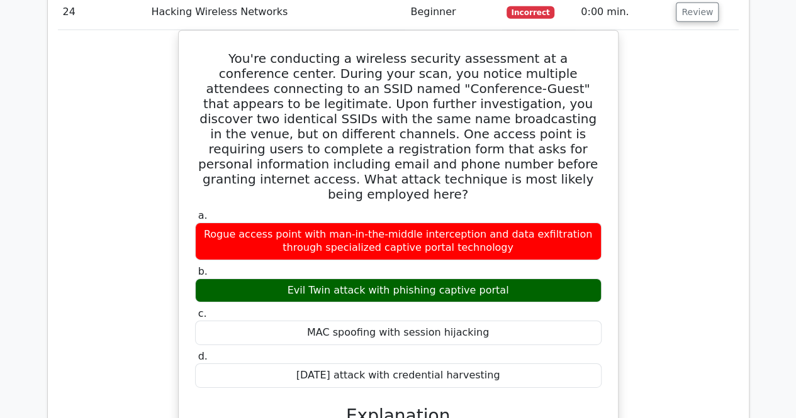
drag, startPoint x: 200, startPoint y: 178, endPoint x: 395, endPoint y: 368, distance: 272.3
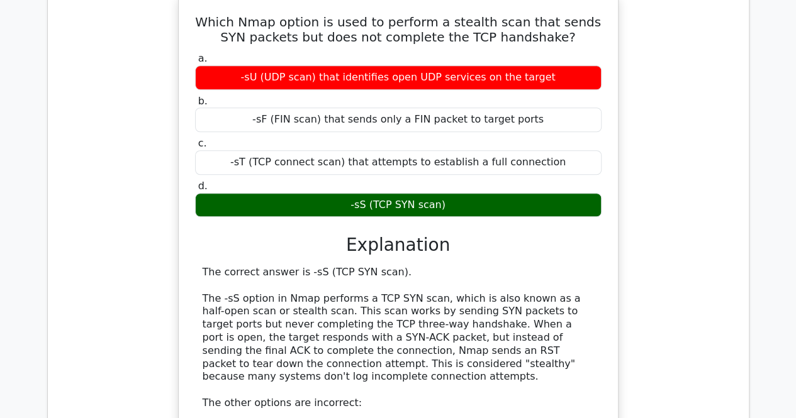
scroll to position [22000, 0]
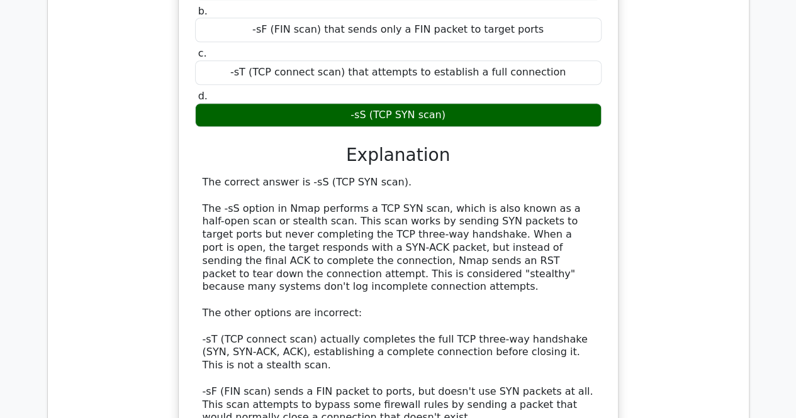
drag, startPoint x: 195, startPoint y: 169, endPoint x: 382, endPoint y: 296, distance: 226.3
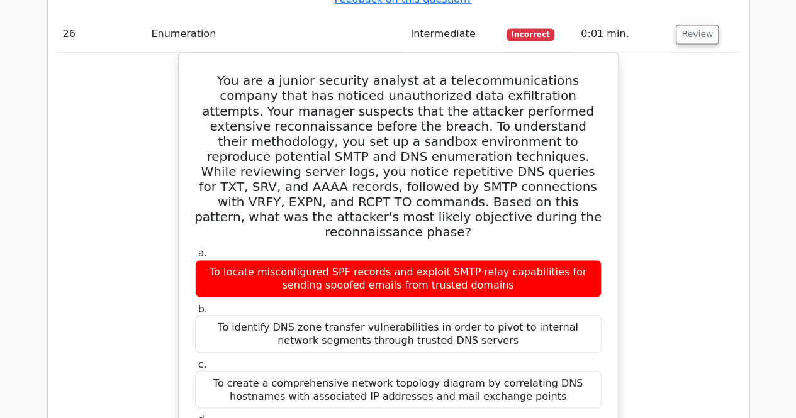
scroll to position [22752, 0]
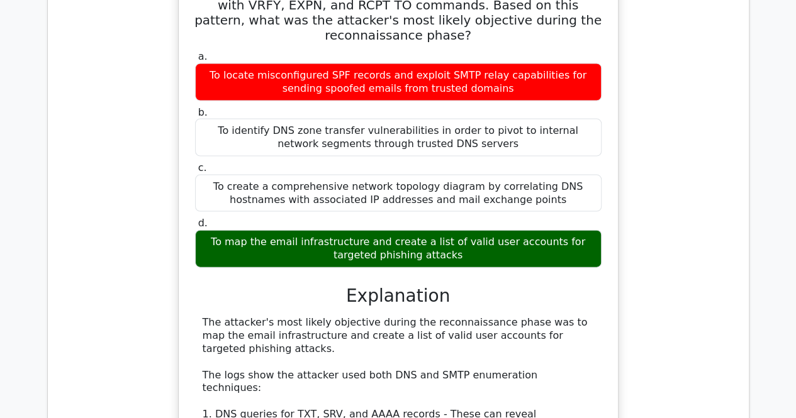
drag, startPoint x: 213, startPoint y: 89, endPoint x: 435, endPoint y: 227, distance: 261.9
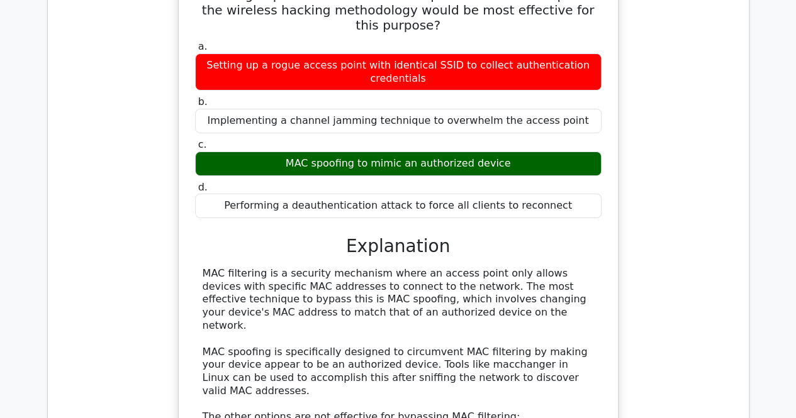
scroll to position [23773, 0]
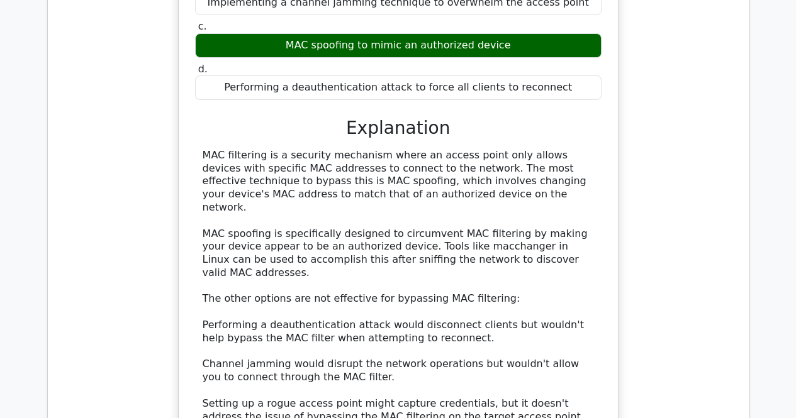
drag, startPoint x: 203, startPoint y: 338, endPoint x: 345, endPoint y: 86, distance: 289.6
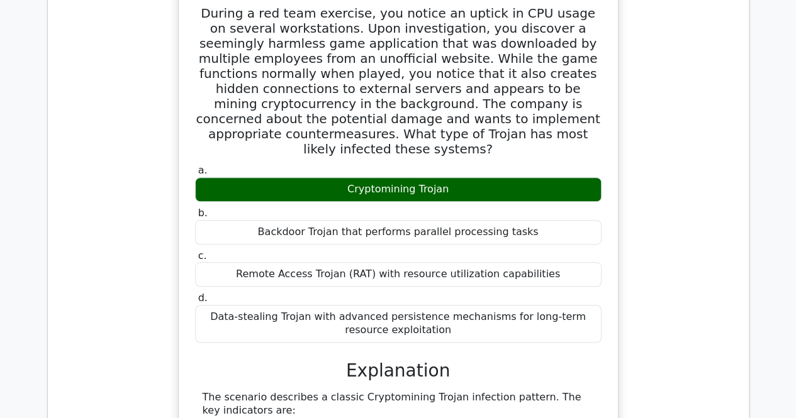
scroll to position [24354, 0]
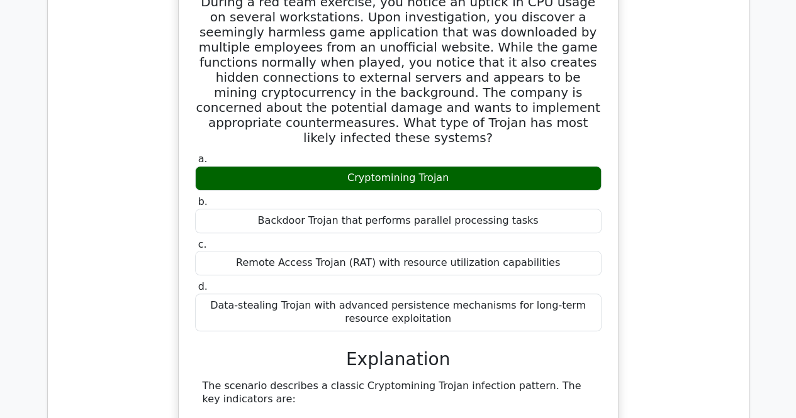
drag, startPoint x: 208, startPoint y: 199, endPoint x: 366, endPoint y: 164, distance: 161.8
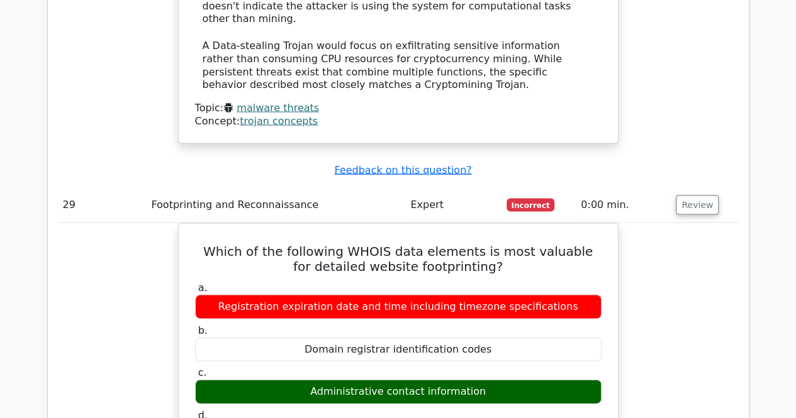
scroll to position [25071, 0]
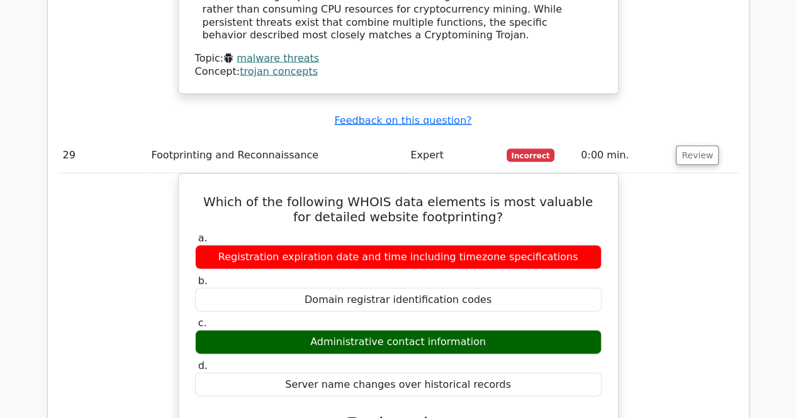
drag, startPoint x: 210, startPoint y: 267, endPoint x: 361, endPoint y: 137, distance: 200.3
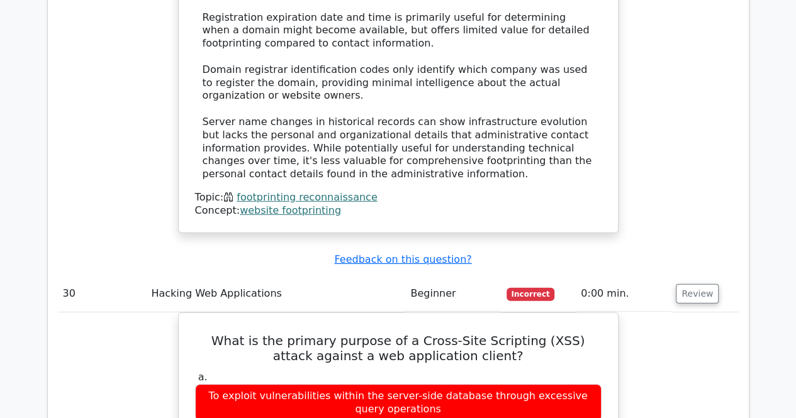
scroll to position [25607, 0]
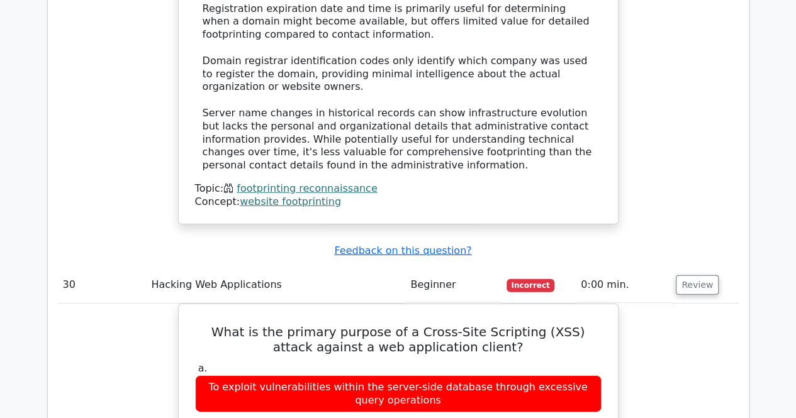
drag, startPoint x: 209, startPoint y: 242, endPoint x: 406, endPoint y: 391, distance: 247.1
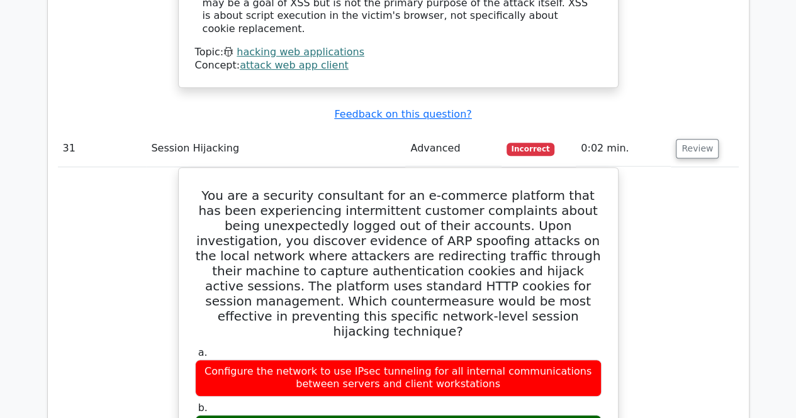
scroll to position [26463, 0]
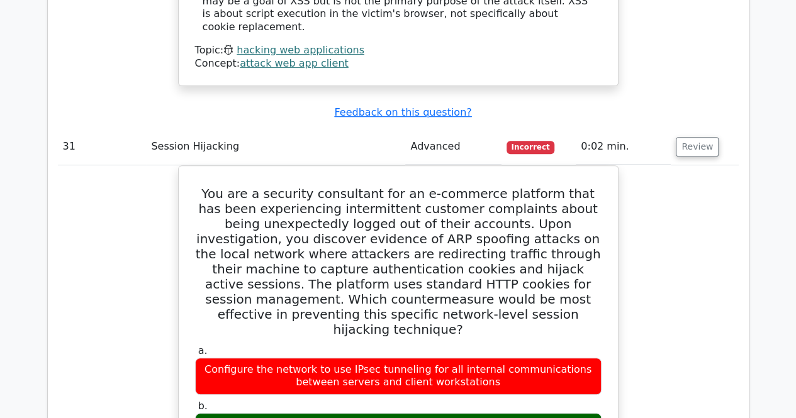
drag, startPoint x: 201, startPoint y: 211, endPoint x: 449, endPoint y: 400, distance: 312.1
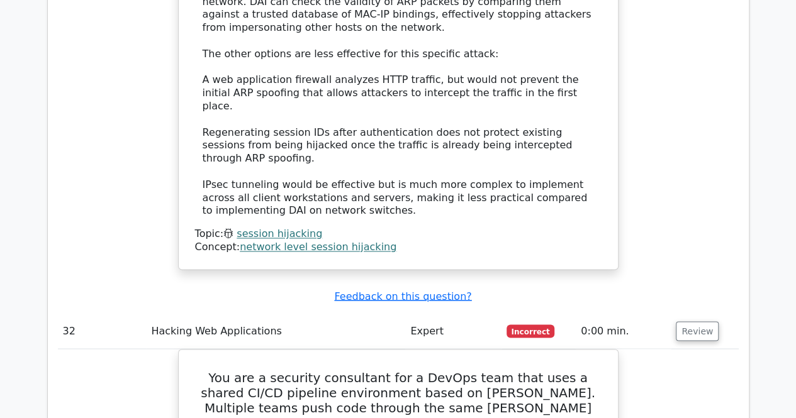
scroll to position [27296, 0]
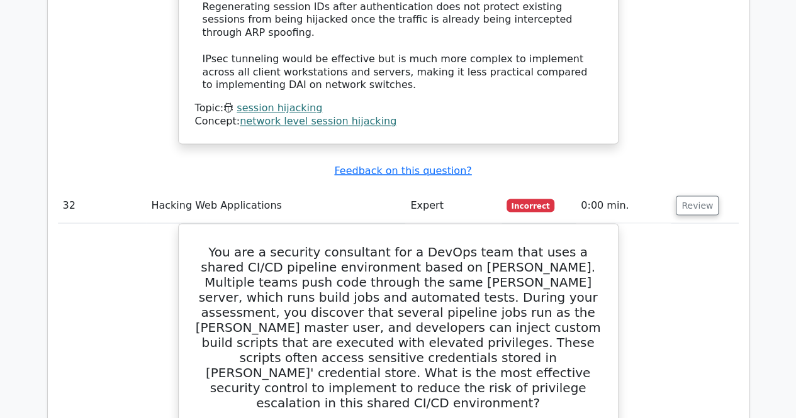
drag, startPoint x: 195, startPoint y: 216, endPoint x: 389, endPoint y: 389, distance: 259.8
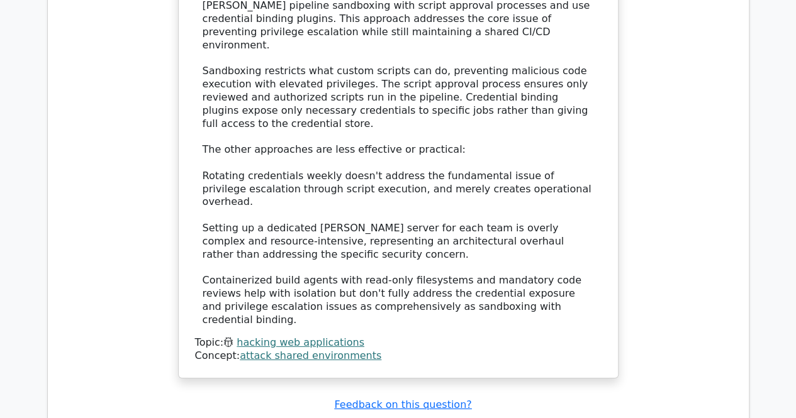
scroll to position [28057, 0]
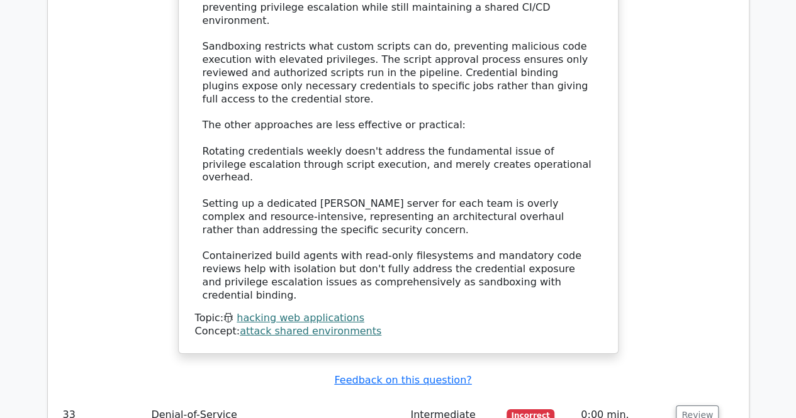
drag, startPoint x: 203, startPoint y: 201, endPoint x: 369, endPoint y: 361, distance: 230.5
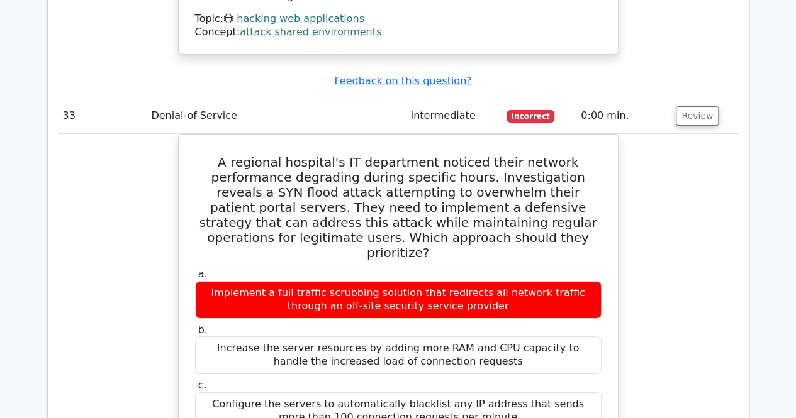
scroll to position [28372, 0]
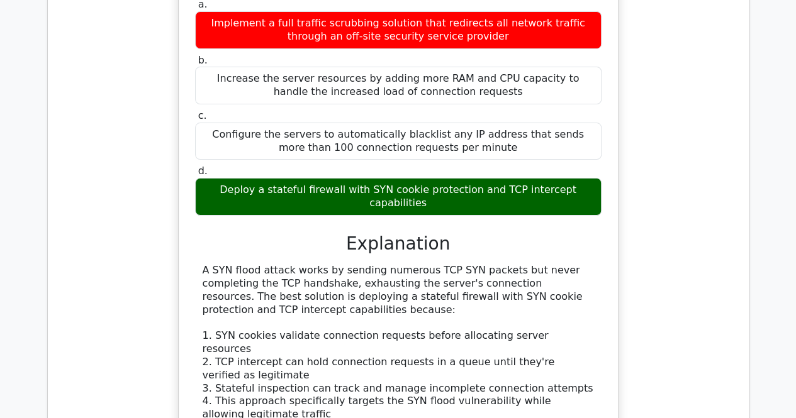
scroll to position [28721, 0]
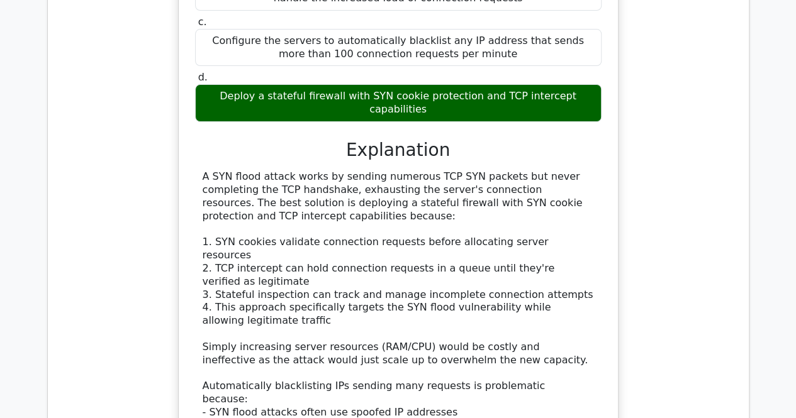
drag, startPoint x: 194, startPoint y: 150, endPoint x: 403, endPoint y: 336, distance: 279.4
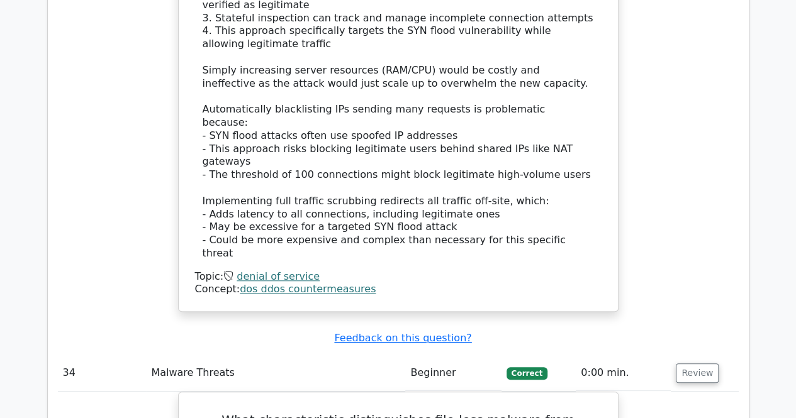
scroll to position [29035, 0]
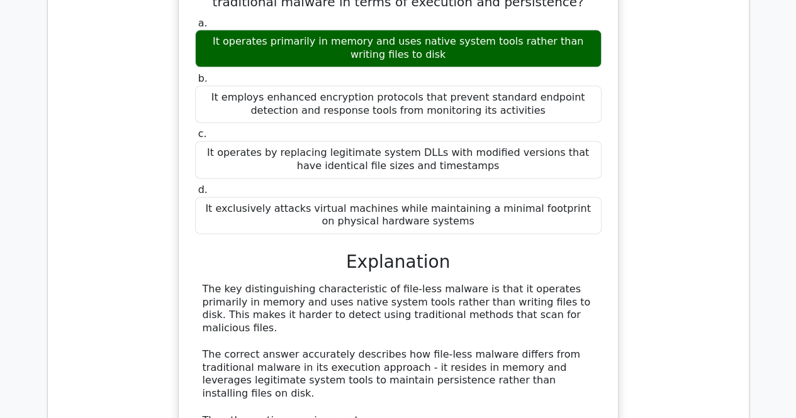
scroll to position [29454, 0]
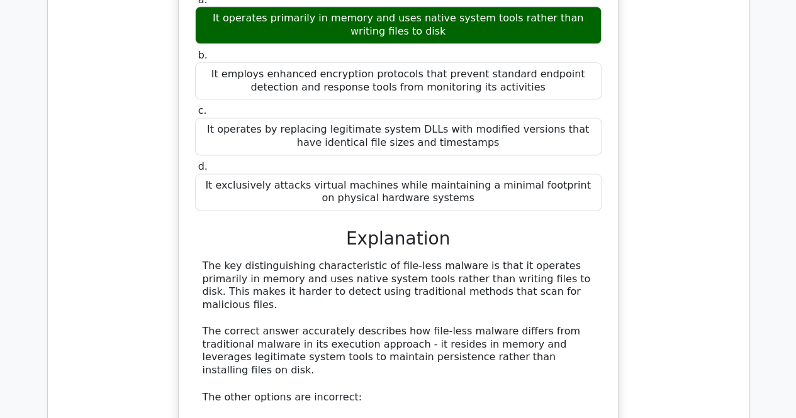
drag, startPoint x: 199, startPoint y: 142, endPoint x: 517, endPoint y: 295, distance: 352.6
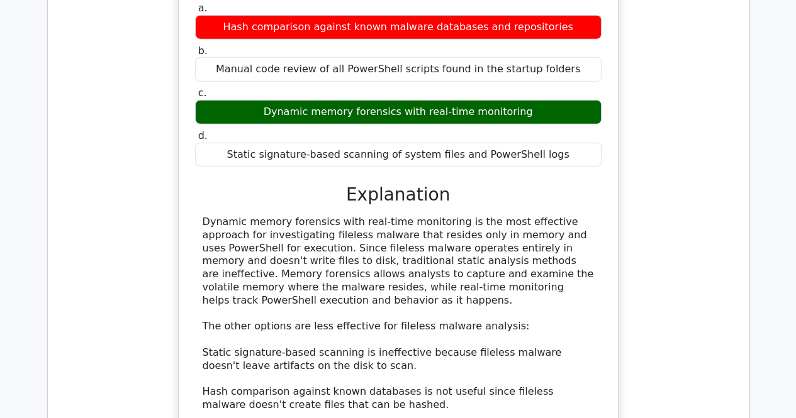
scroll to position [30385, 0]
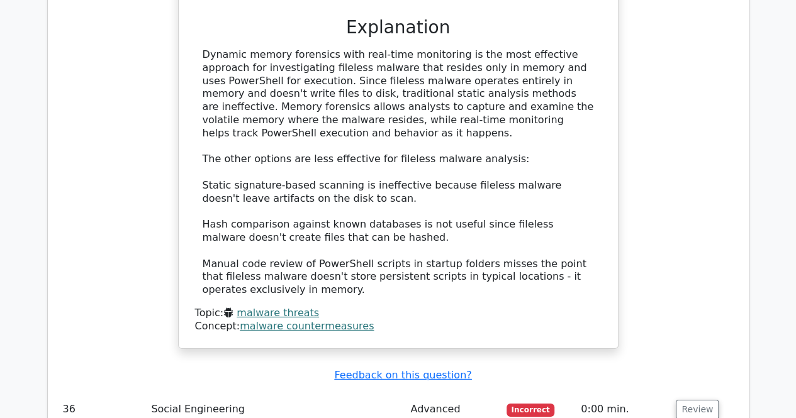
drag, startPoint x: 219, startPoint y: 84, endPoint x: 438, endPoint y: 210, distance: 252.8
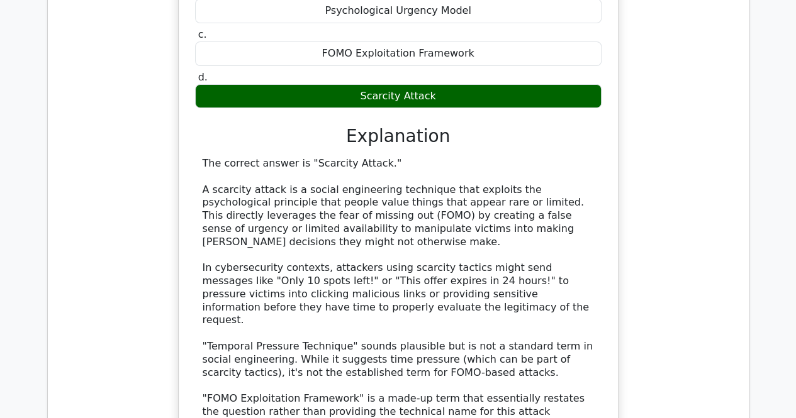
scroll to position [30988, 0]
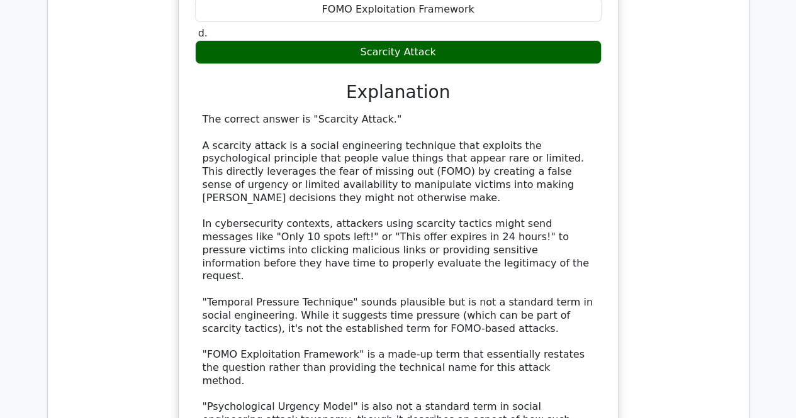
drag, startPoint x: 215, startPoint y: 316, endPoint x: 366, endPoint y: 391, distance: 168.0
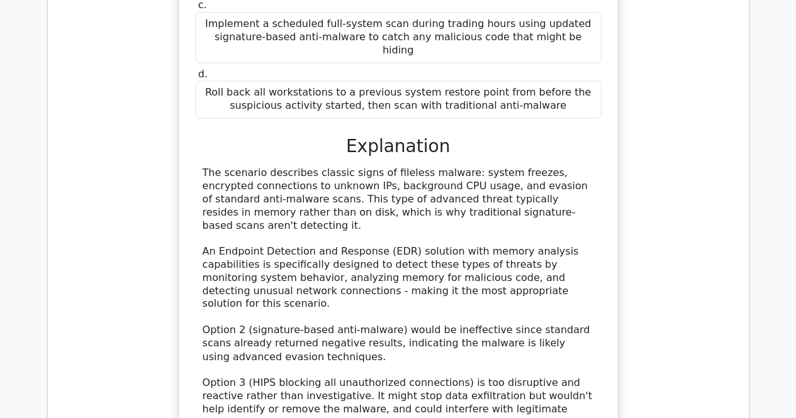
scroll to position [31871, 0]
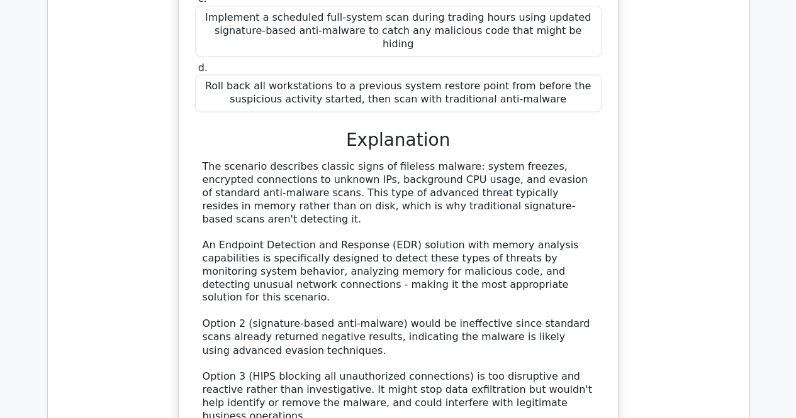
drag, startPoint x: 220, startPoint y: 188, endPoint x: 412, endPoint y: 213, distance: 193.5
drag, startPoint x: 699, startPoint y: 285, endPoint x: 647, endPoint y: 295, distance: 53.2
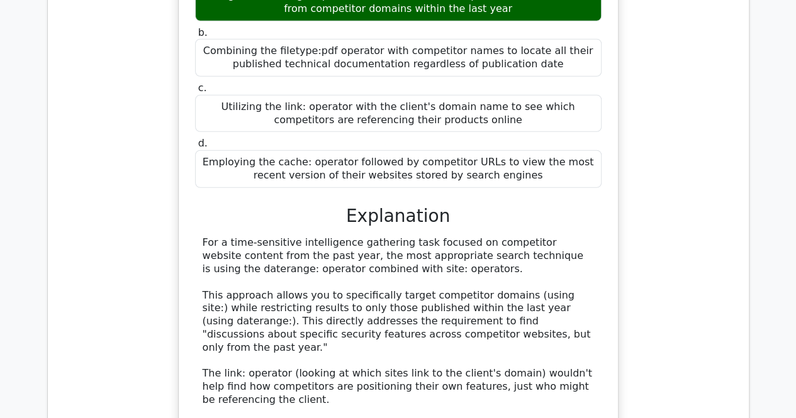
scroll to position [32687, 0]
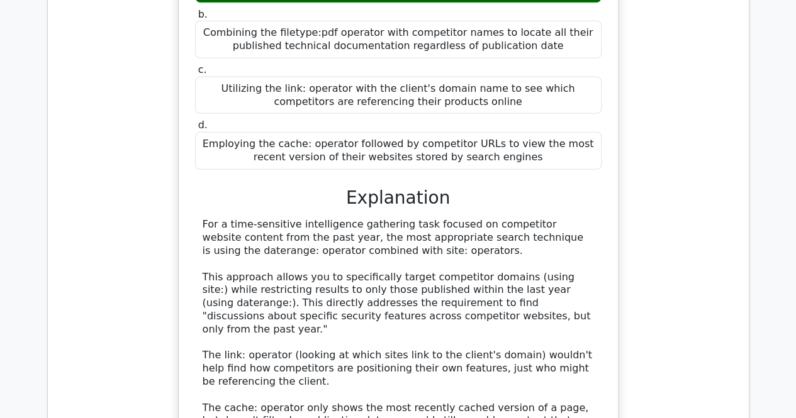
drag, startPoint x: 186, startPoint y: 320, endPoint x: 405, endPoint y: 221, distance: 239.6
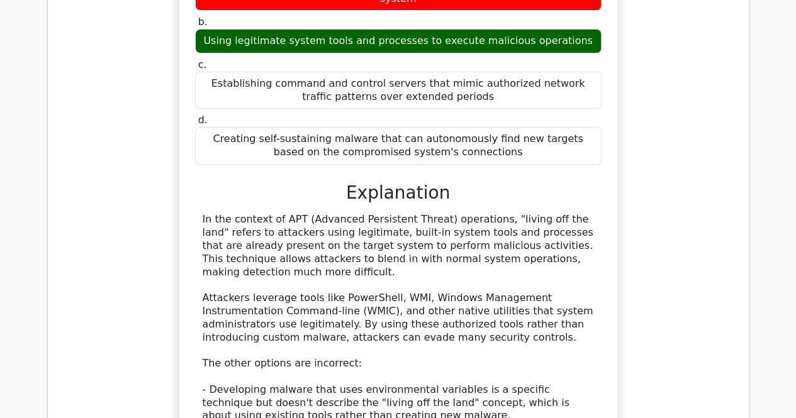
scroll to position [33436, 0]
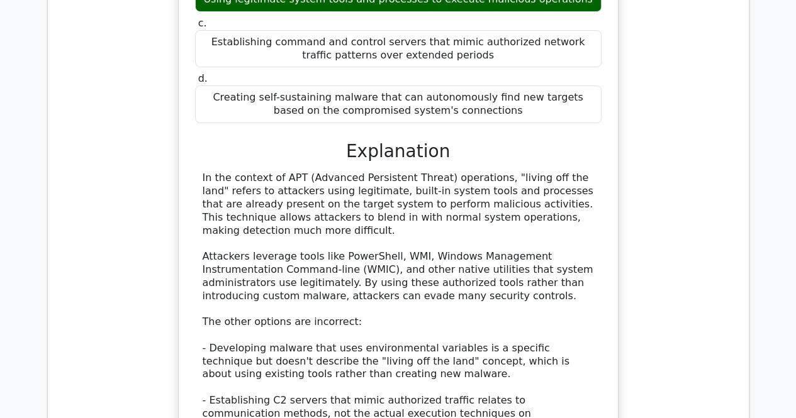
drag, startPoint x: 185, startPoint y: 321, endPoint x: 423, endPoint y: 376, distance: 244.6
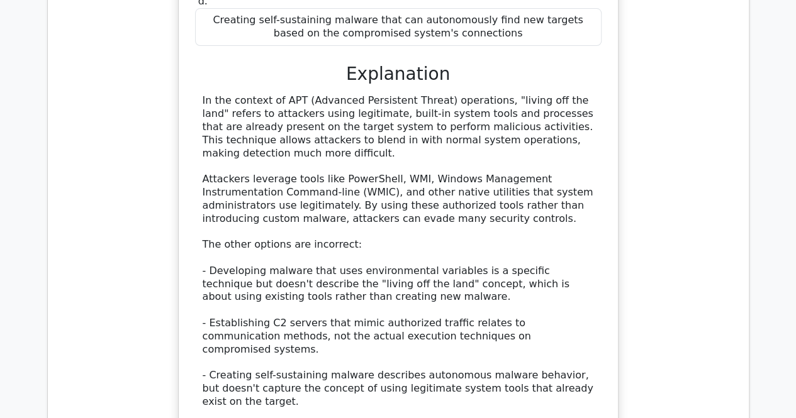
scroll to position [33751, 0]
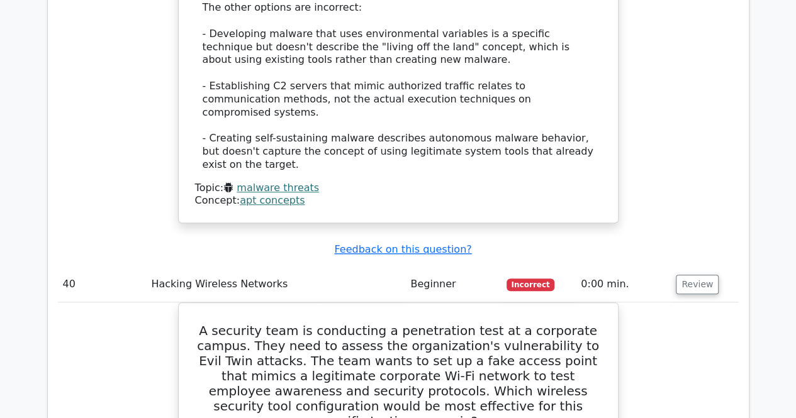
drag, startPoint x: 692, startPoint y: 148, endPoint x: 681, endPoint y: 152, distance: 11.9
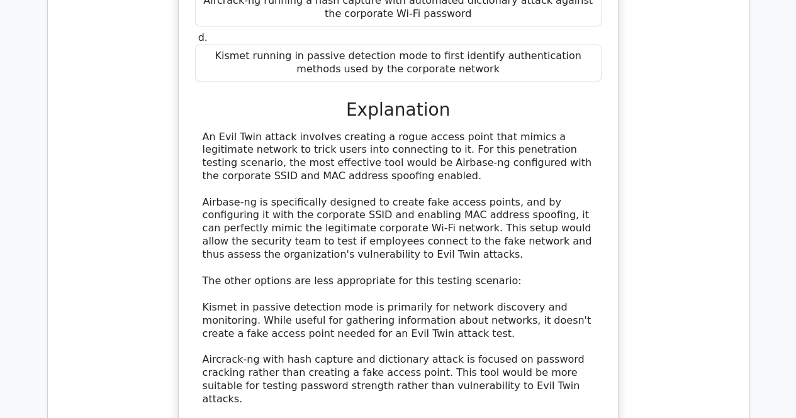
scroll to position [34348, 0]
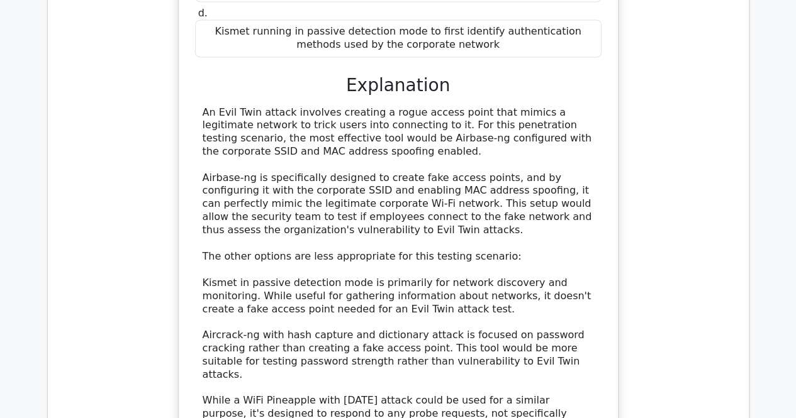
drag, startPoint x: 208, startPoint y: 186, endPoint x: 389, endPoint y: 313, distance: 221.3
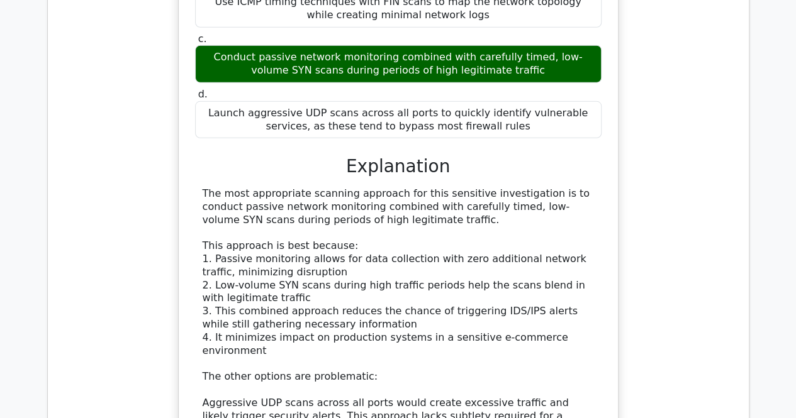
scroll to position [35310, 0]
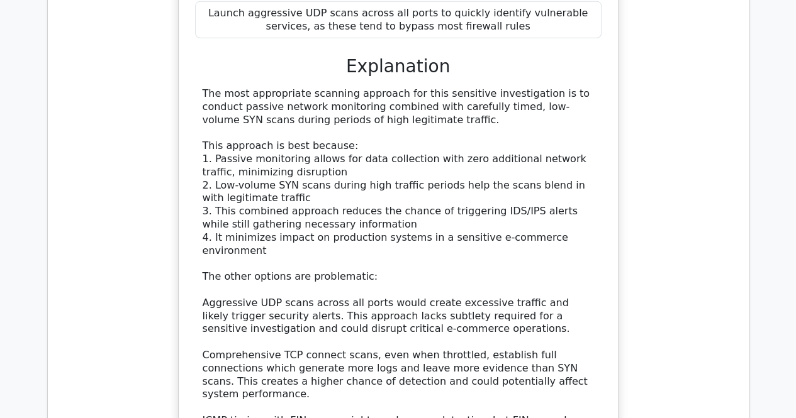
drag, startPoint x: 196, startPoint y: 115, endPoint x: 418, endPoint y: 207, distance: 240.6
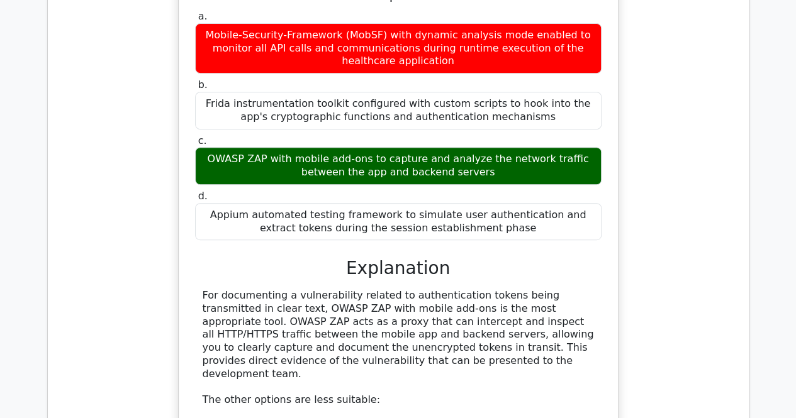
scroll to position [36261, 0]
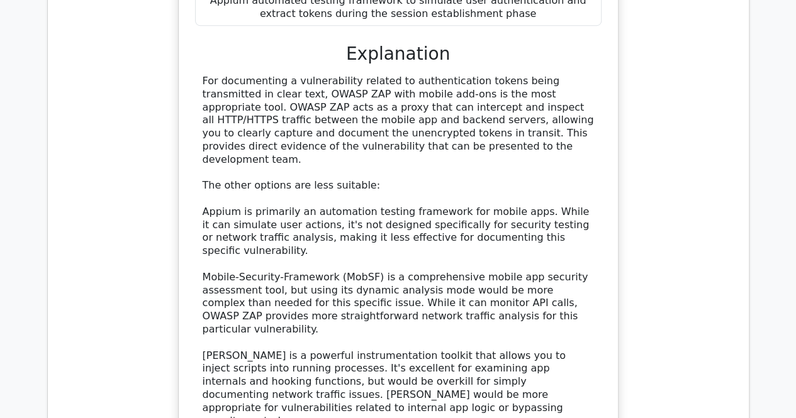
drag, startPoint x: 205, startPoint y: 329, endPoint x: 336, endPoint y: 223, distance: 168.2
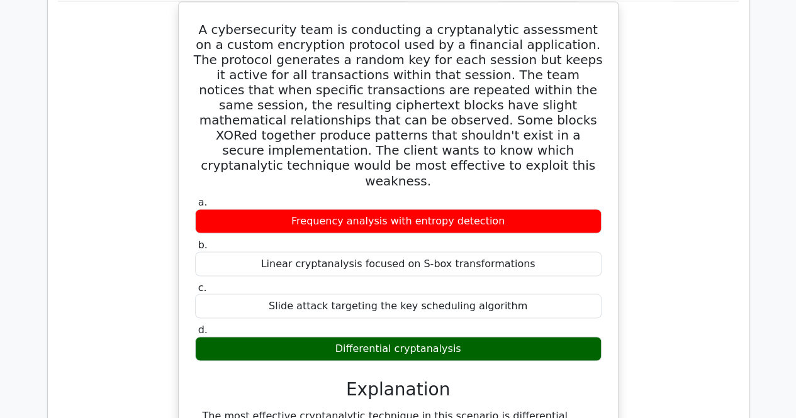
scroll to position [36906, 0]
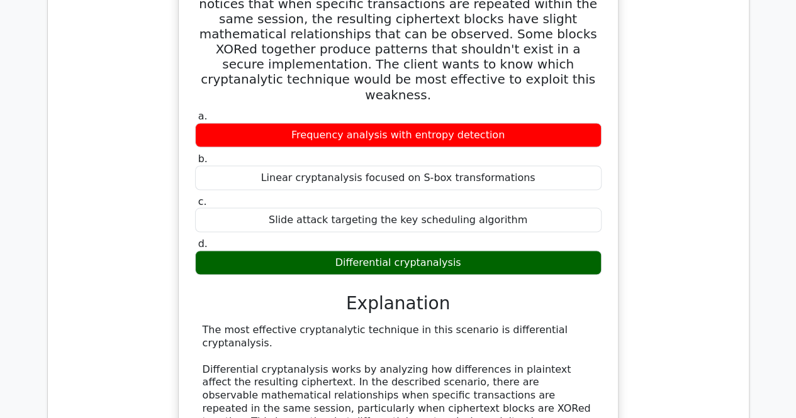
drag, startPoint x: 198, startPoint y: 336, endPoint x: 313, endPoint y: 376, distance: 122.4
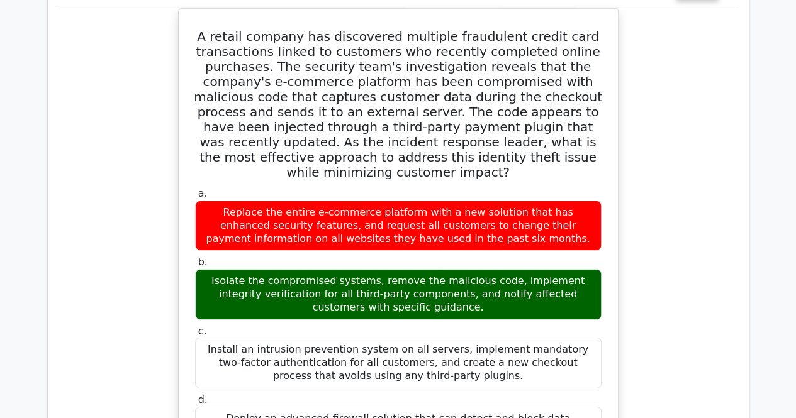
scroll to position [37810, 0]
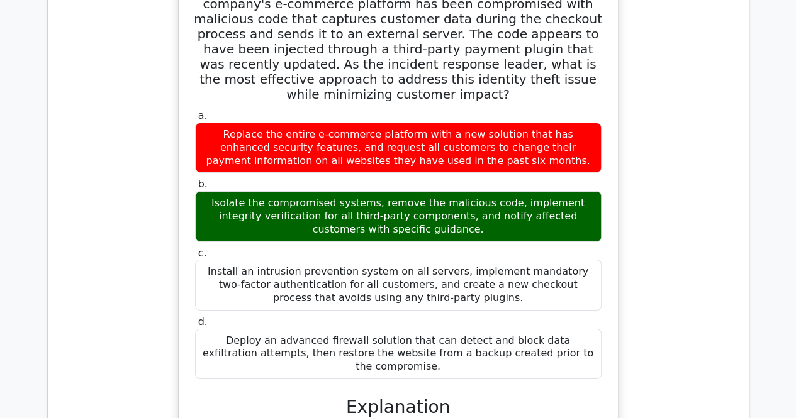
drag, startPoint x: 193, startPoint y: 176, endPoint x: 449, endPoint y: 338, distance: 303.2
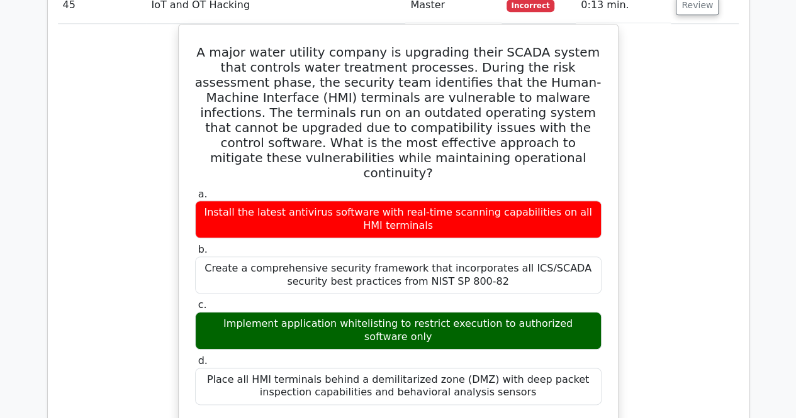
scroll to position [38767, 0]
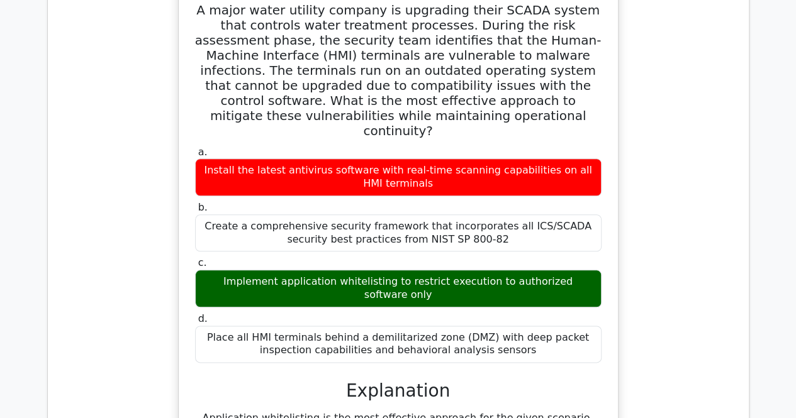
drag, startPoint x: 184, startPoint y: 130, endPoint x: 452, endPoint y: 294, distance: 314.0
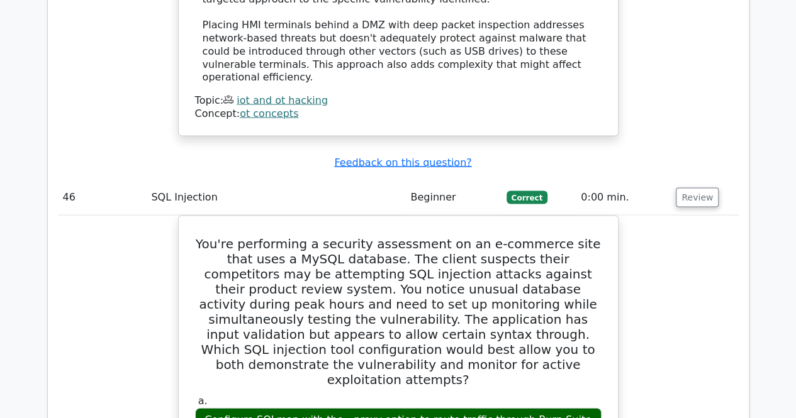
scroll to position [39476, 0]
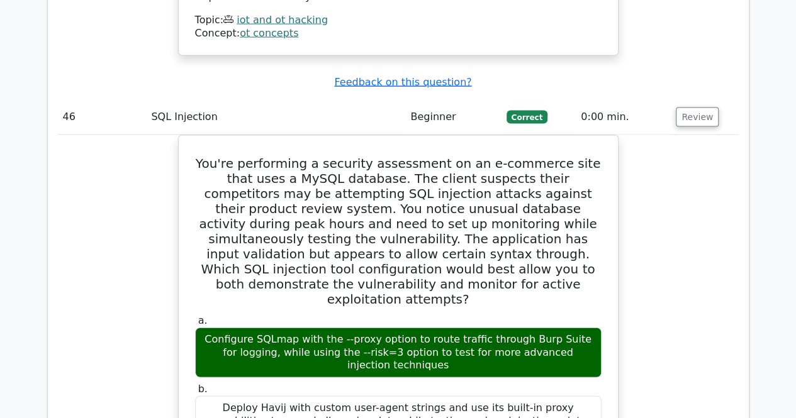
drag, startPoint x: 191, startPoint y: 102, endPoint x: 381, endPoint y: 379, distance: 336.3
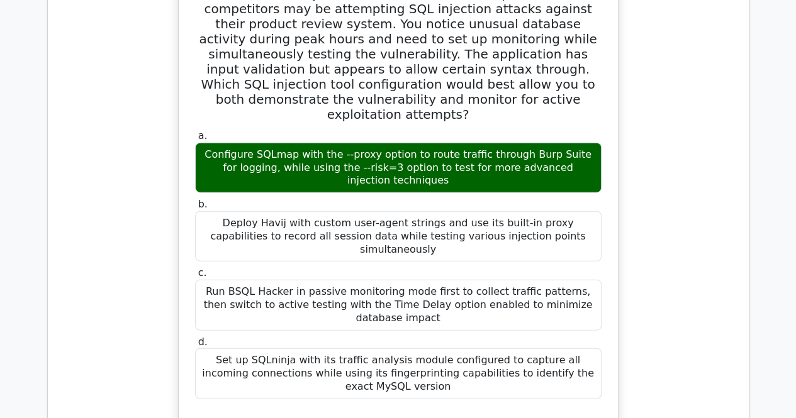
scroll to position [39663, 0]
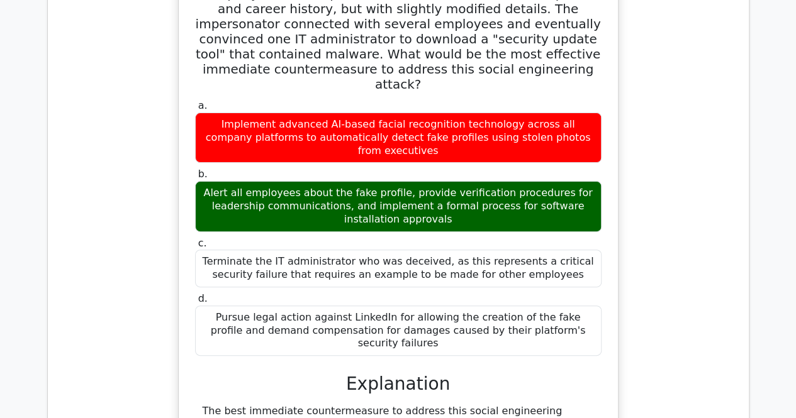
scroll to position [40688, 0]
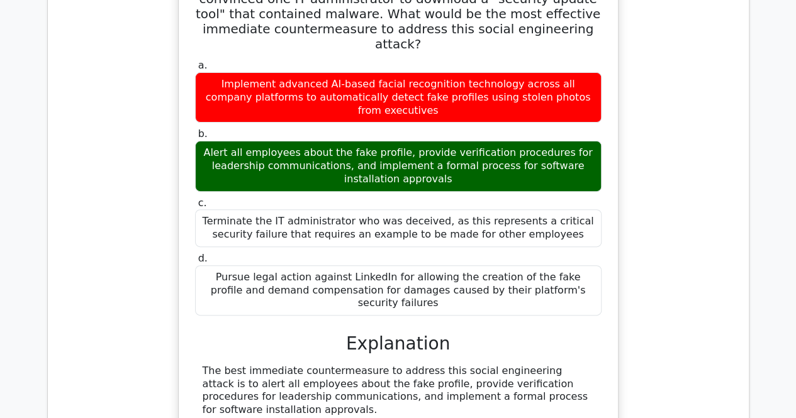
drag, startPoint x: 204, startPoint y: 126, endPoint x: 369, endPoint y: 160, distance: 168.2
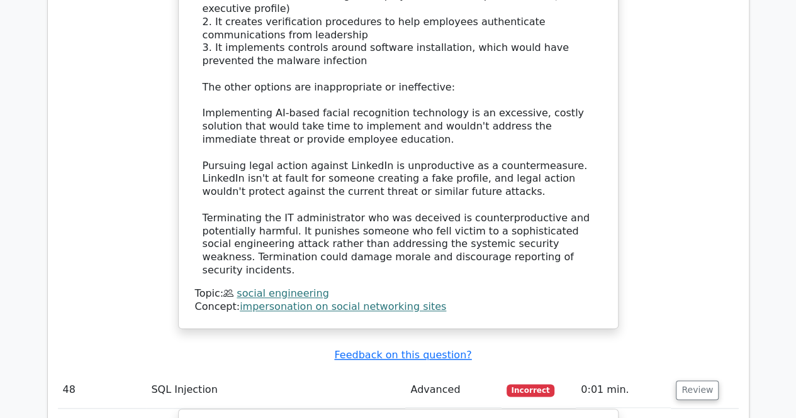
scroll to position [41319, 0]
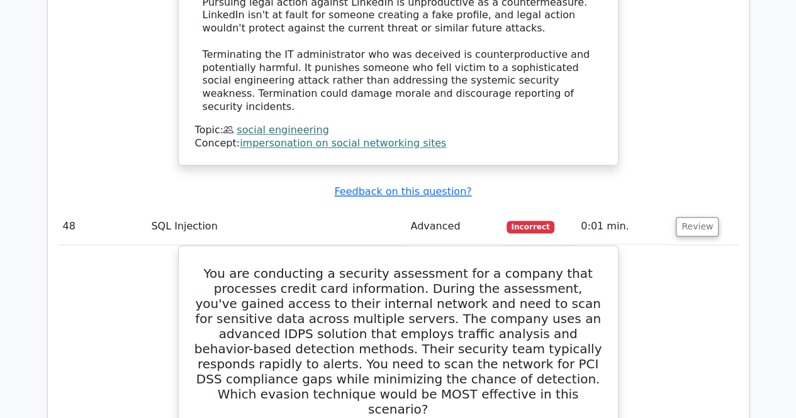
drag, startPoint x: 206, startPoint y: 289, endPoint x: 306, endPoint y: 227, distance: 117.5
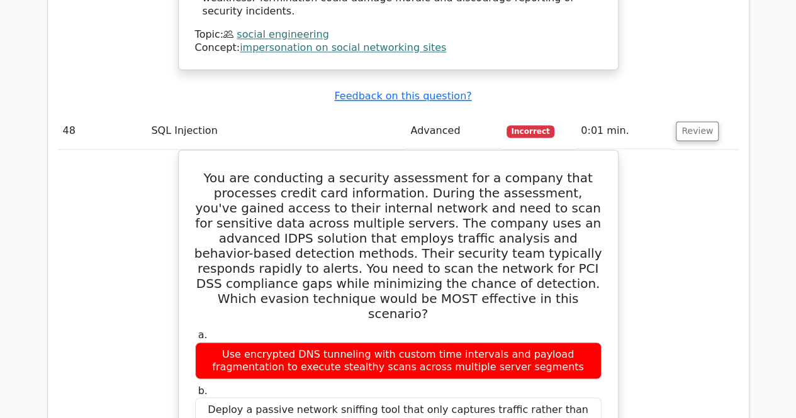
scroll to position [41633, 0]
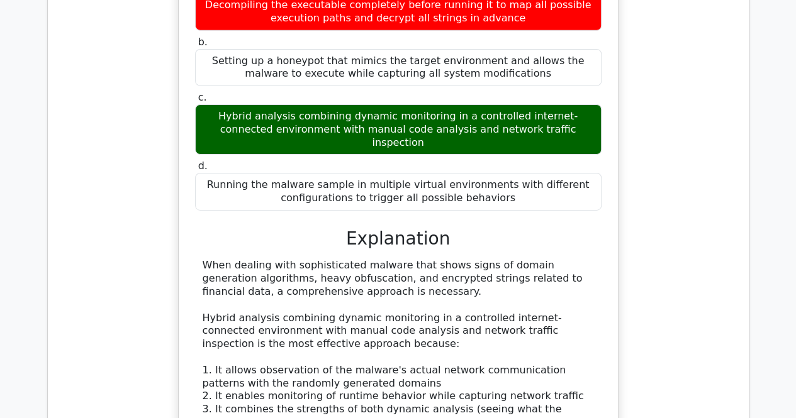
scroll to position [42635, 0]
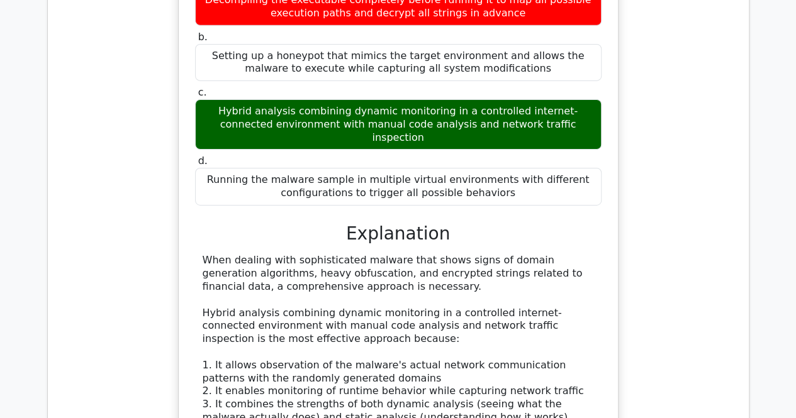
drag, startPoint x: 190, startPoint y: 69, endPoint x: 422, endPoint y: 94, distance: 233.4
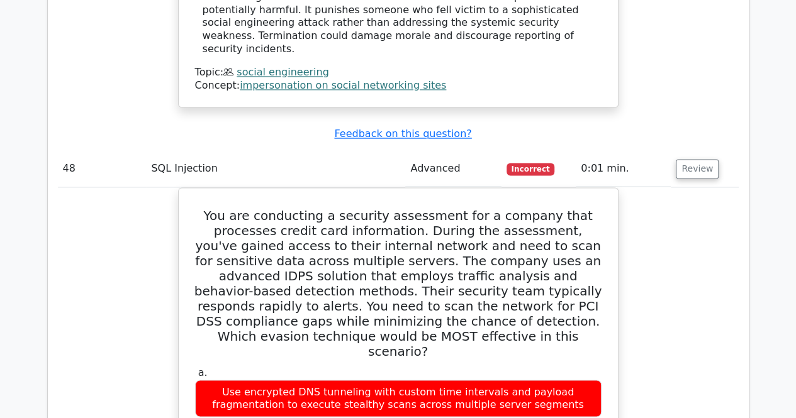
scroll to position [41062, 0]
